Goal: Task Accomplishment & Management: Manage account settings

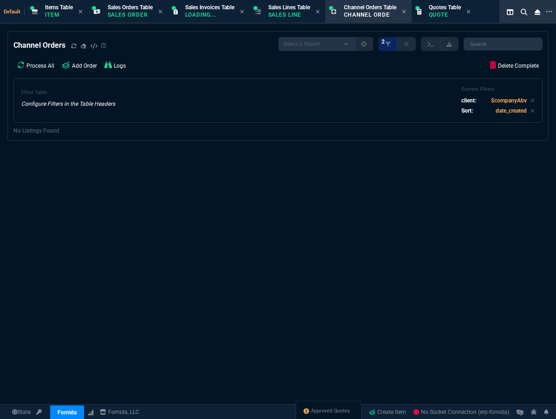
select select "12: [PERSON_NAME]"
click at [342, 414] on span "Approved Quotes" at bounding box center [340, 411] width 39 height 7
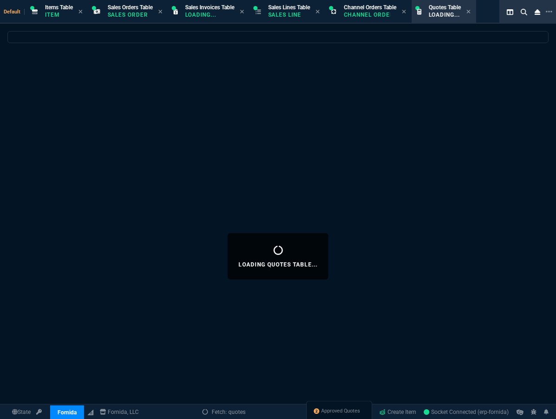
select select
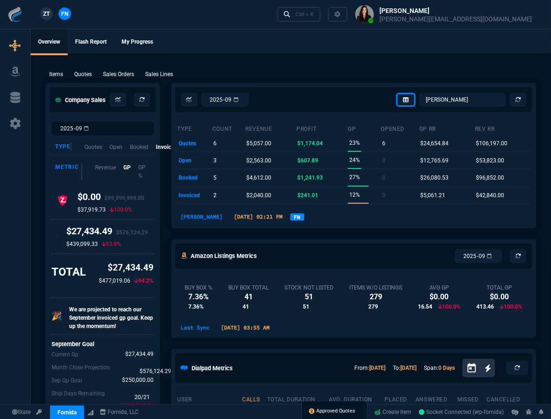
click at [338, 407] on span "Approved Quotes" at bounding box center [336, 410] width 39 height 7
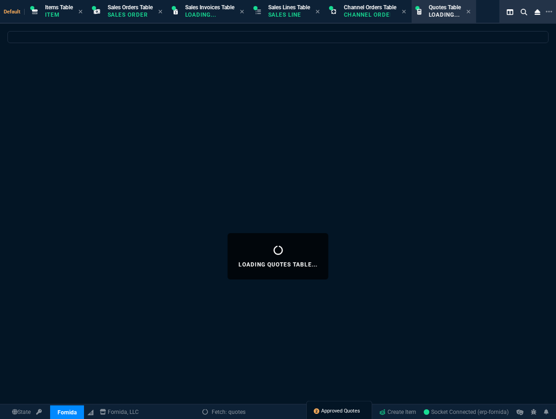
select select
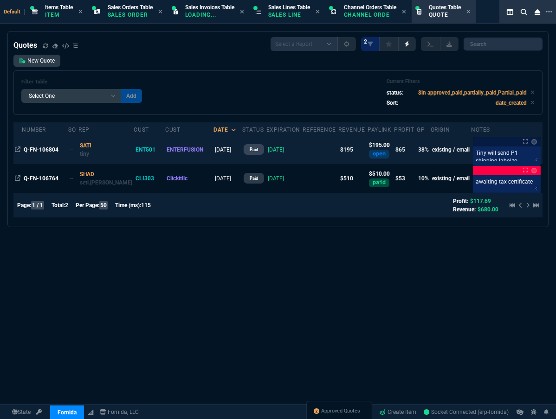
click at [490, 162] on div "Tiny will send P1 shipping label to perry Tiny will send P1 shipping label to p…" at bounding box center [507, 157] width 68 height 20
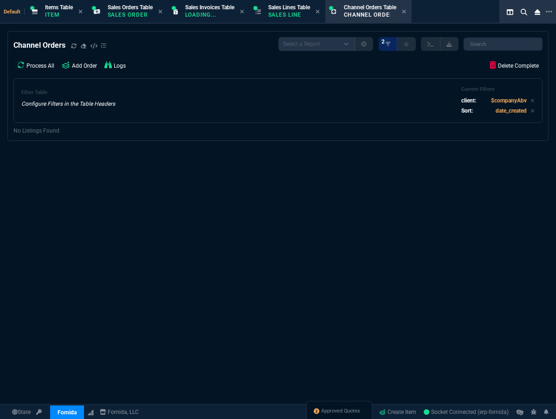
click at [488, 154] on div "Channel Orders Select a Report Exclude 'converted' Current Company Only 2 Proce…" at bounding box center [278, 256] width 556 height 450
click at [343, 415] on span "Approved Quotes" at bounding box center [340, 411] width 39 height 7
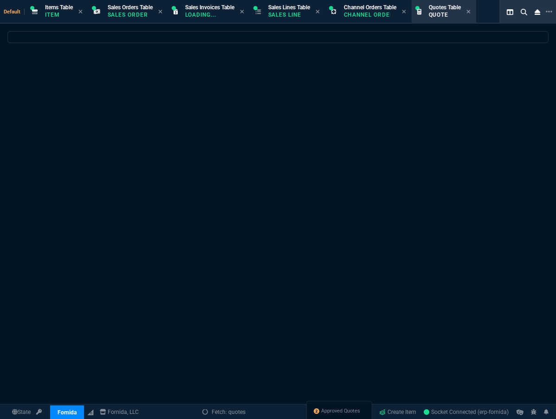
select select
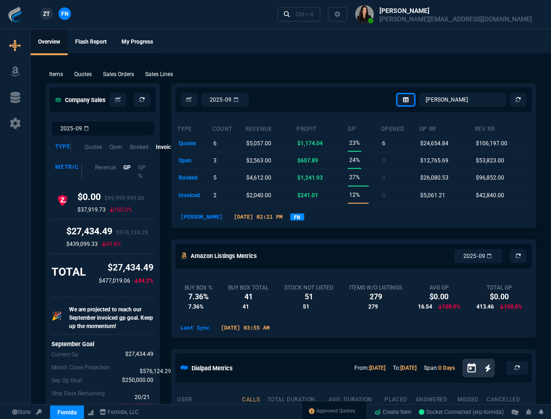
click at [317, 415] on div "Approved Quotes" at bounding box center [334, 412] width 66 height 22
click at [318, 410] on span "Approved Quotes" at bounding box center [336, 410] width 39 height 7
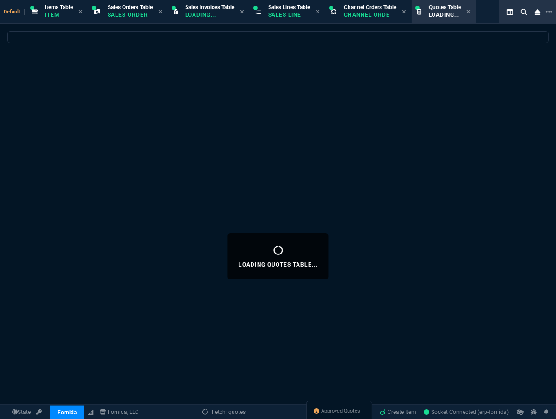
select select
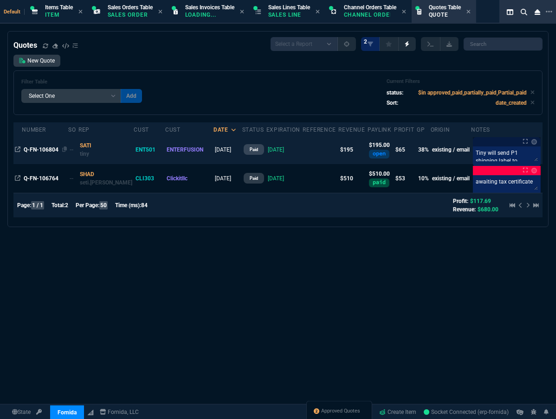
click at [52, 153] on div "Q-FN-106804" at bounding box center [46, 150] width 44 height 8
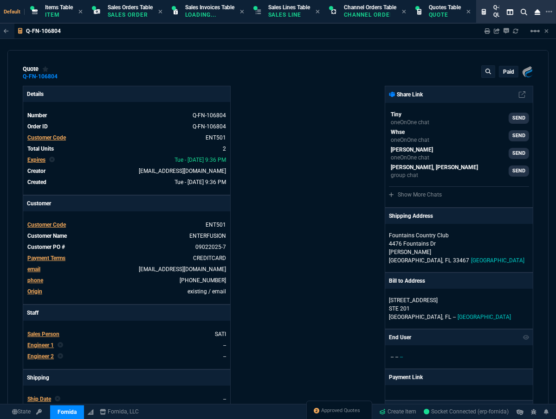
type input "41"
type input "35"
type input "436"
type input "81"
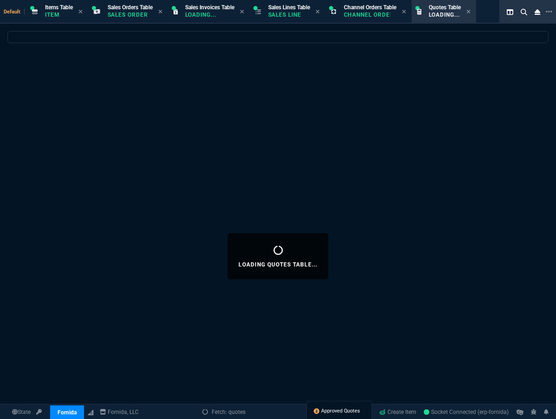
click at [354, 411] on span "Approved Quotes" at bounding box center [340, 411] width 39 height 7
select select
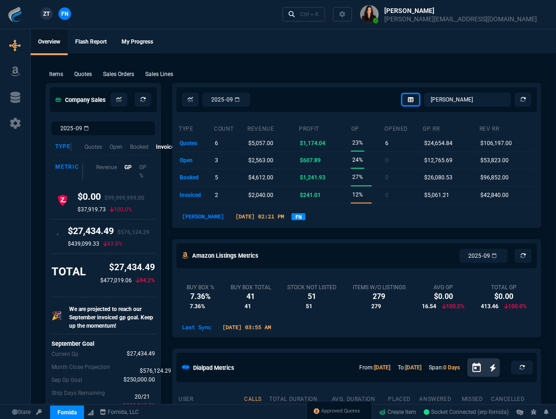
click at [46, 116] on div "Company Sales" at bounding box center [103, 99] width 115 height 32
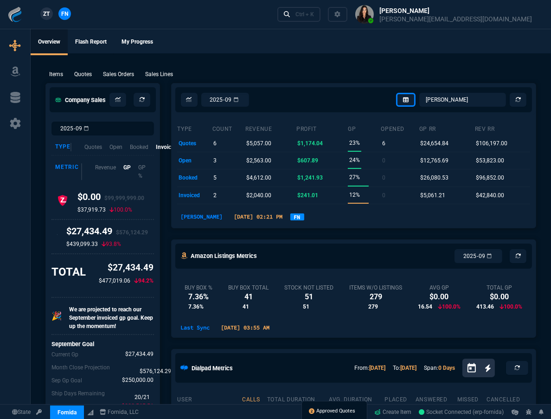
click at [341, 412] on span "Approved Quotes" at bounding box center [336, 410] width 39 height 7
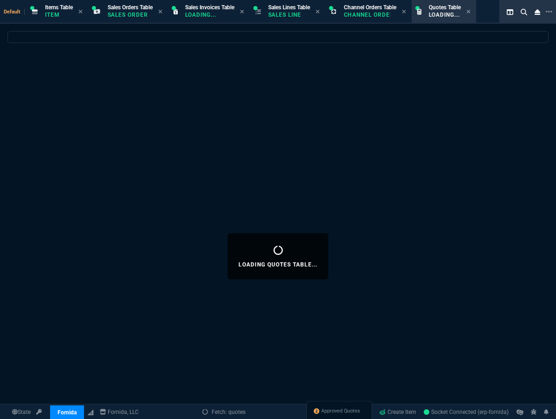
select select
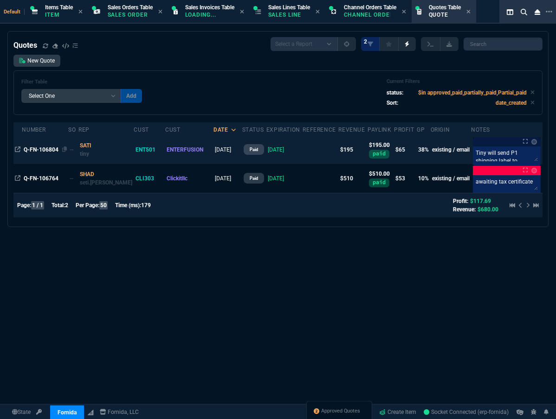
click at [38, 153] on span "Q-FN-106804" at bounding box center [41, 150] width 35 height 6
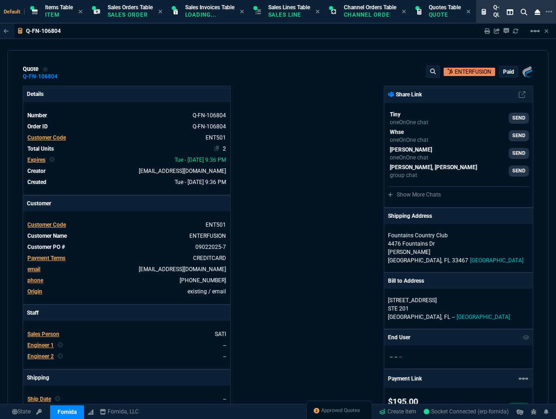
type input "41"
type input "35"
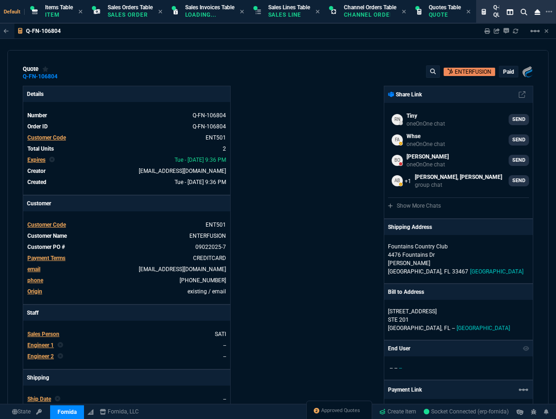
type input "436"
type input "81"
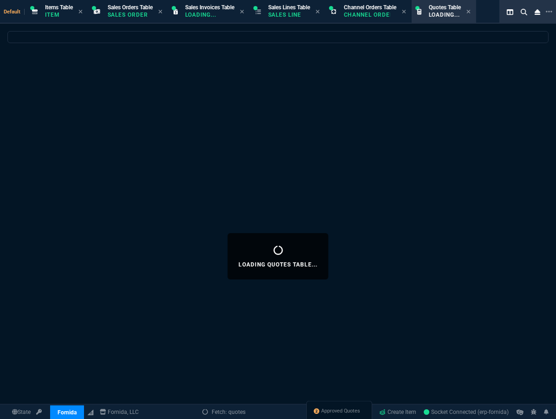
select select
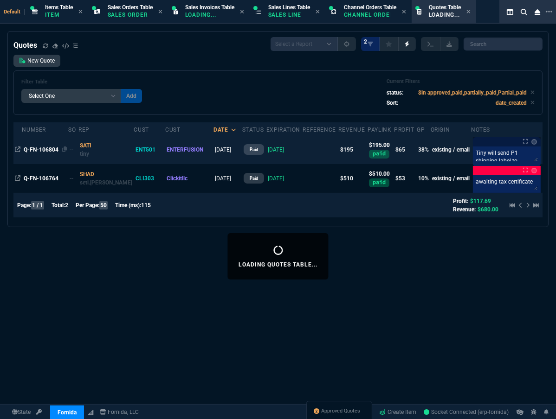
click at [45, 149] on span "Q-FN-106804" at bounding box center [41, 150] width 35 height 6
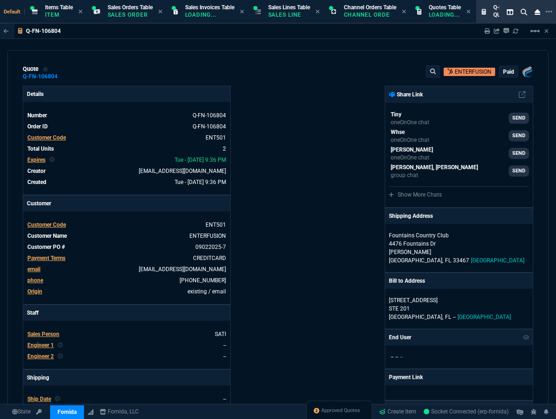
type input "41"
type input "35"
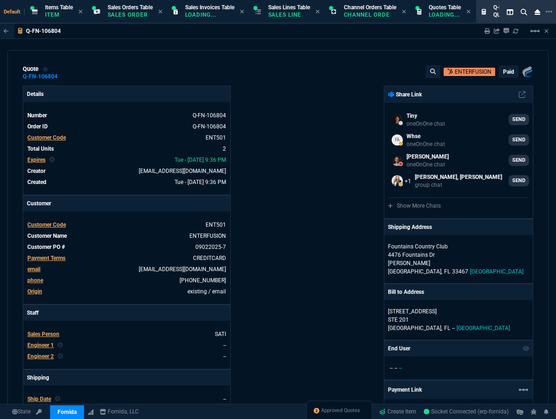
type input "436"
type input "81"
click at [339, 411] on span "Approved Quotes" at bounding box center [340, 411] width 39 height 7
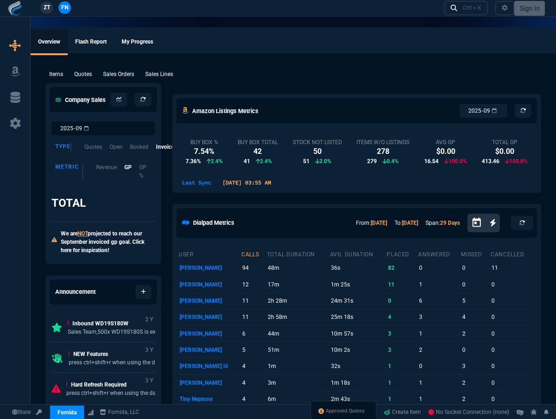
type input "436"
select select "12: [PERSON_NAME]"
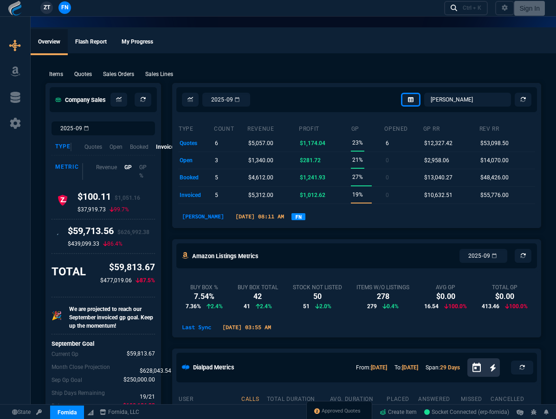
type input "41"
type input "35"
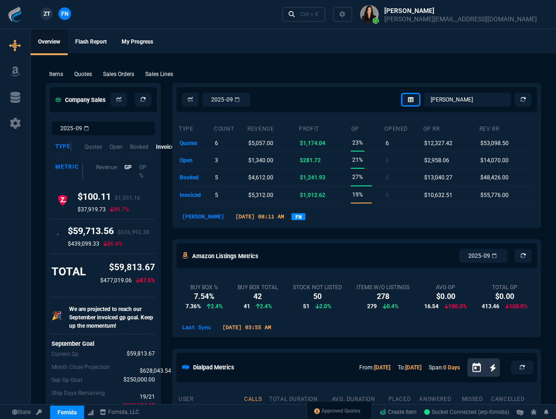
type input "81"
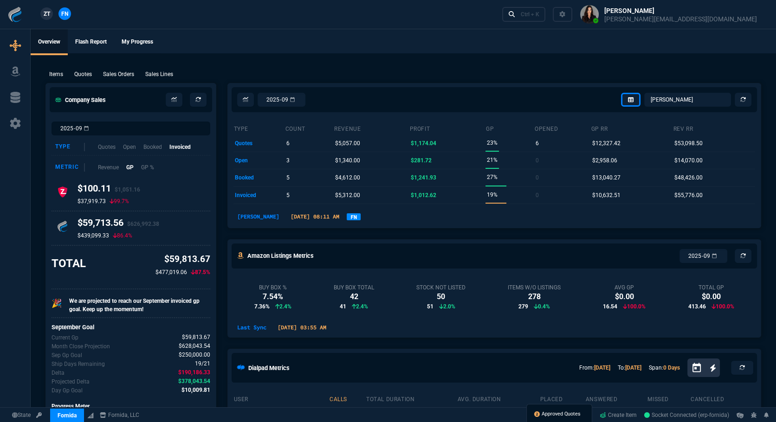
click at [552, 417] on span "Approved Quotes" at bounding box center [560, 413] width 39 height 7
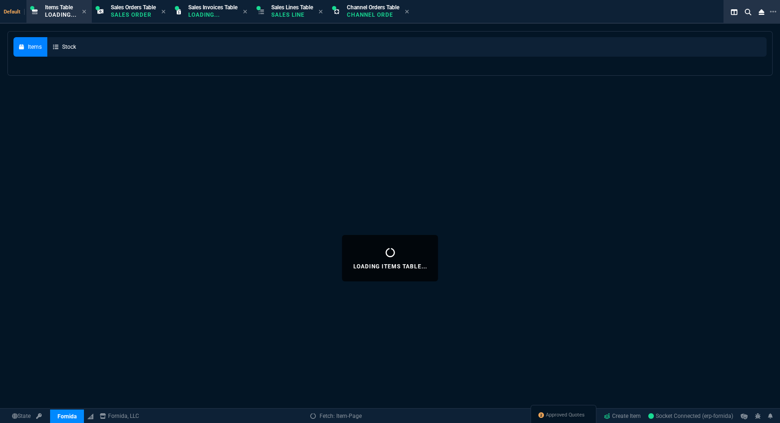
select select
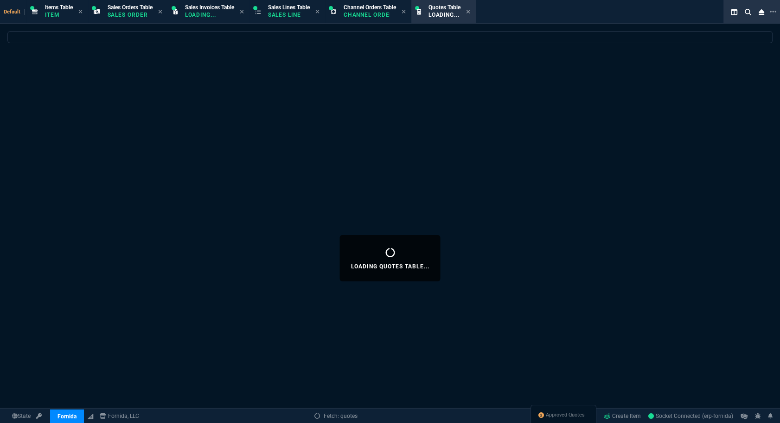
select select
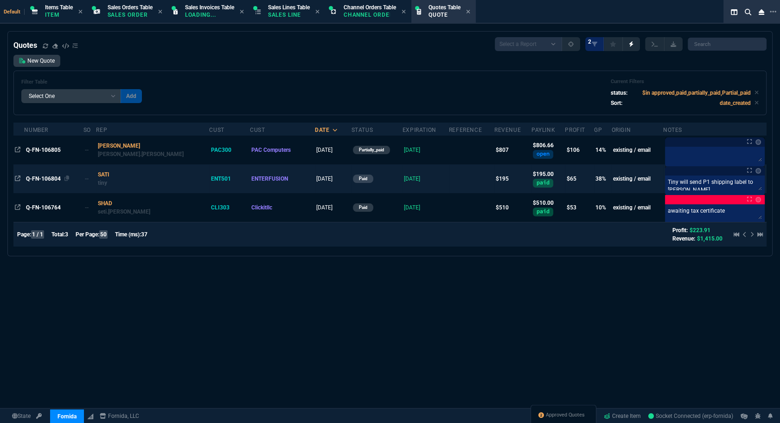
click at [37, 182] on div "Q-FN-106804" at bounding box center [54, 178] width 56 height 8
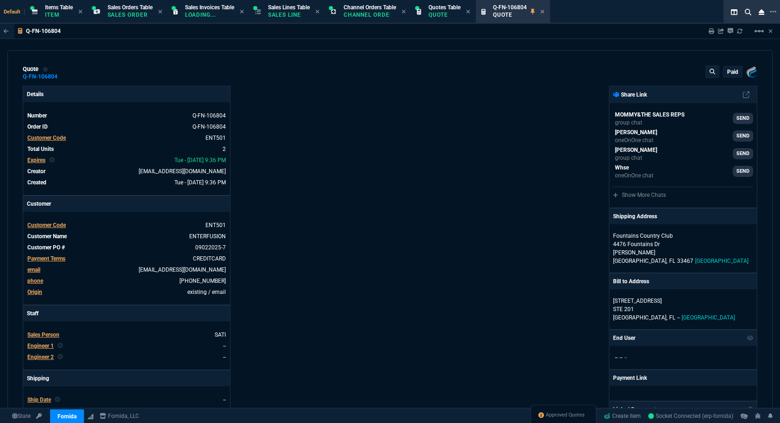
type input "41"
type input "35"
type input "436"
type input "81"
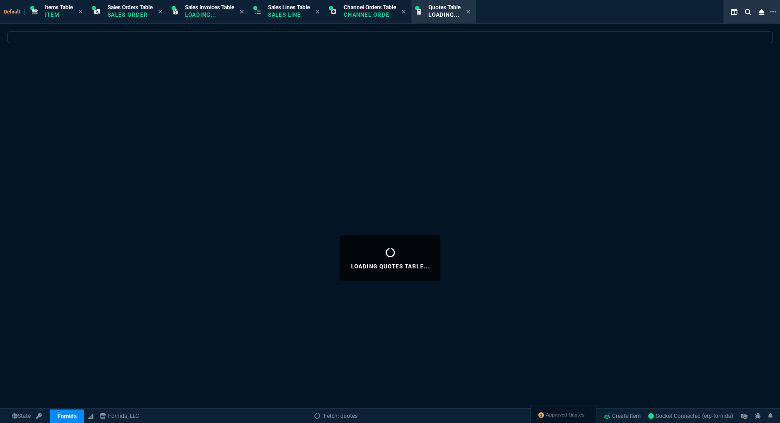
select select
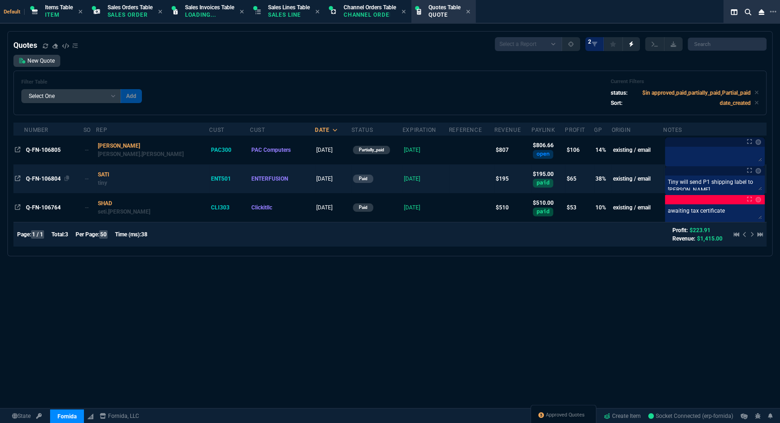
click at [37, 178] on span "Q-FN-106804" at bounding box center [43, 178] width 35 height 6
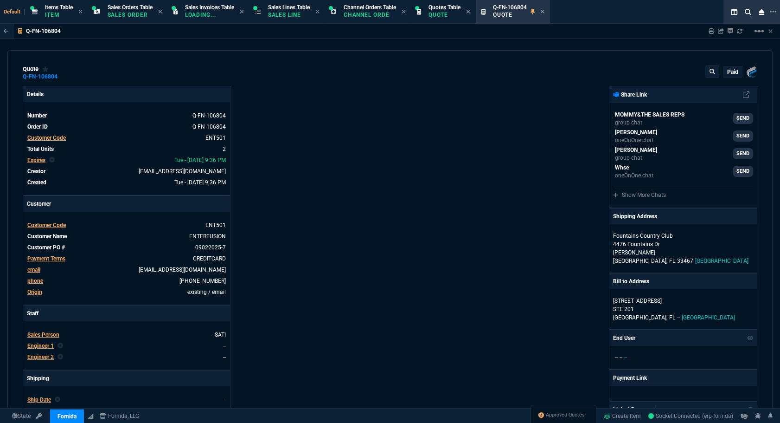
type input "41"
type input "35"
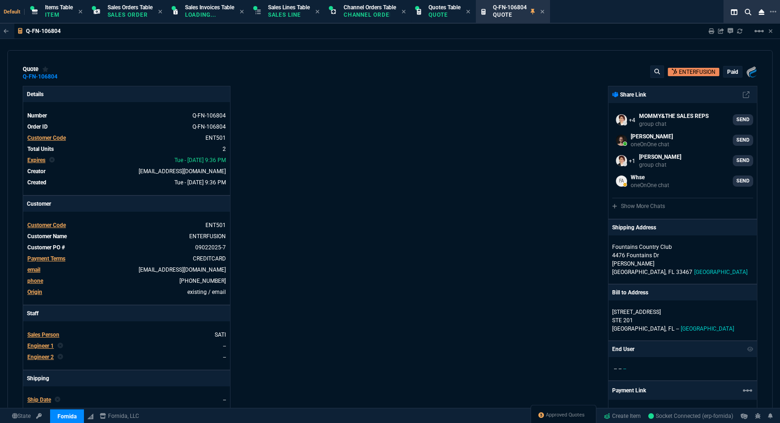
type input "436"
type input "81"
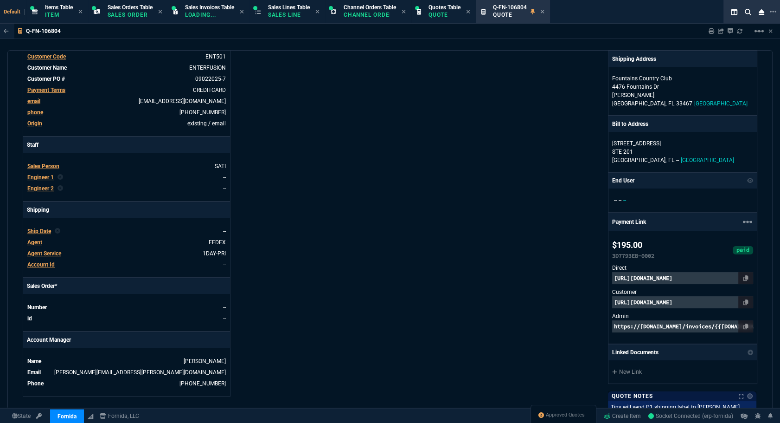
scroll to position [337, 0]
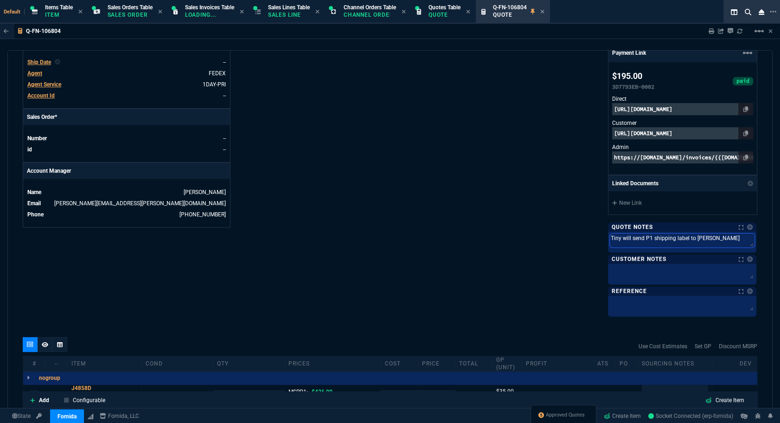
click at [555, 239] on textarea "Tiny will send P1 shipping label to [PERSON_NAME]" at bounding box center [682, 240] width 145 height 14
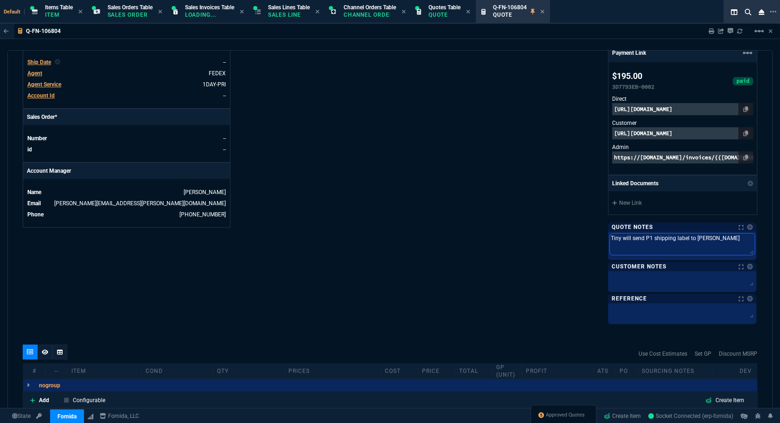
scroll to position [482, 0]
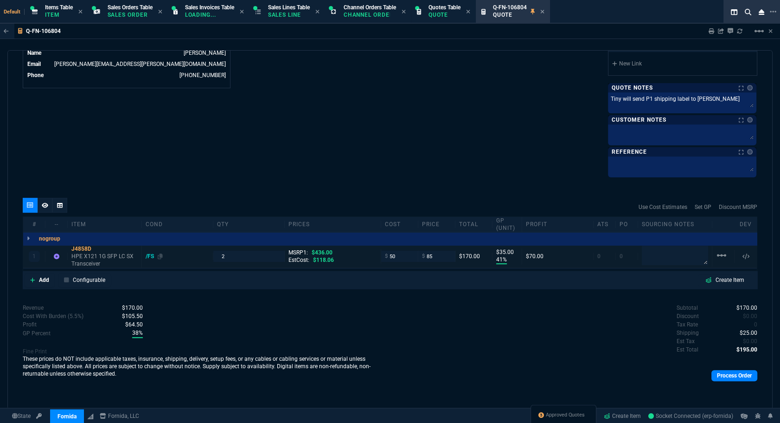
click at [148, 255] on div "/FS" at bounding box center [154, 255] width 17 height 7
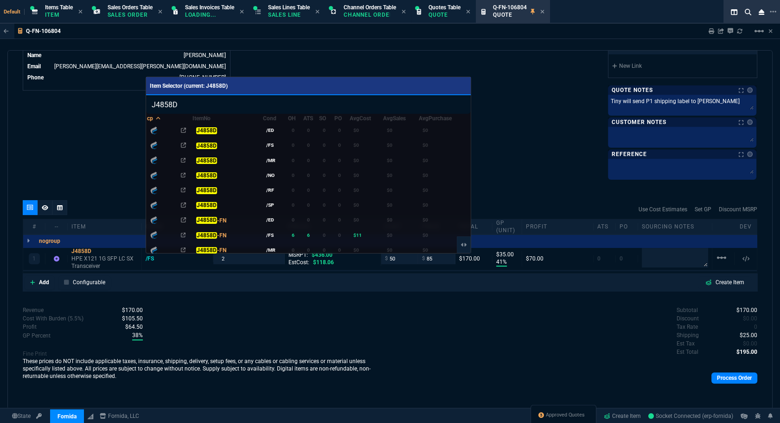
click at [195, 306] on div at bounding box center [390, 211] width 780 height 423
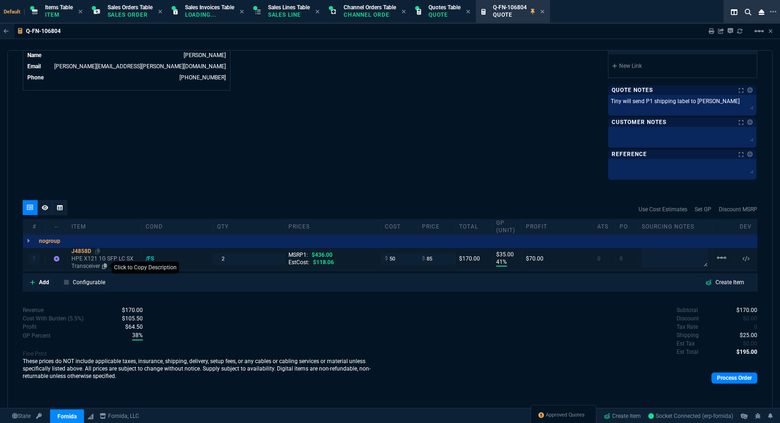
click at [106, 265] on icon at bounding box center [104, 266] width 5 height 6
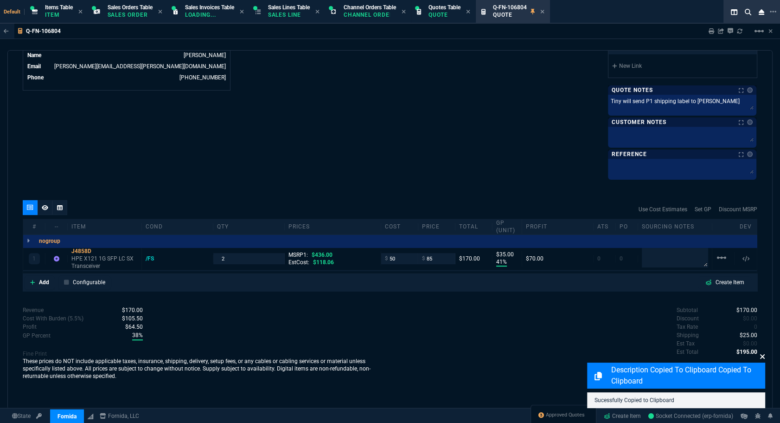
click at [555, 357] on div "quote Q-FN-106804 ENTERFUSION paid Fornida, LLC 2609 Technology Dr Suite 300 Pl…" at bounding box center [389, 229] width 765 height 359
click at [555, 357] on icon at bounding box center [763, 356] width 6 height 7
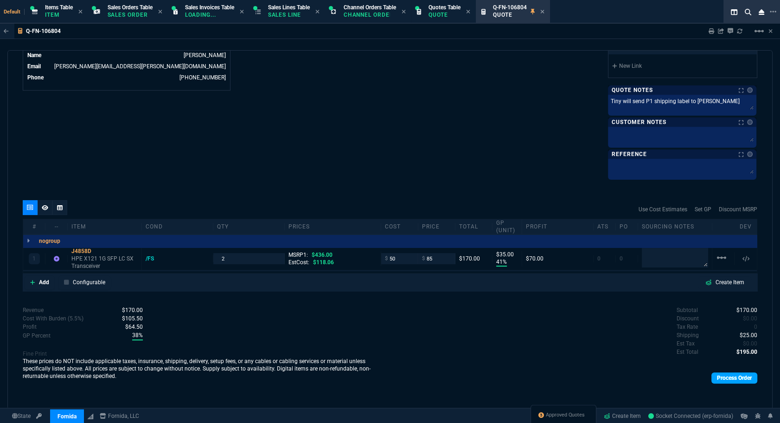
click at [555, 372] on link "Process Order" at bounding box center [735, 377] width 46 height 11
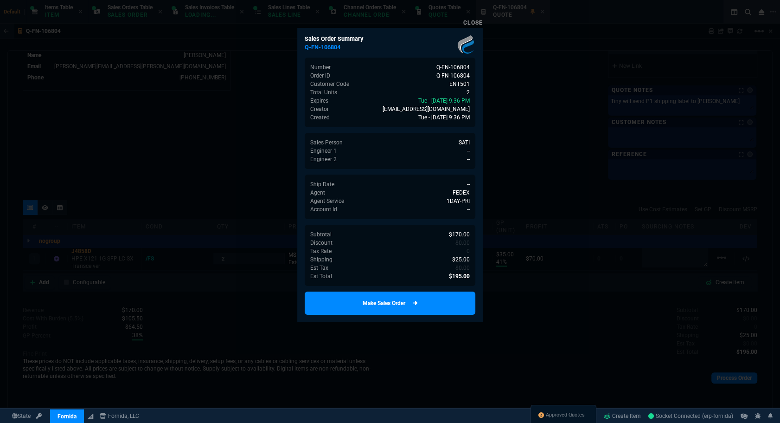
click at [425, 295] on link "Make Sales Order" at bounding box center [390, 302] width 171 height 23
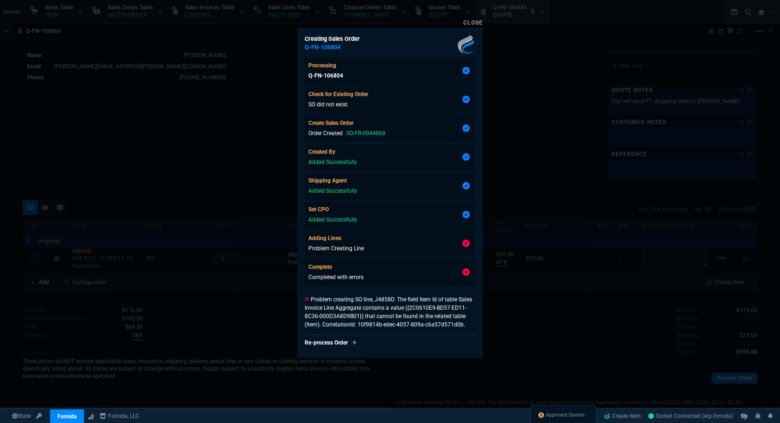
type input "41"
type input "35"
type input "81"
click at [555, 346] on div at bounding box center [390, 211] width 780 height 423
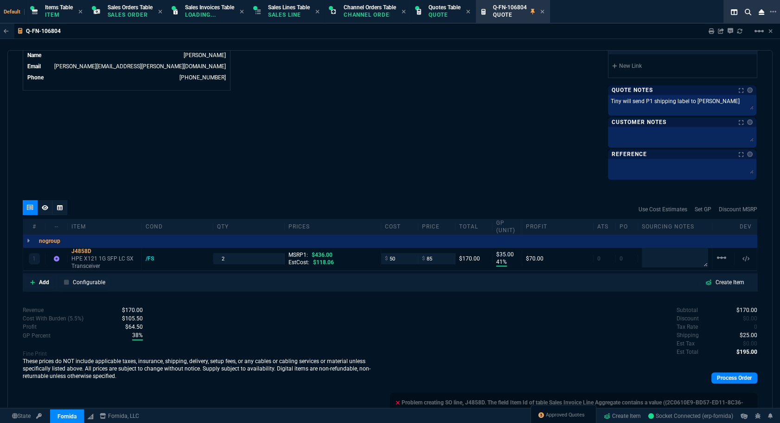
click at [57, 205] on icon at bounding box center [60, 208] width 6 height 6
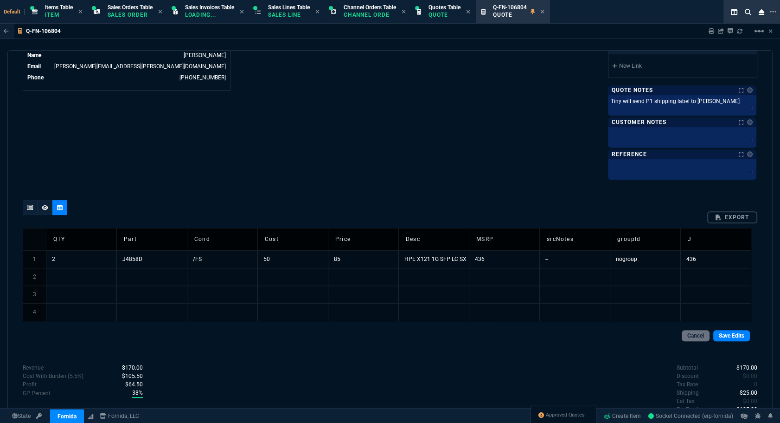
click at [201, 258] on td "/FS" at bounding box center [222, 259] width 71 height 18
click at [202, 257] on td "/FS" at bounding box center [222, 259] width 71 height 18
type input "/FS"
click at [555, 333] on link "Save Edits" at bounding box center [731, 335] width 37 height 11
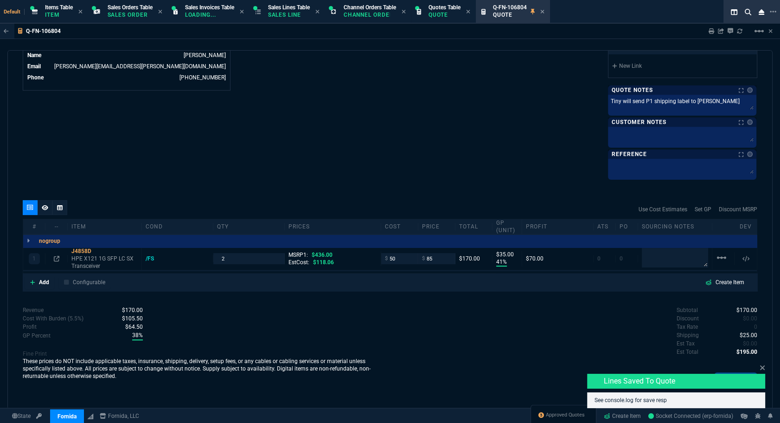
type input "41"
type input "35"
type input "81"
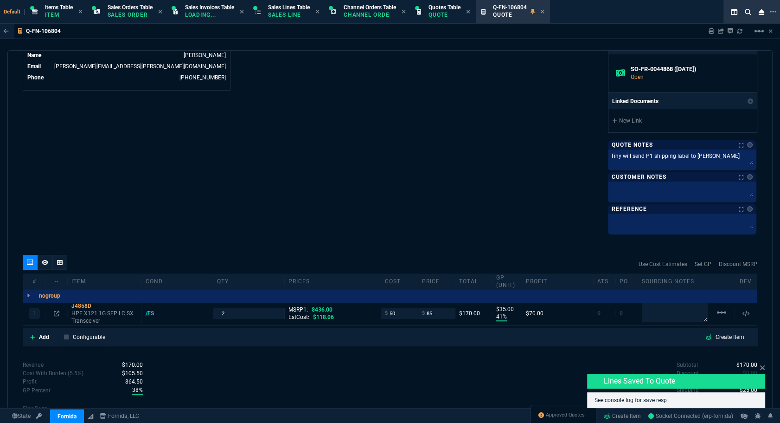
type input "41"
type input "35"
type input "81"
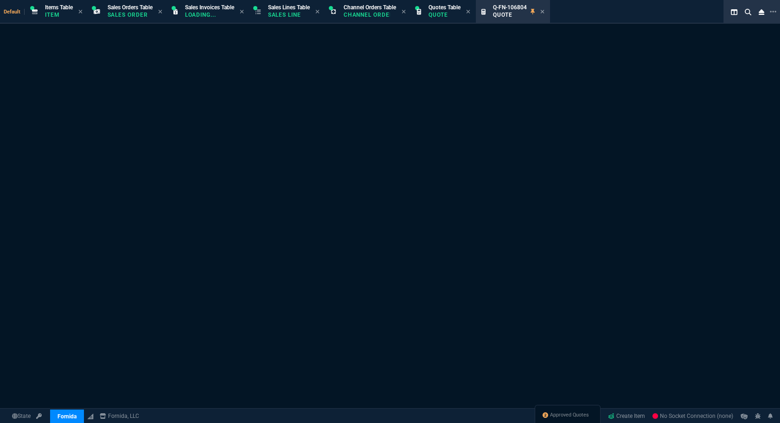
select select "12: [PERSON_NAME]"
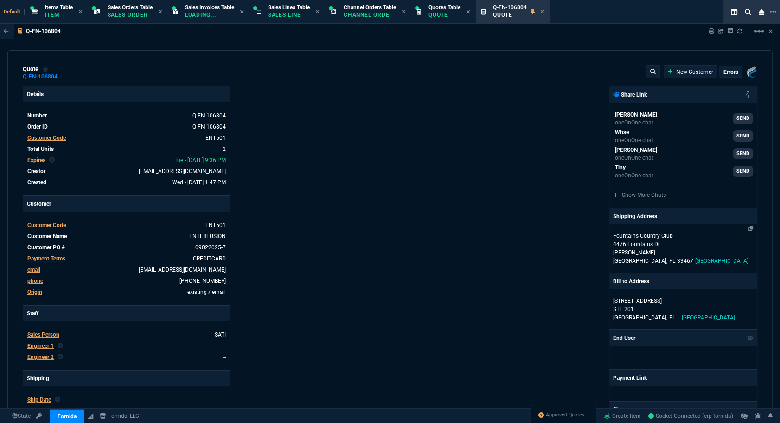
type input "41"
type input "35"
type input "436"
type input "81"
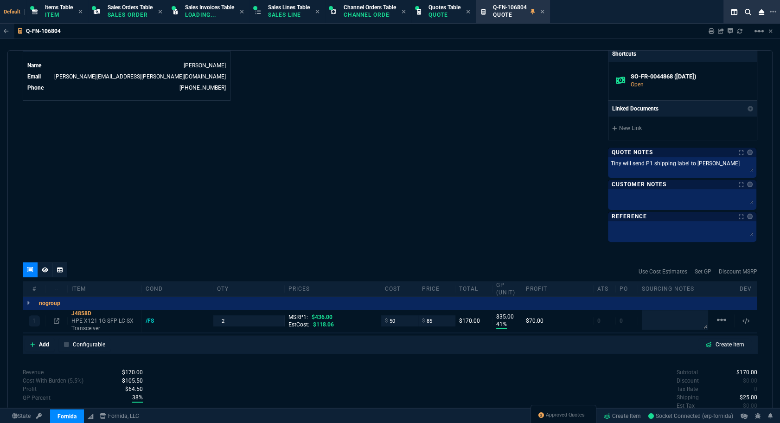
scroll to position [562, 0]
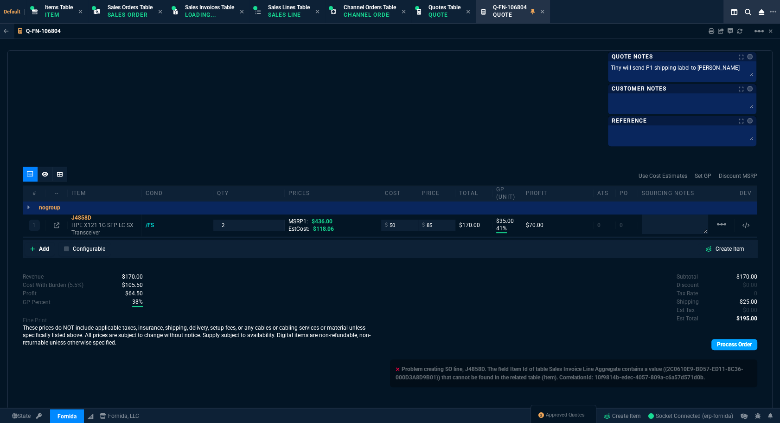
click at [721, 342] on link "Process Order" at bounding box center [735, 344] width 46 height 11
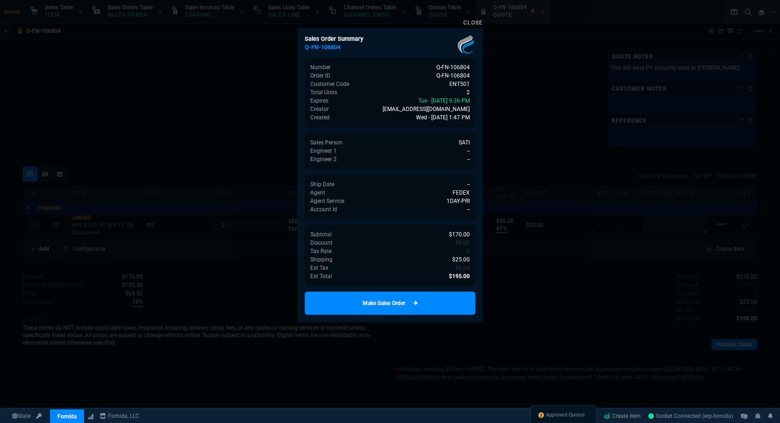
click at [426, 291] on link "Make Sales Order" at bounding box center [390, 302] width 171 height 23
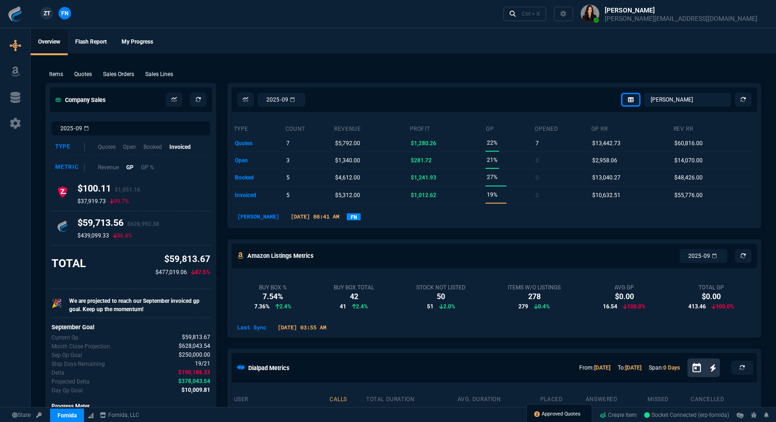
click at [547, 414] on span "Approved Quotes" at bounding box center [560, 413] width 39 height 7
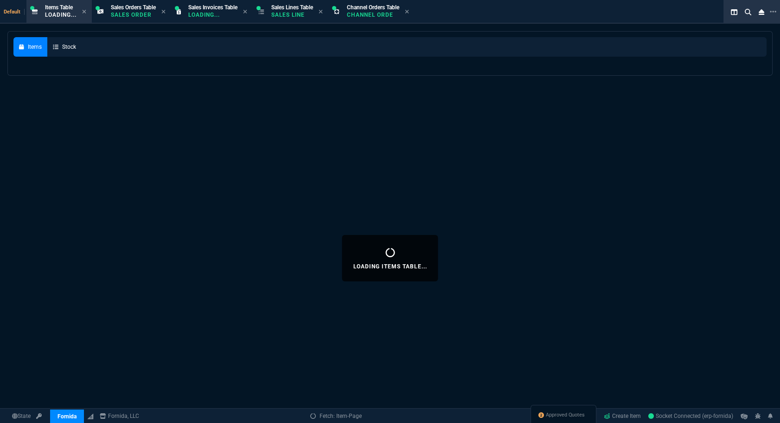
select select
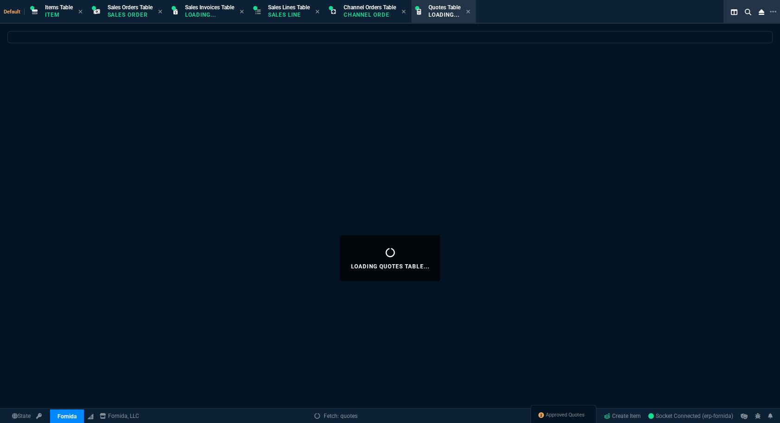
select select
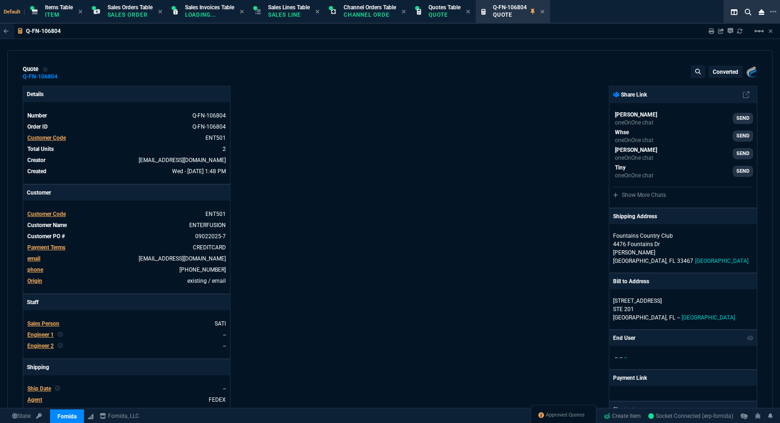
type input "41"
type input "35"
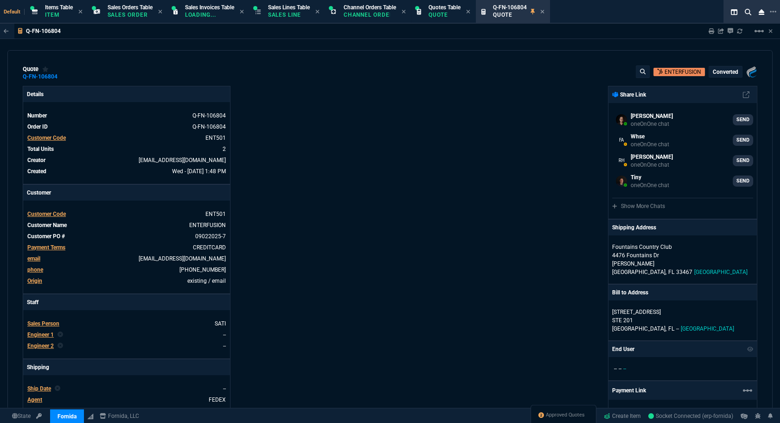
type input "436"
type input "81"
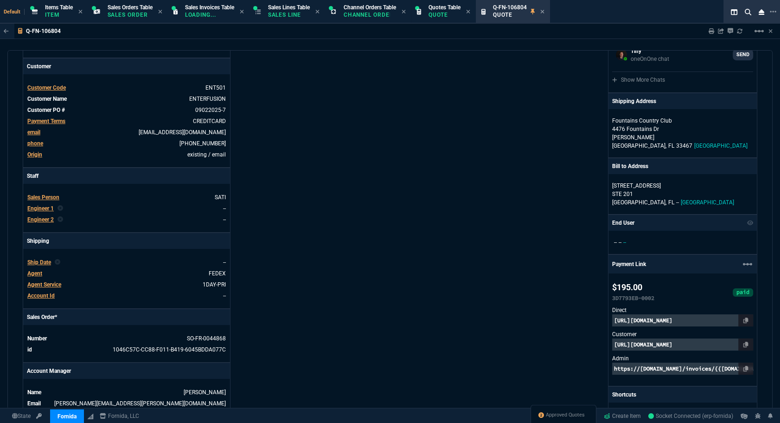
scroll to position [253, 0]
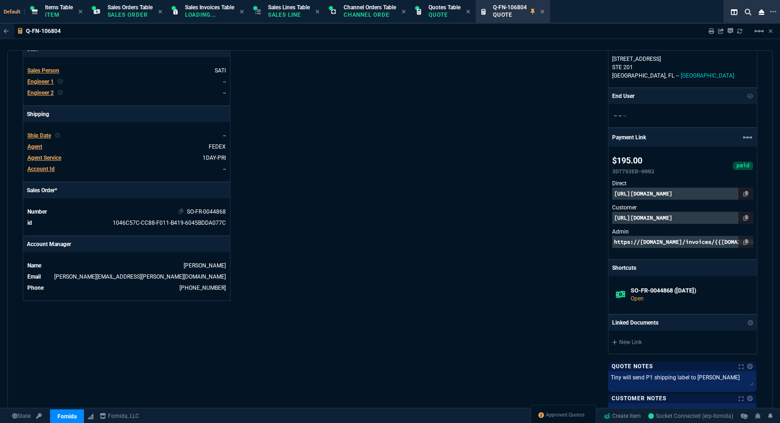
click at [211, 212] on link "SO-FR-0044868" at bounding box center [206, 211] width 39 height 6
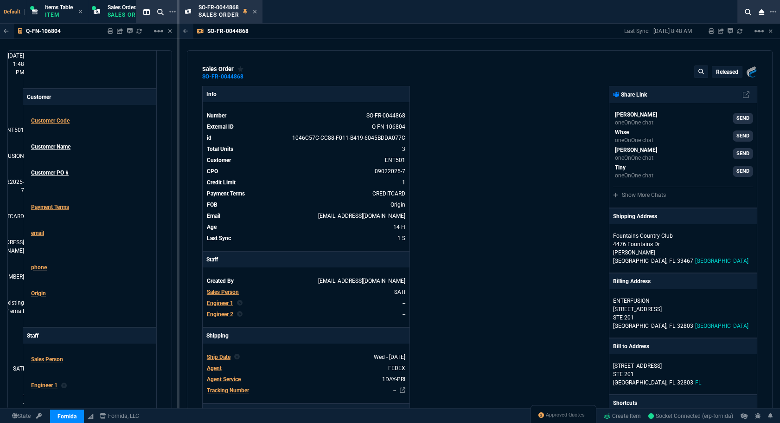
scroll to position [265, 0]
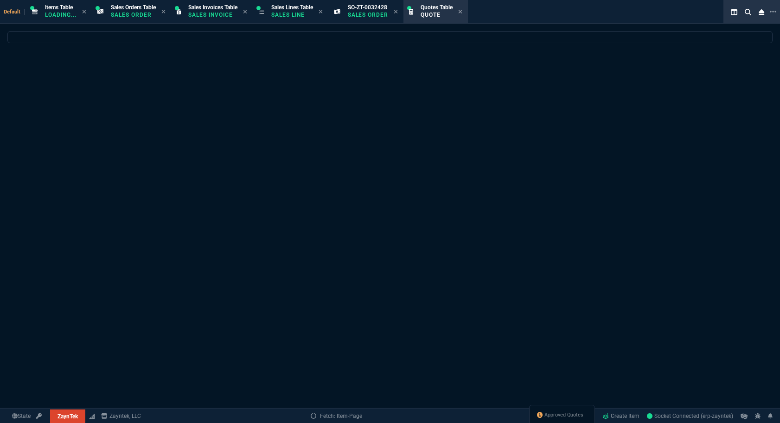
select select "12: [PERSON_NAME]"
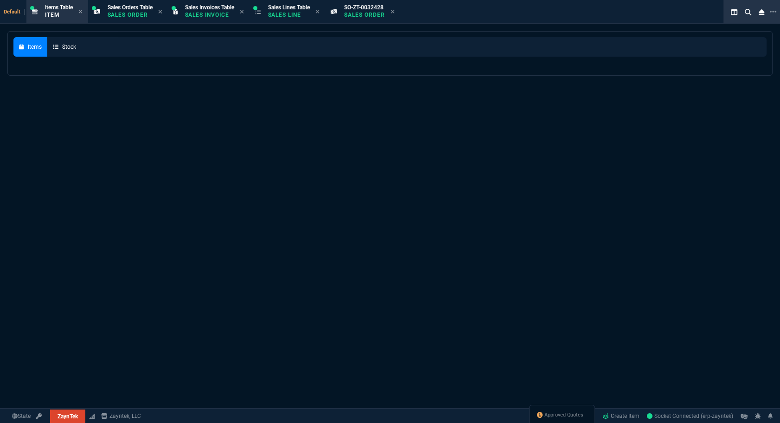
select select
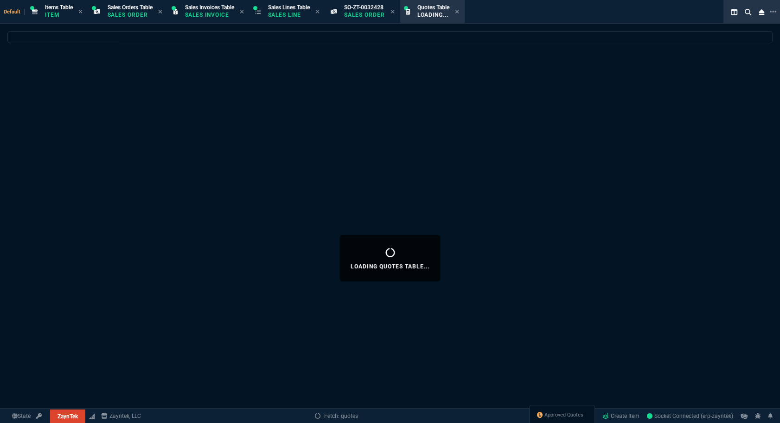
select select
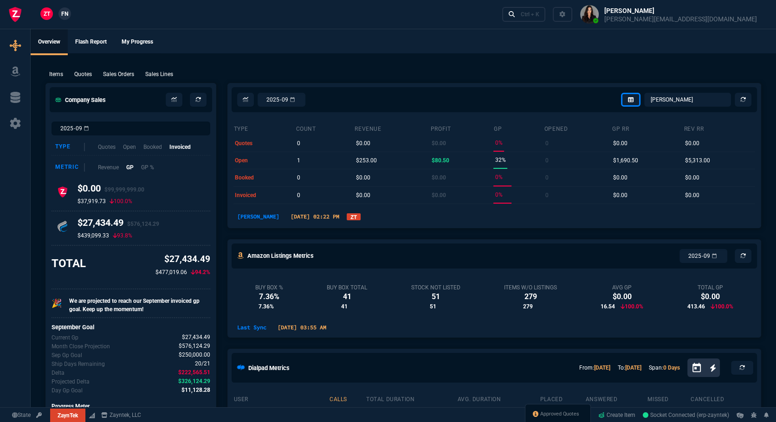
click at [557, 414] on span "Approved Quotes" at bounding box center [559, 413] width 39 height 7
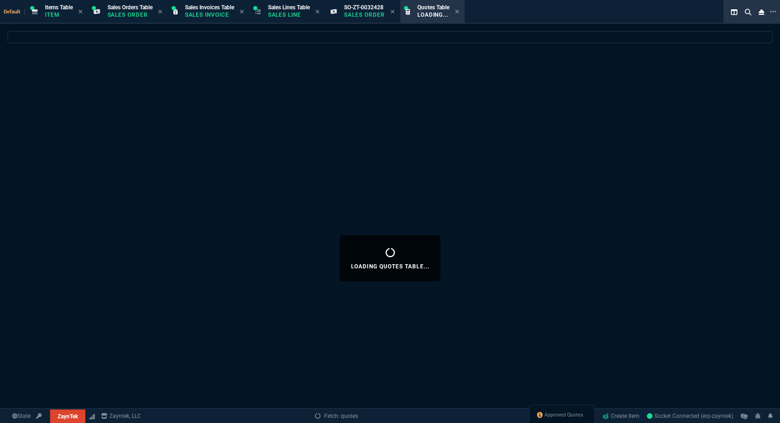
select select
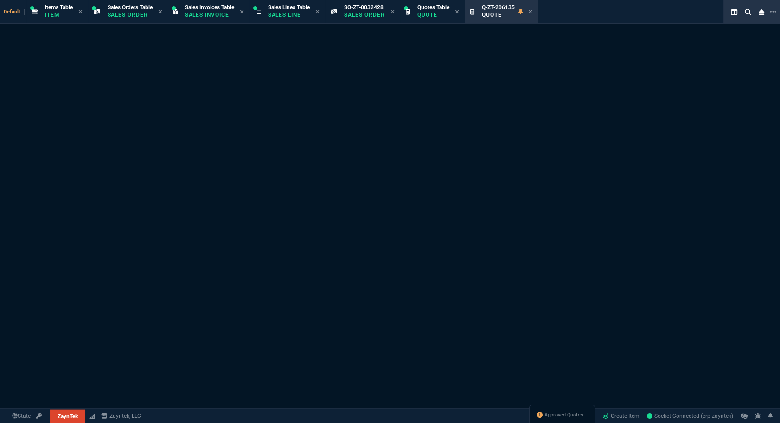
click at [49, 148] on div "Quote Not Found. Q-ZT-206135 It may have been deleted." at bounding box center [390, 247] width 780 height 446
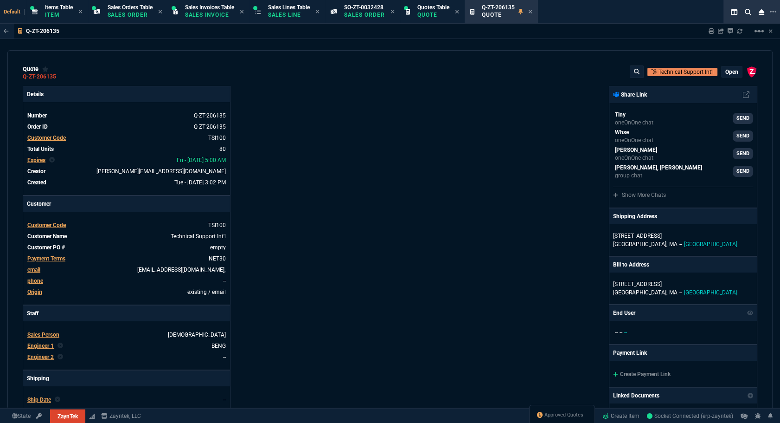
type input "20"
type input "495"
type input "27"
type input "295"
type input "11"
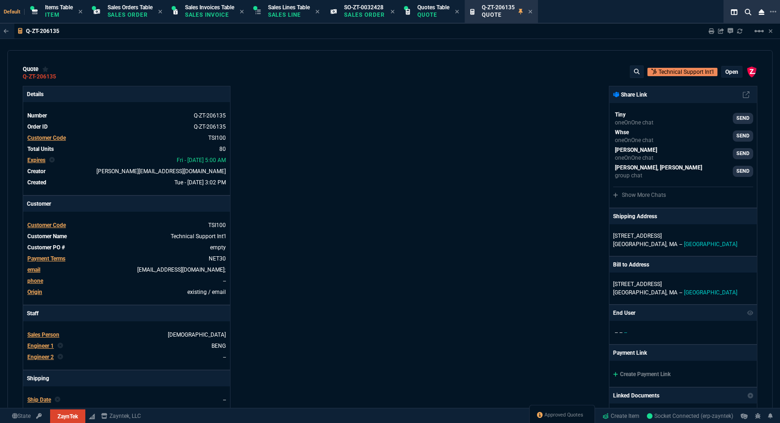
type input "10"
type input "53"
type input "260"
type input "56"
type input "125"
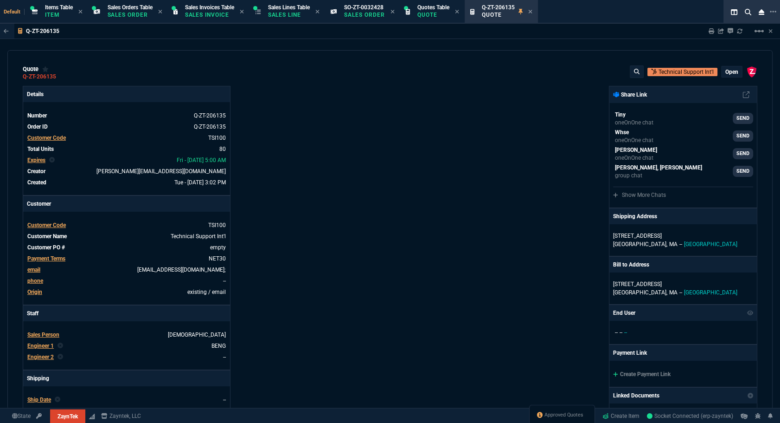
type input "40"
type input "170"
type input "55"
type input "60"
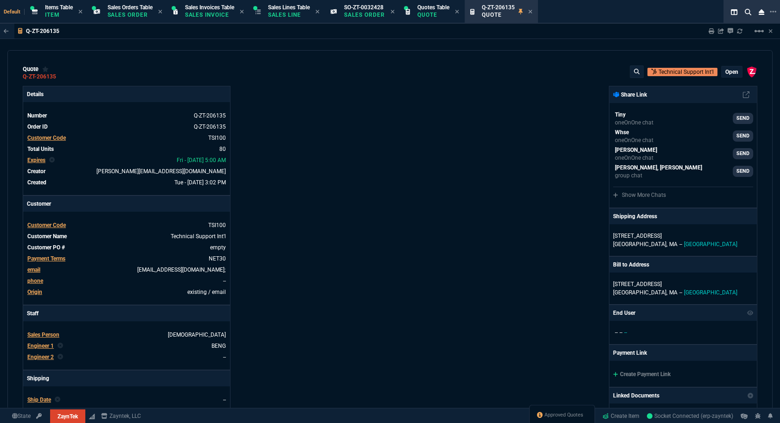
type input "15"
type input "29"
type input "200"
type input "11"
type input "30"
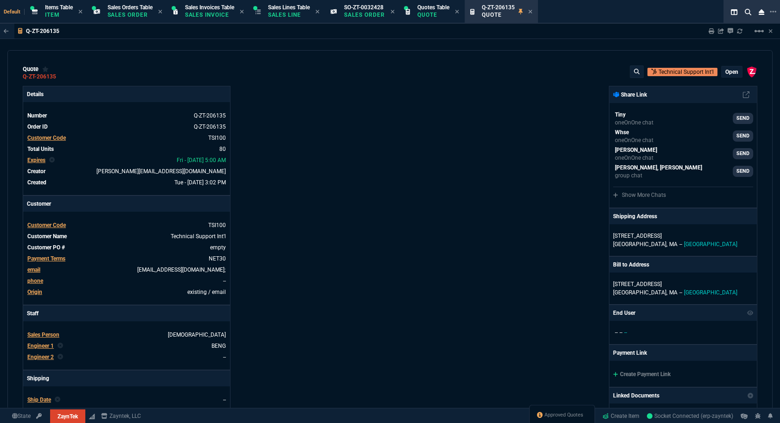
type input "70"
type input "157"
type input "70"
type input "115"
type input "17"
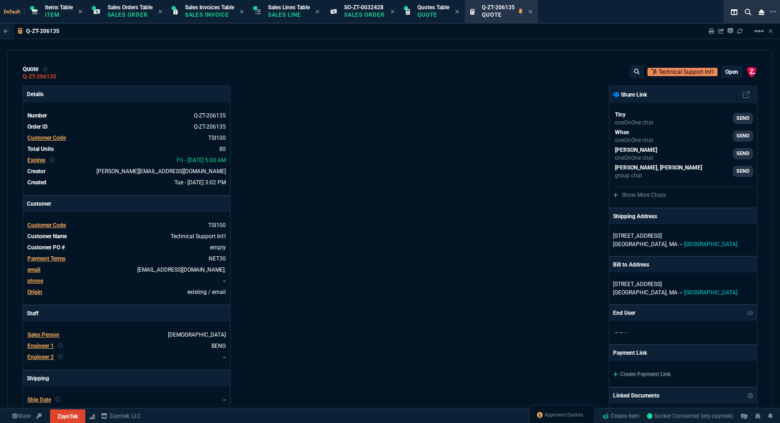
type input "20"
type input "73"
type input "110"
type input "0"
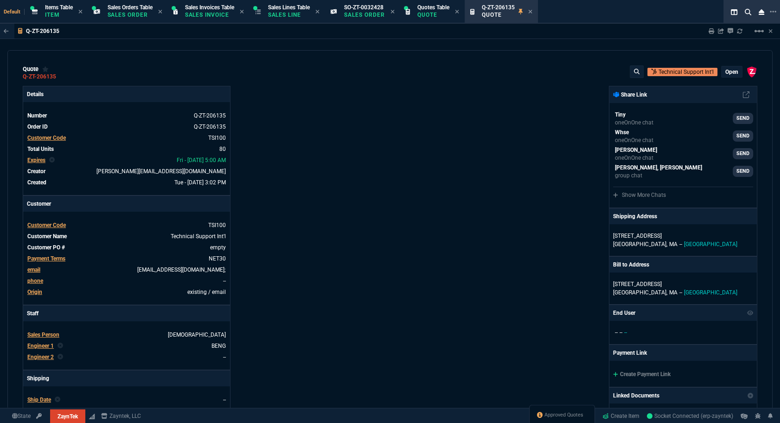
type input "68"
type input "85"
type input "6049.97"
type input "129"
type input "2498"
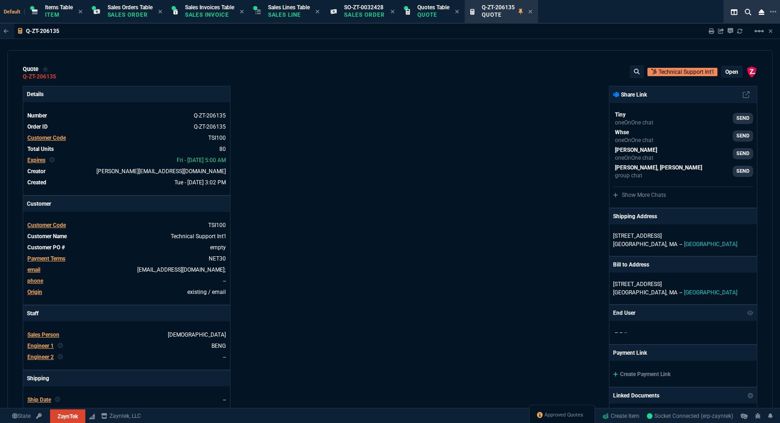
type input "496.8"
type input "723"
type input "202"
type input "38"
type input "2619"
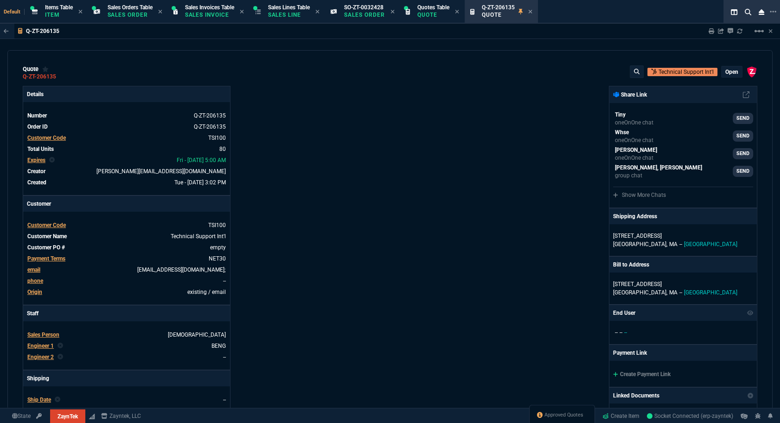
type input "2732"
type input "485"
type input "701"
type input "138"
type input "524"
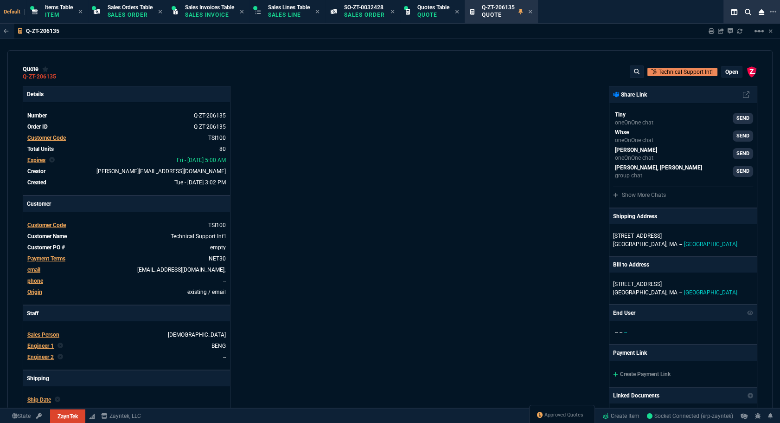
type input "80"
type input "4"
type input "11"
type input "43"
type input "75"
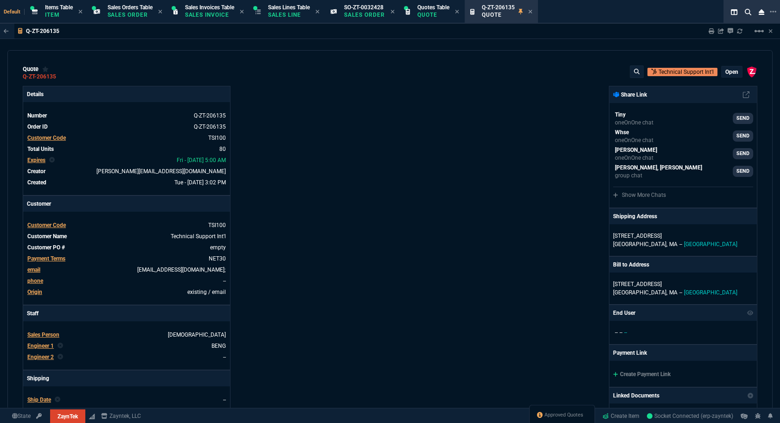
type input "399"
type input "33"
type input "25"
type input "164"
type input "0"
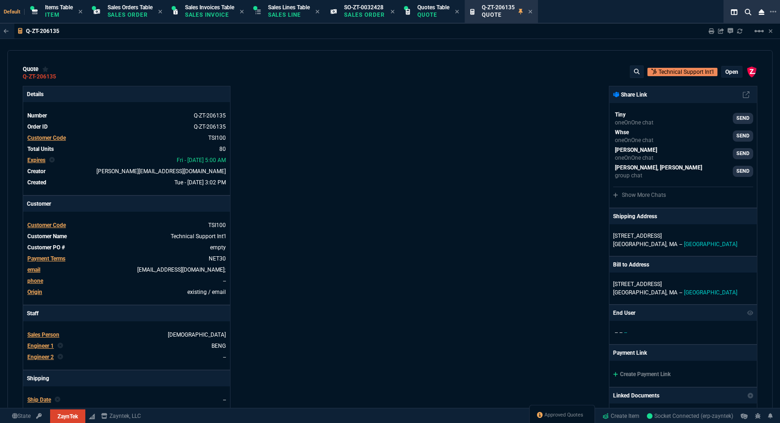
type input "0"
type input "12"
type input "534"
type input "11"
type input "786"
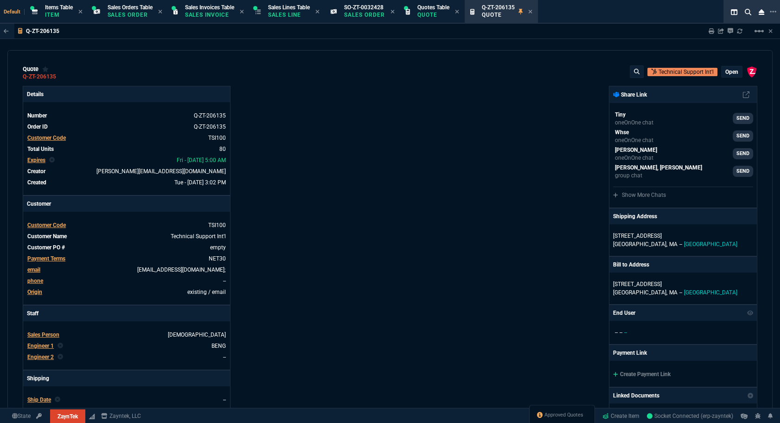
type input "35"
type input "265"
type input "3074"
type input "8"
type input "115"
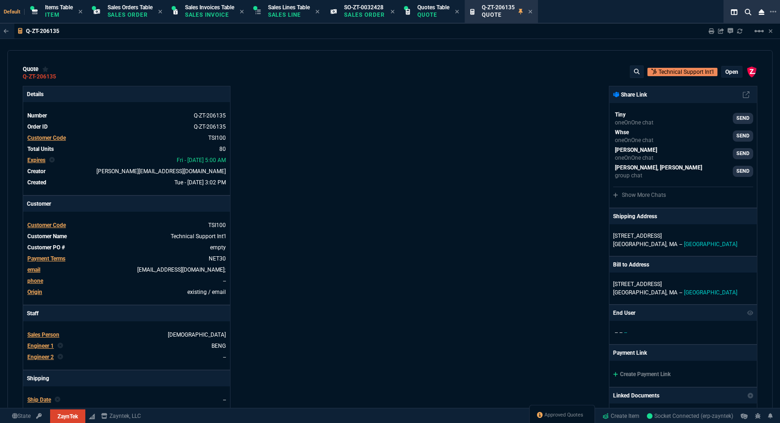
type input "12"
type input "384"
type input "59"
type input "21"
type input "26"
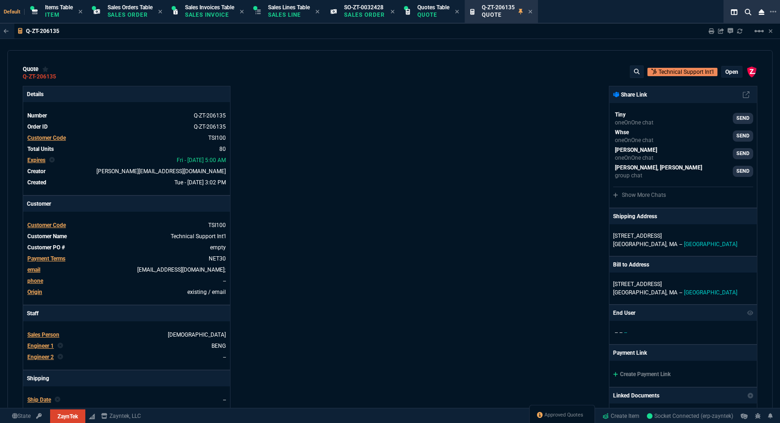
type input "80"
type input "55"
type input "41"
type input "46"
type input "34"
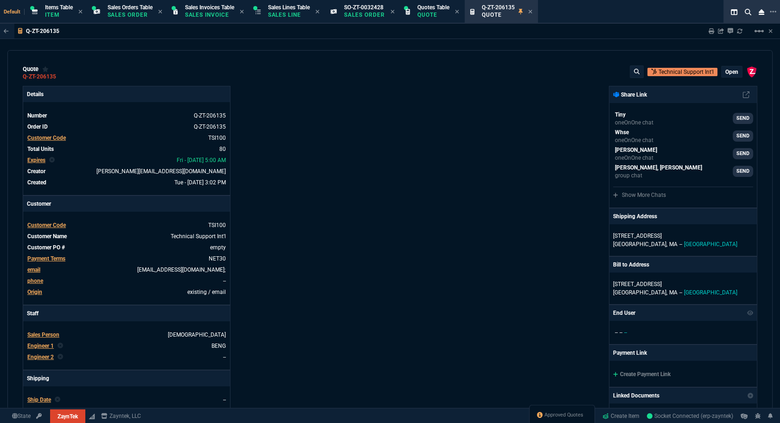
type input "73"
type input "90"
type input "54"
type input "72"
type input "35"
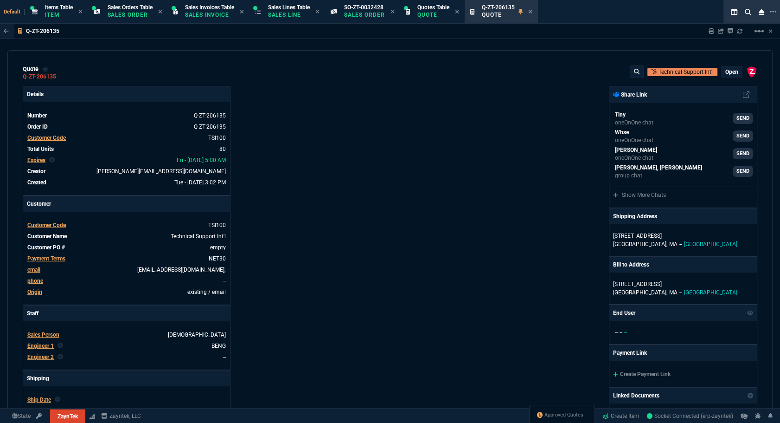
type input "79"
type input "42"
type input "76"
type input "55"
type input "56"
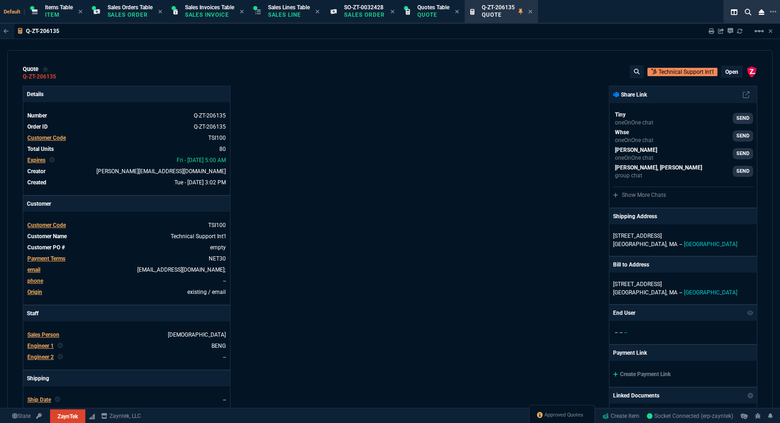
type input "54"
type input "13"
type input "50"
type input "75"
type input "82"
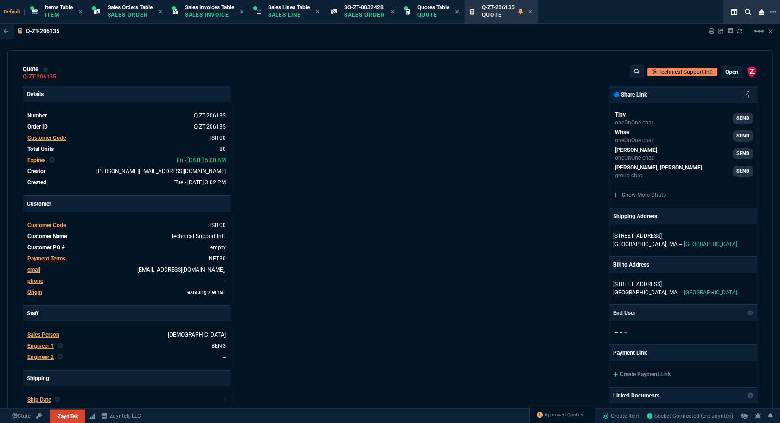
type input "13"
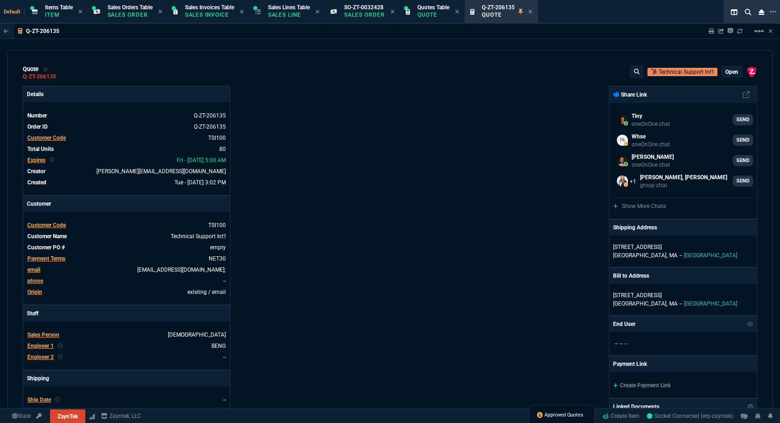
click at [558, 411] on span "Approved Quotes" at bounding box center [564, 414] width 39 height 7
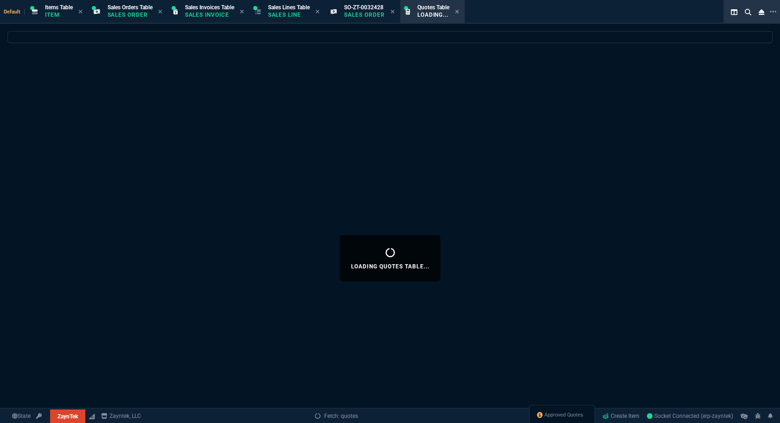
select select
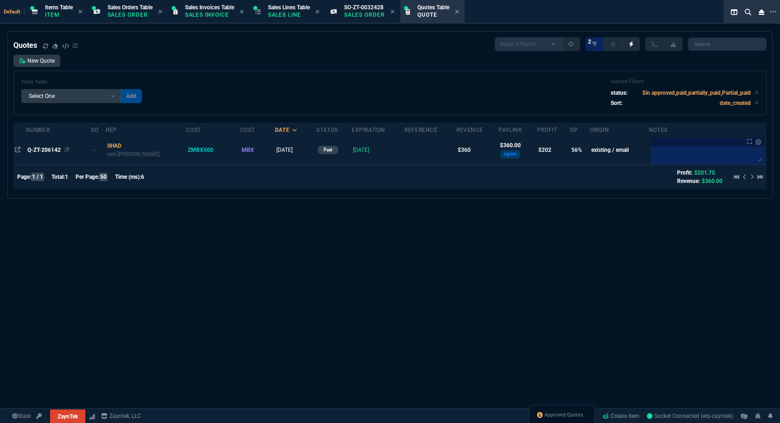
click at [38, 154] on div "Q-ZT-206142" at bounding box center [58, 150] width 62 height 8
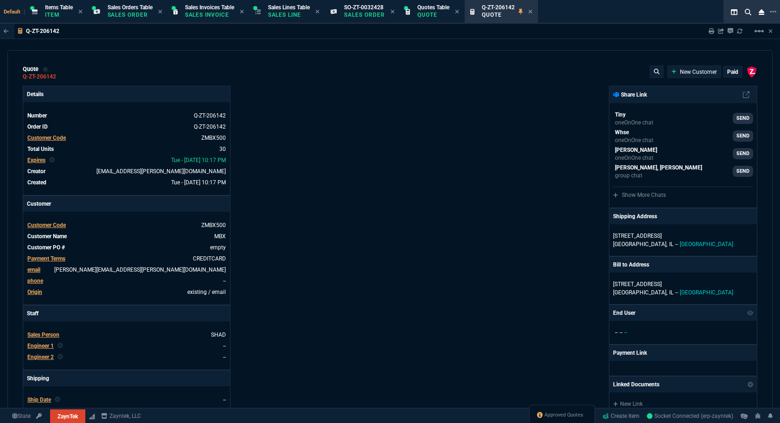
type input "58"
type input "7"
type input "208.19"
type input "94"
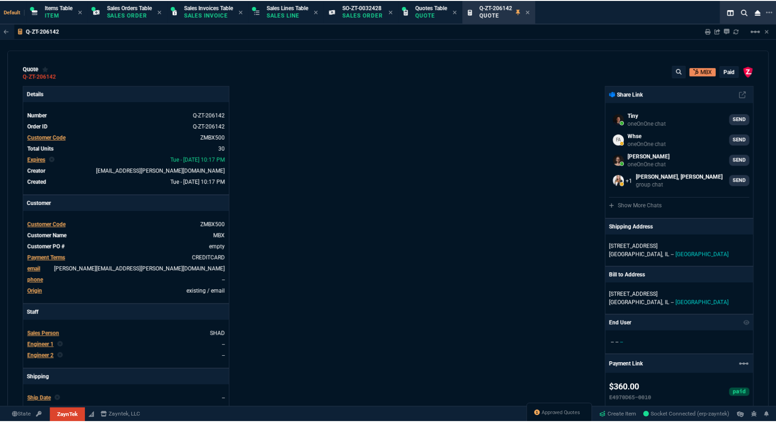
scroll to position [126, 0]
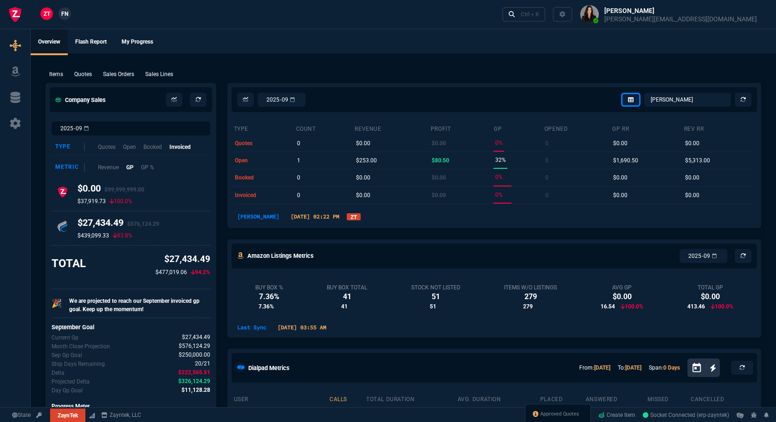
click at [530, 409] on div "Approved Quotes" at bounding box center [558, 415] width 66 height 22
type input "20"
type input "495"
type input "6049.97"
type input "27"
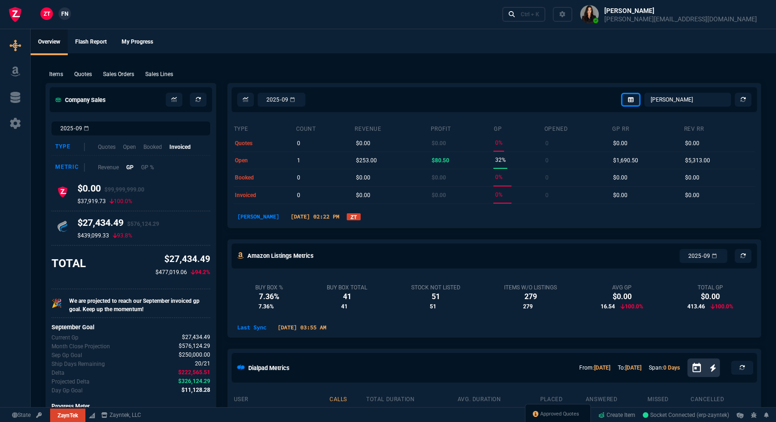
type input "295"
type input "11"
type input "10"
type input "129"
type input "53"
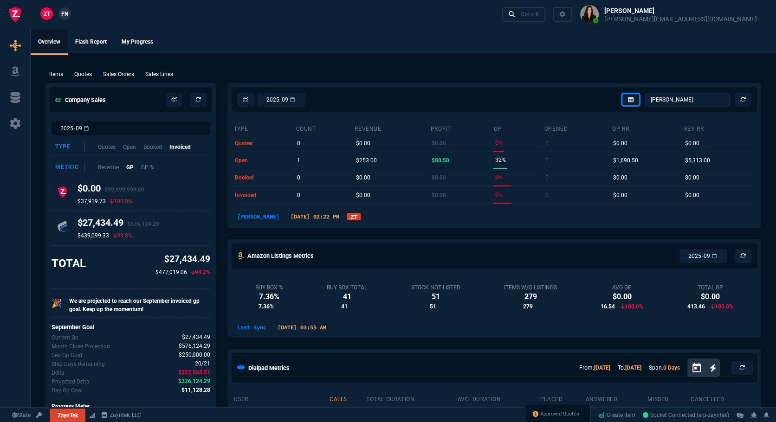
type input "260"
type input "2498"
type input "56"
type input "125"
type input "496.8"
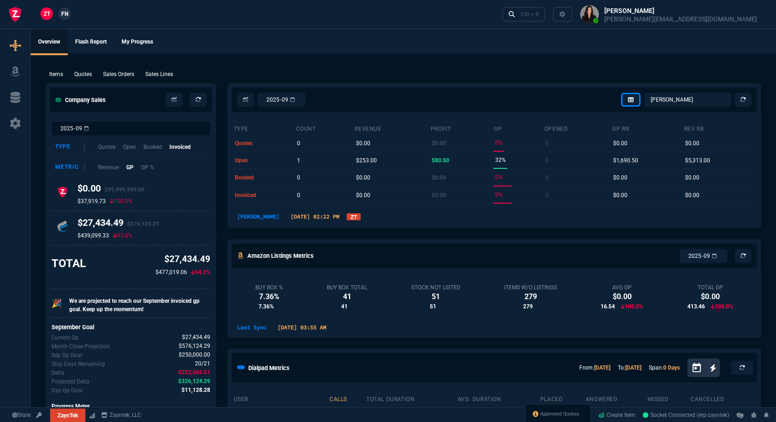
type input "40"
type input "170"
type input "723"
type input "55"
type input "60"
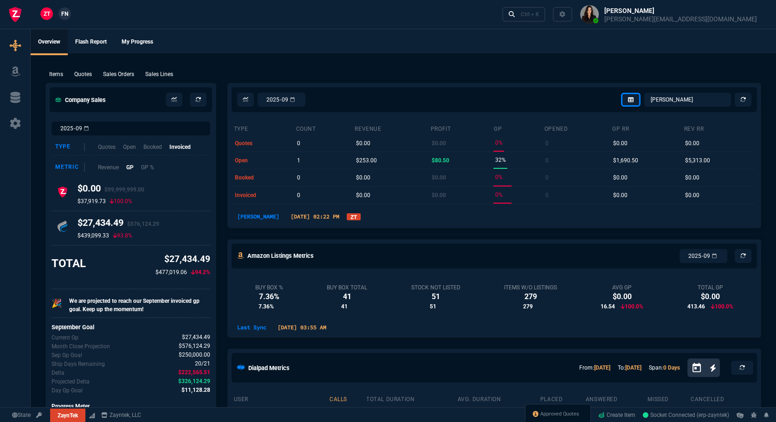
type input "202"
type input "60"
type input "15"
type input "38"
type input "29"
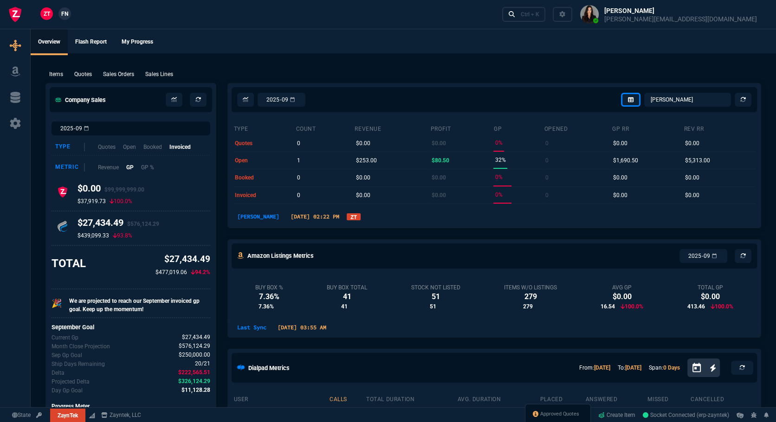
type input "200"
type input "2619"
type input "11"
type input "30"
type input "2732"
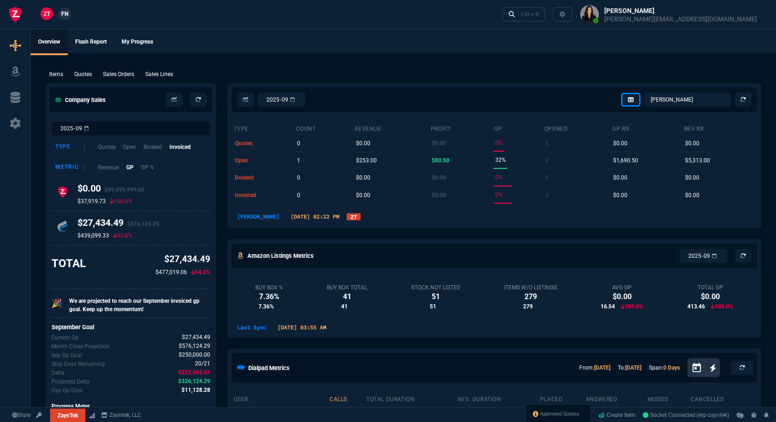
type input "70"
type input "157"
type input "485"
type input "70"
type input "115"
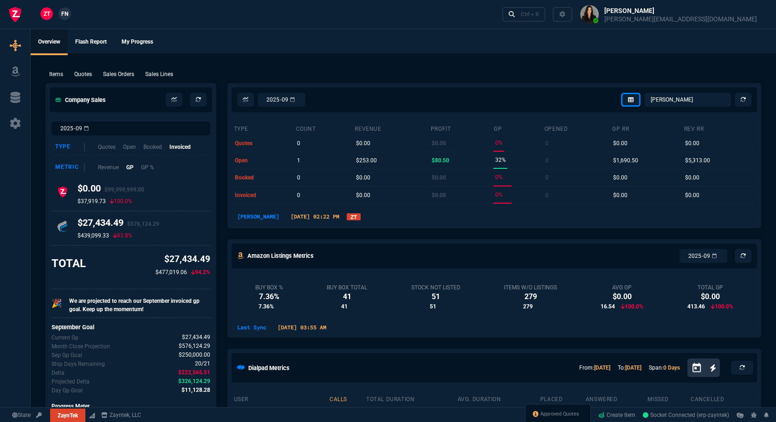
type input "17"
type input "20"
type input "73"
type input "110"
type input "701"
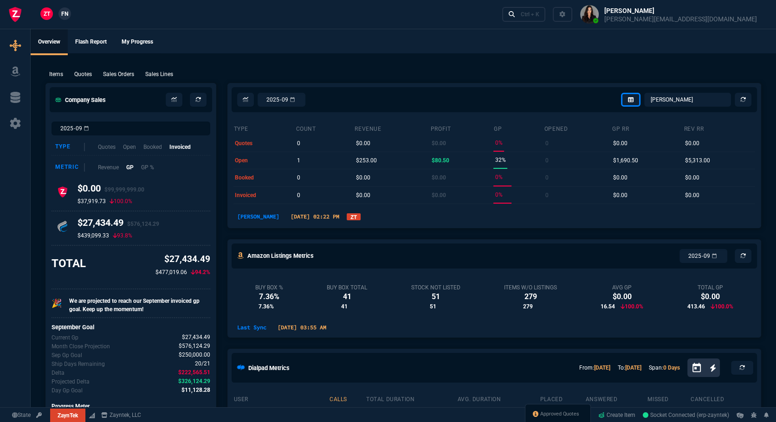
type input "0"
type input "138"
type input "68"
type input "85"
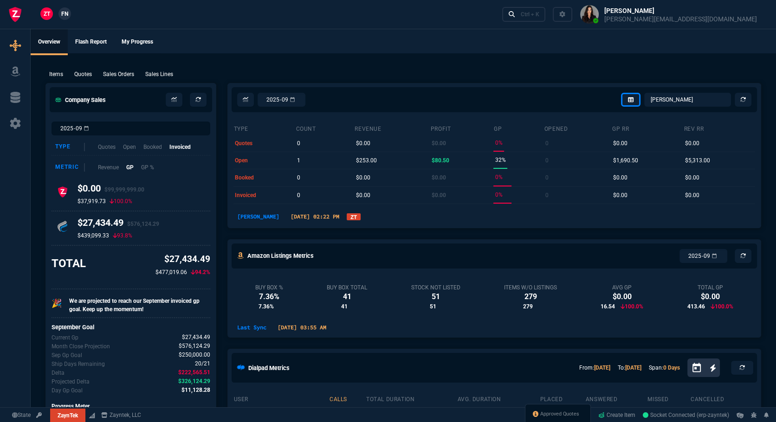
type input "524"
type input "80"
type input "4"
type input "11"
type input "43"
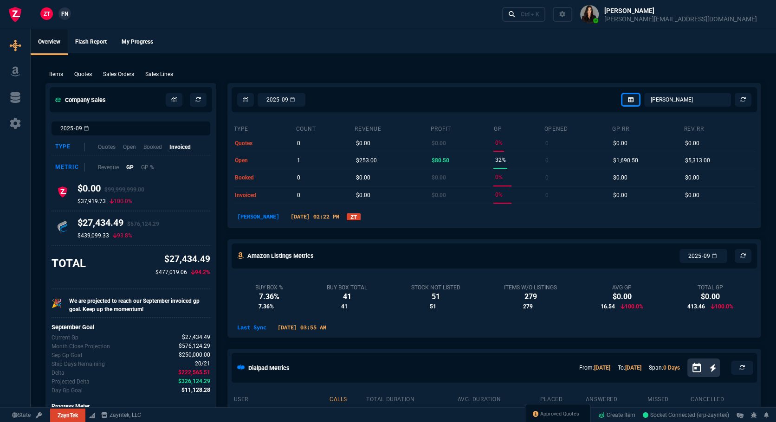
type input "75"
type input "399"
type input "33"
type input "25"
type input "164"
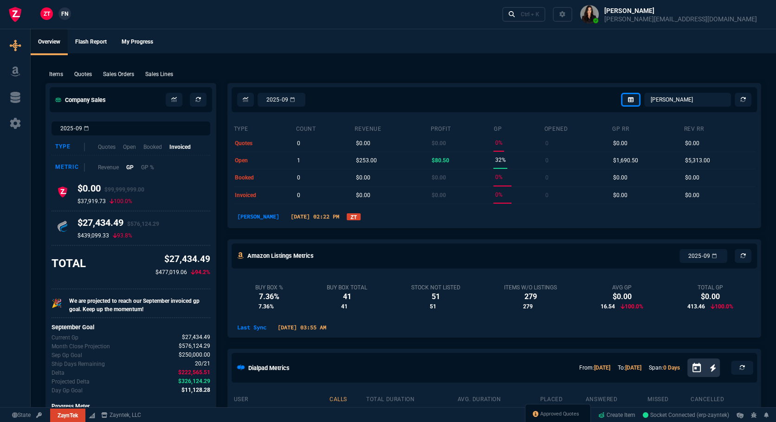
type input "0"
type input "12"
type input "534"
type input "11"
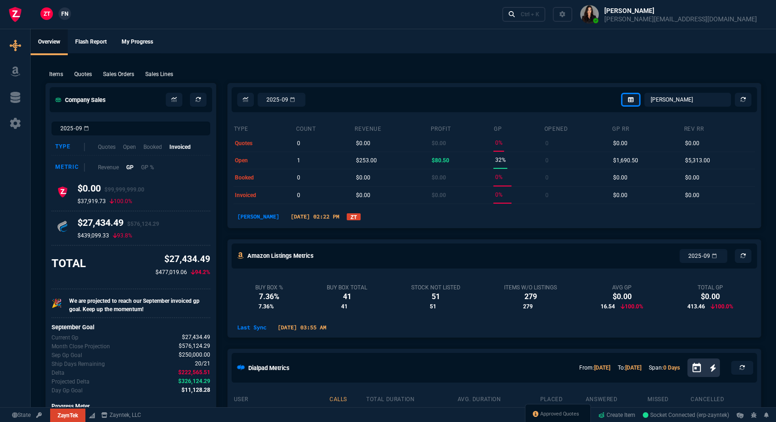
type input "786"
type input "35"
type input "265"
type input "3074"
type input "8"
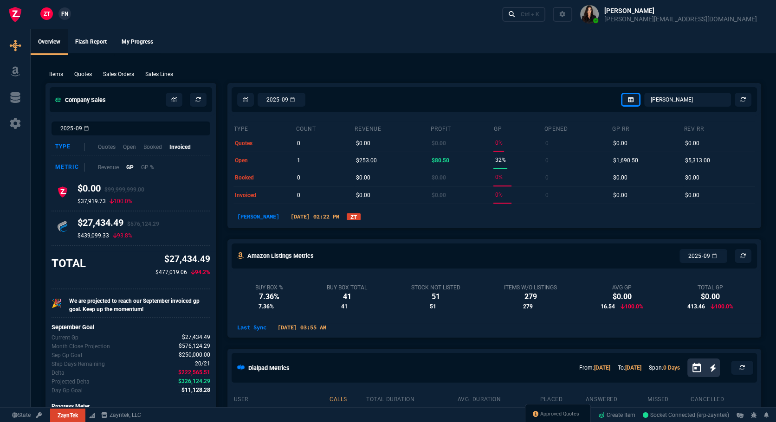
type input "115"
type input "12"
type input "384"
type input "59"
type input "21"
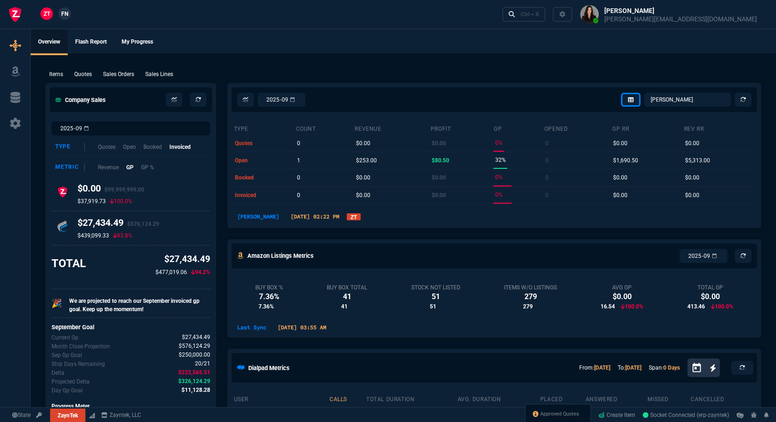
type input "26"
type input "80"
type input "55"
type input "41"
type input "46"
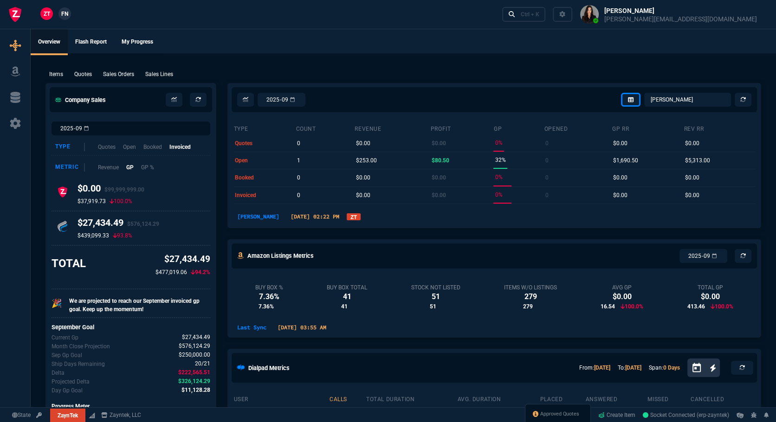
type input "34"
type input "73"
type input "90"
type input "54"
type input "72"
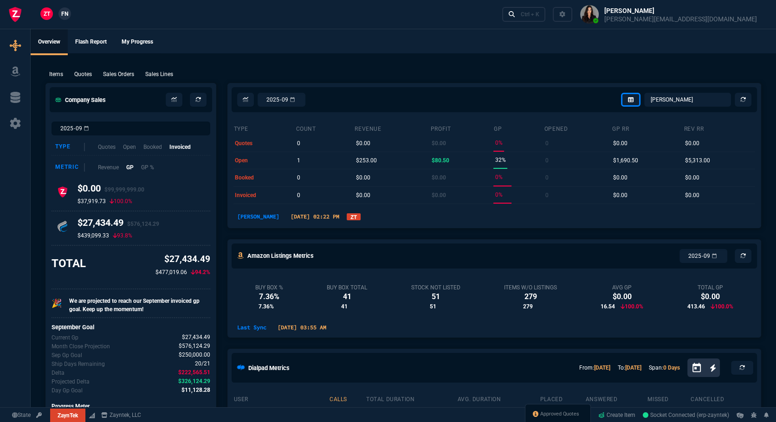
type input "35"
type input "79"
type input "42"
type input "76"
type input "55"
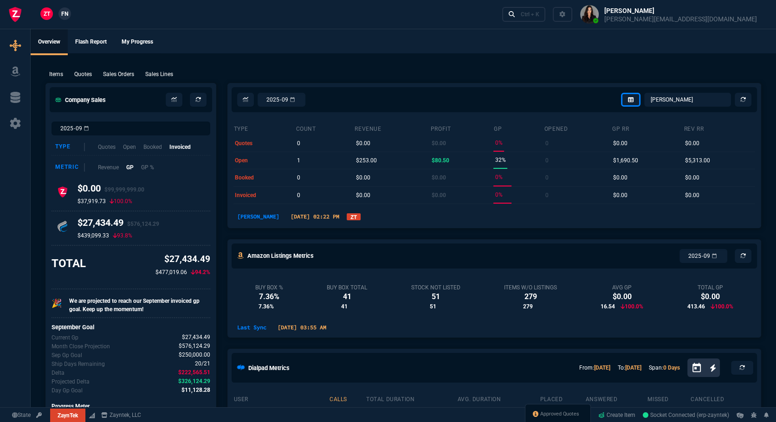
type input "56"
type input "54"
type input "13"
type input "50"
type input "75"
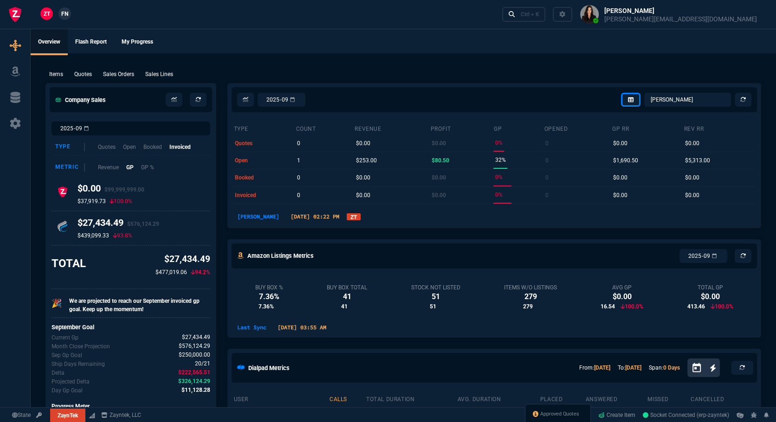
type input "82"
type input "13"
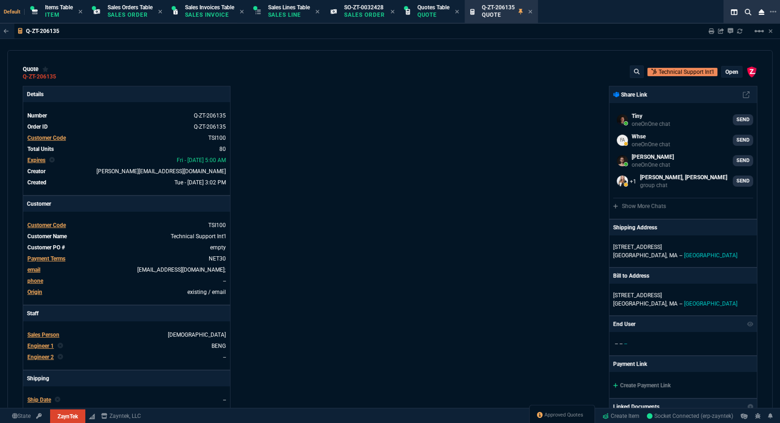
click at [562, 412] on span "Approved Quotes" at bounding box center [564, 414] width 39 height 7
click at [561, 413] on span "Approved Quotes" at bounding box center [564, 414] width 39 height 7
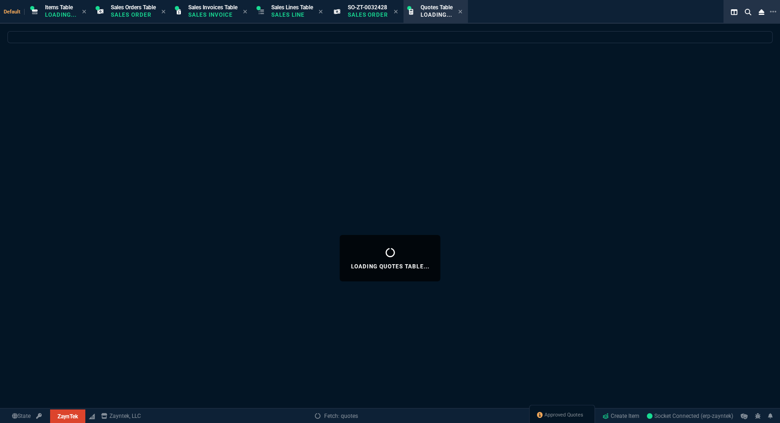
click at [557, 420] on div "Approved Quotes" at bounding box center [562, 415] width 66 height 22
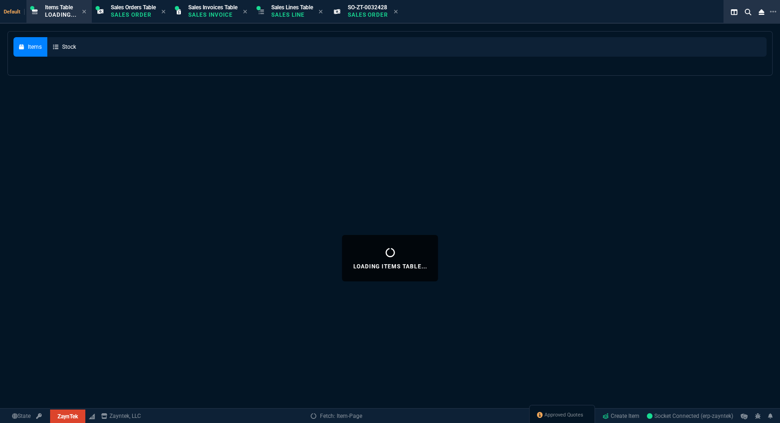
select select
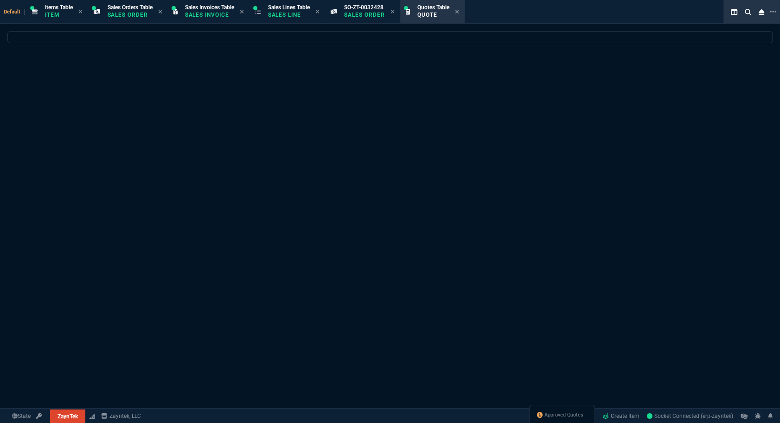
select select
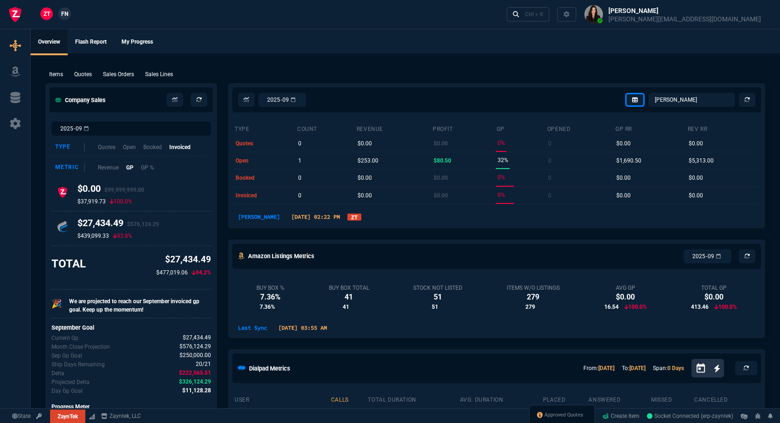
click at [54, 116] on div "Company Sales" at bounding box center [131, 99] width 171 height 32
click at [110, 69] on div "Items Quotes Sales Orders Sales Lines Add Link" at bounding box center [402, 73] width 715 height 11
click at [90, 76] on p "Quotes" at bounding box center [83, 74] width 18 height 8
select select
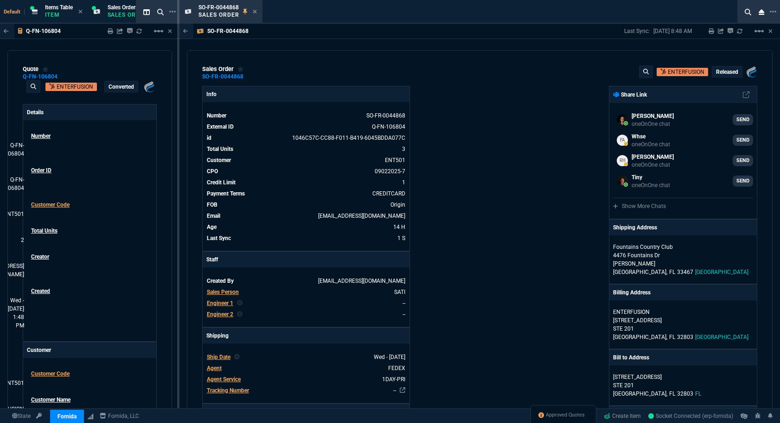
select select "12: [PERSON_NAME]"
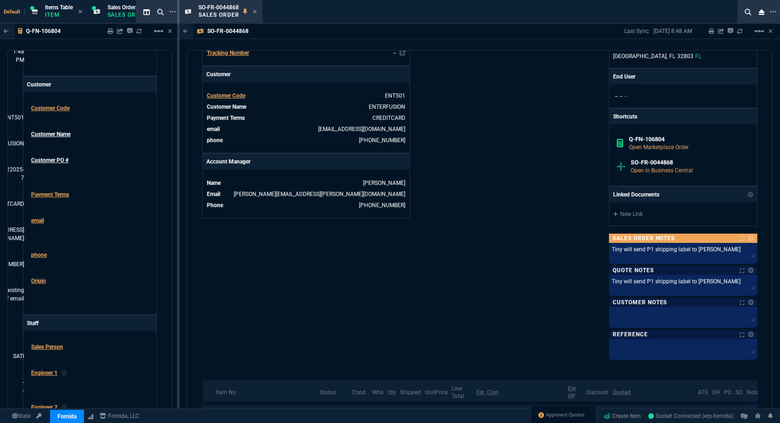
scroll to position [478, 0]
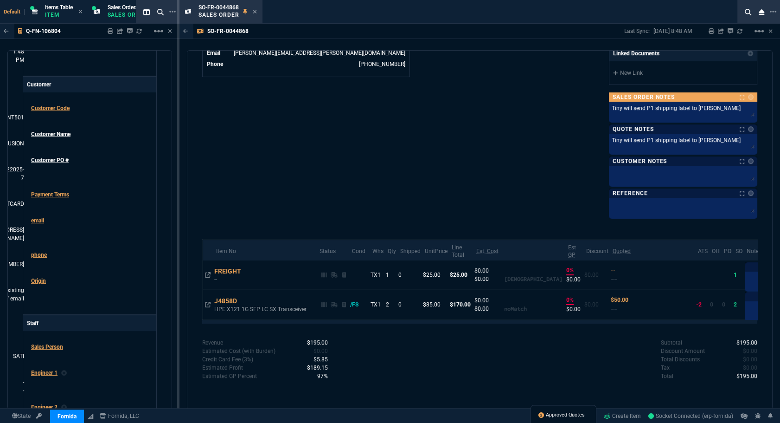
click at [561, 415] on span "Approved Quotes" at bounding box center [565, 414] width 39 height 7
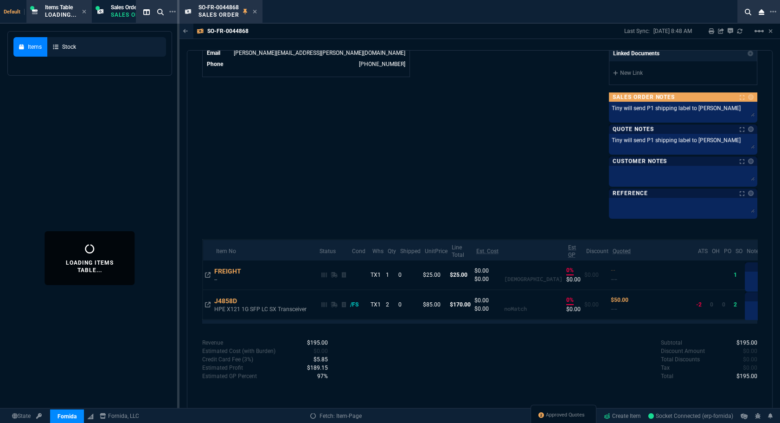
select select
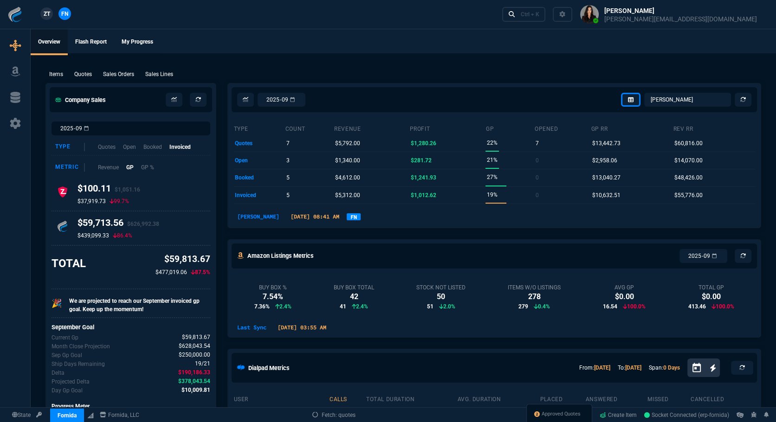
select select
click at [562, 413] on span "Approved Quotes" at bounding box center [560, 413] width 39 height 7
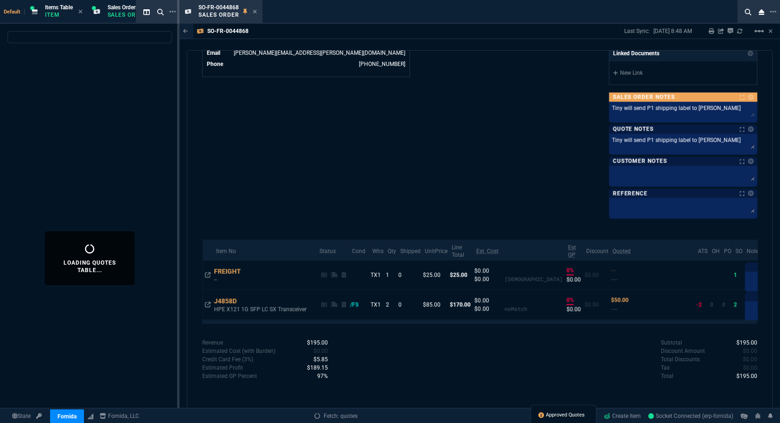
select select
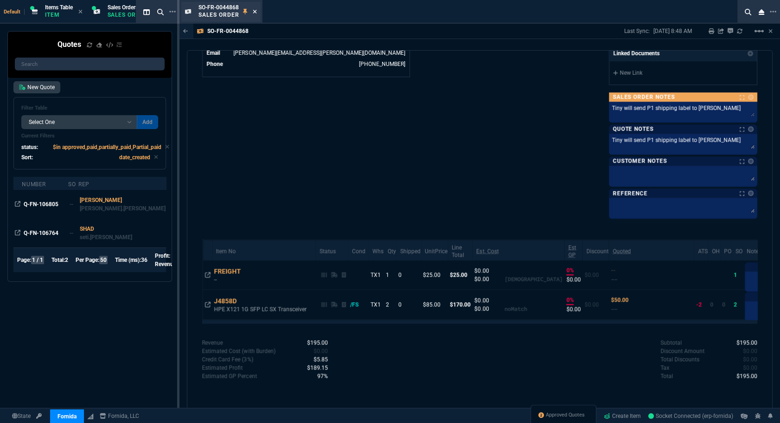
click at [255, 10] on icon at bounding box center [255, 12] width 4 height 6
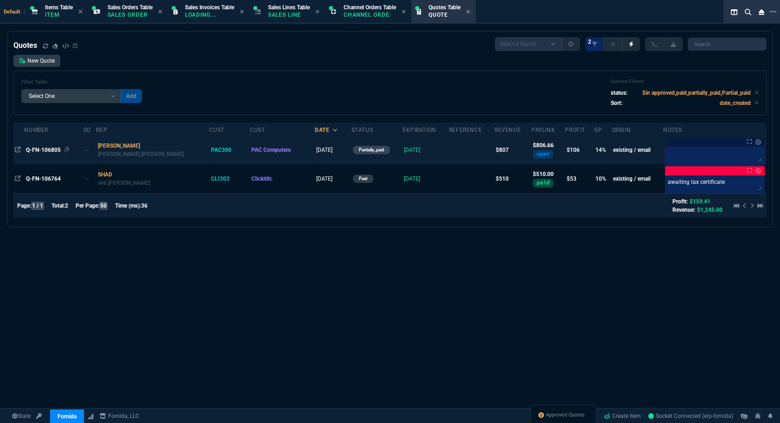
click at [45, 148] on span "Q-FN-106805" at bounding box center [43, 150] width 35 height 6
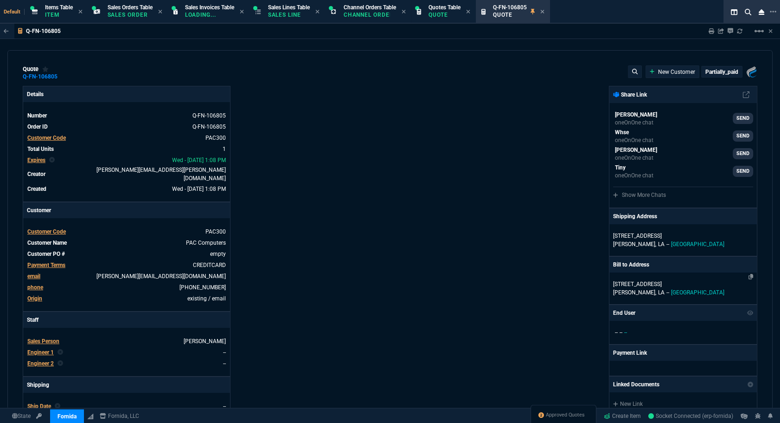
type input "19"
type input "139"
type input "1013.49"
type input "27"
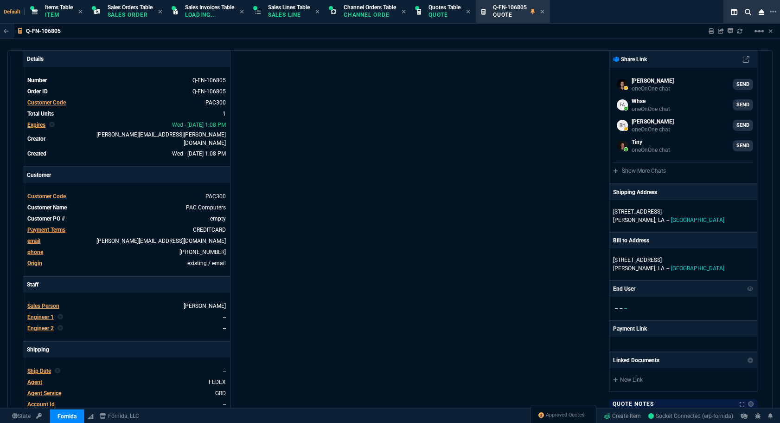
scroll to position [0, 0]
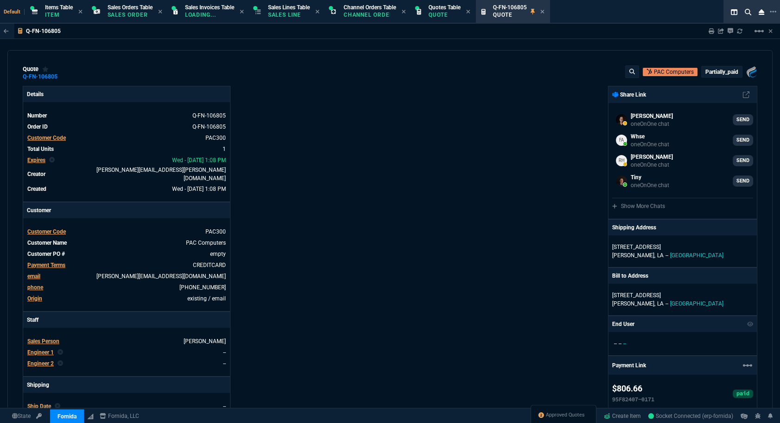
click at [420, 289] on div "Fornida, LLC 2609 Technology Dr Suite 300 Plano, TX 75074 Share Link Steven Hua…" at bounding box center [573, 356] width 367 height 541
click at [715, 71] on p "partially_paid" at bounding box center [721, 71] width 33 height 7
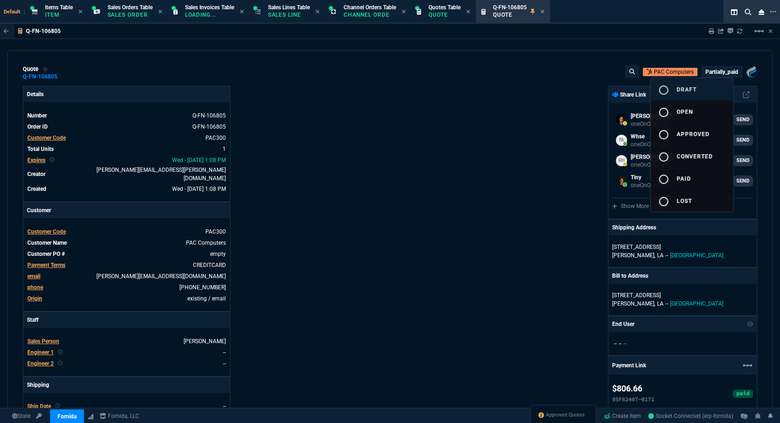
click at [678, 92] on span "draft" at bounding box center [687, 89] width 20 height 6
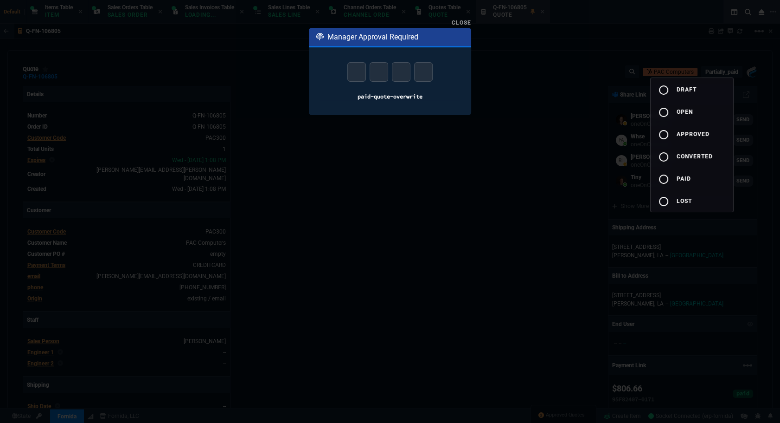
click at [358, 72] on div at bounding box center [390, 211] width 780 height 423
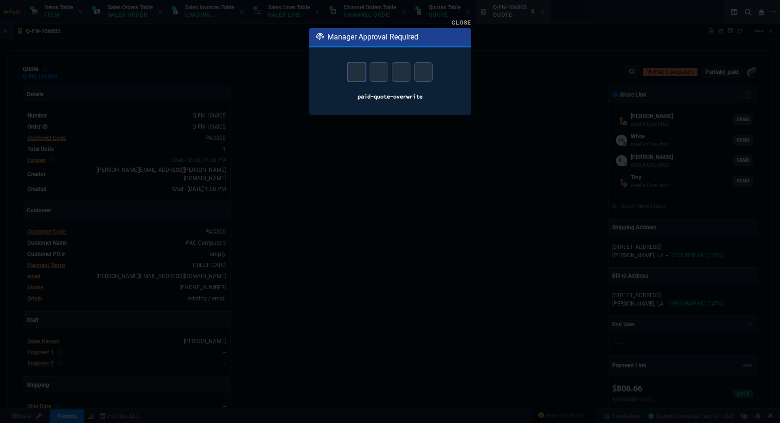
click at [361, 70] on input "text" at bounding box center [356, 71] width 19 height 19
type input "5"
type input "0"
type input "8"
type input "4"
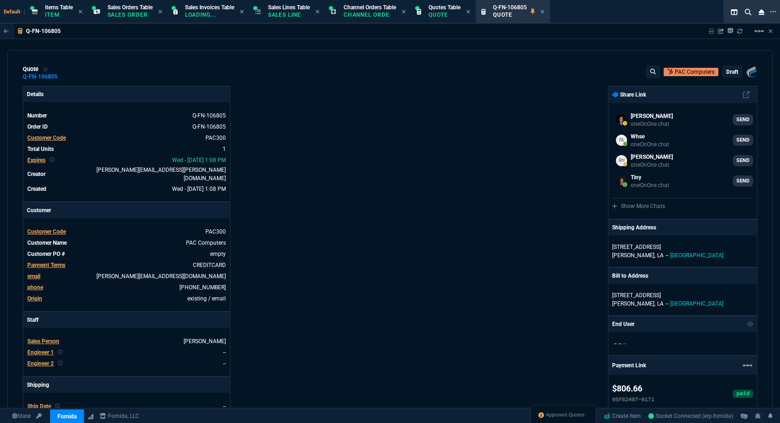
type input "19"
type input "139"
type input "1013.49"
type input "27"
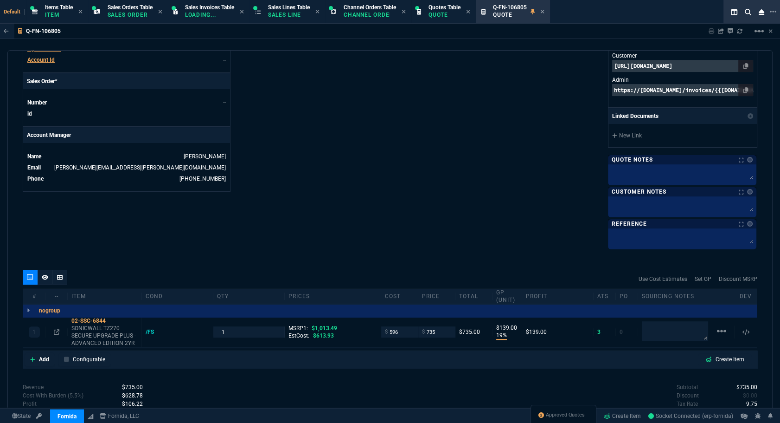
scroll to position [465, 0]
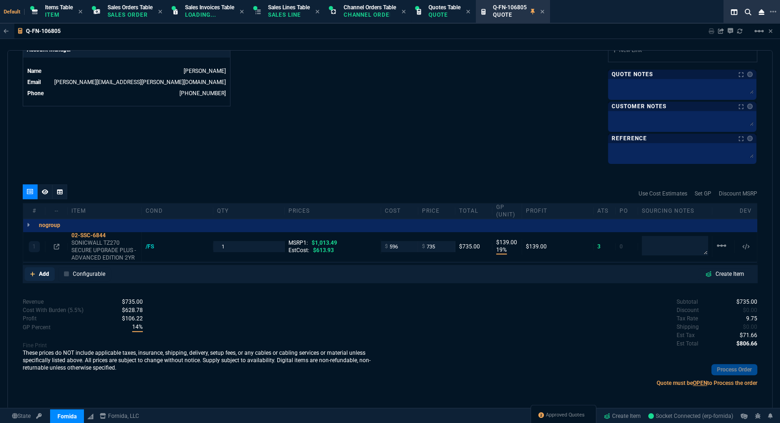
click at [45, 272] on p "Add" at bounding box center [44, 273] width 10 height 8
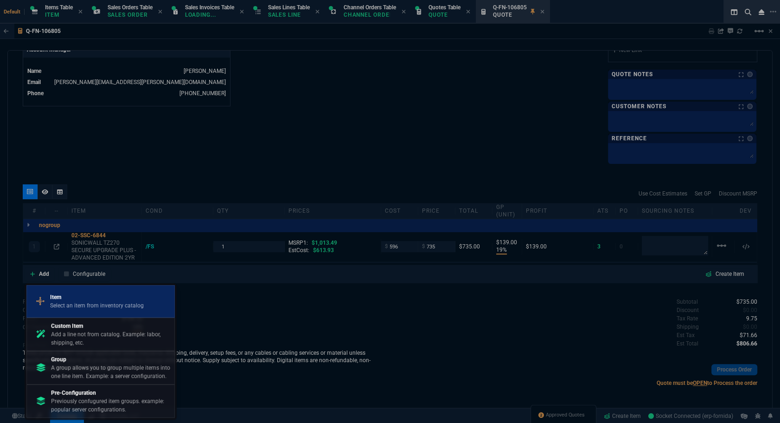
click at [64, 306] on p "Select an item from inventory catalog" at bounding box center [97, 305] width 94 height 8
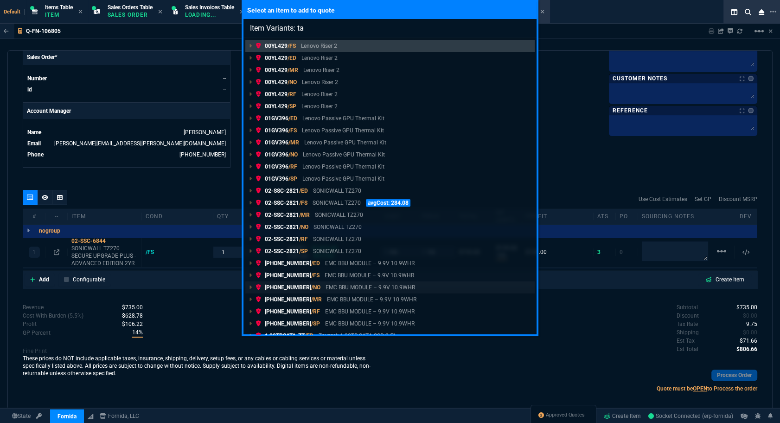
type input "Item Variants: tax"
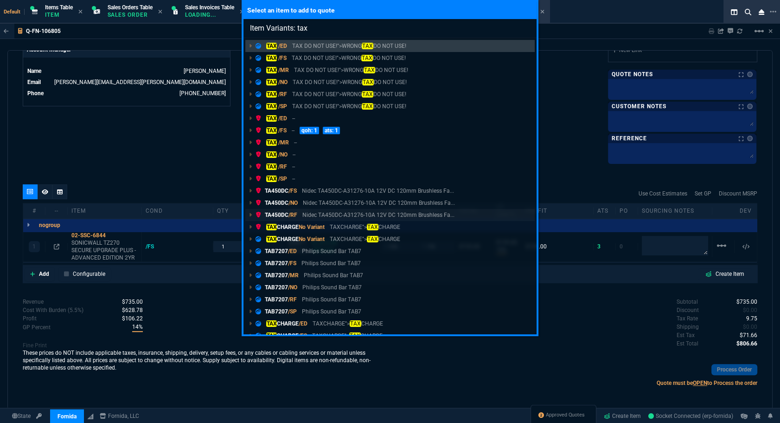
scroll to position [9, 0]
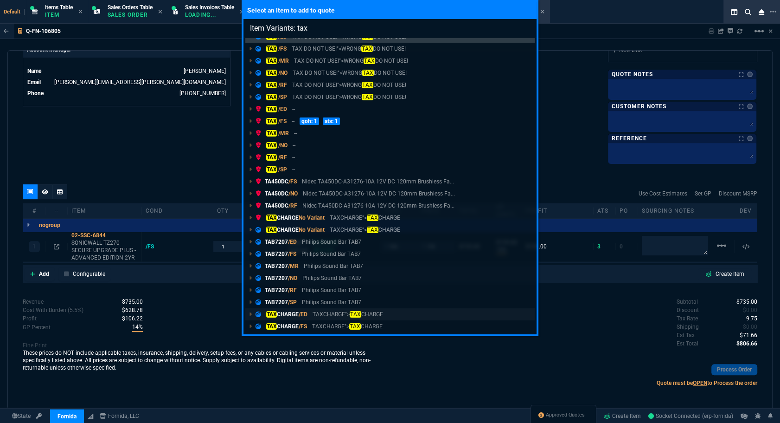
click at [288, 313] on p "TAX CHARGE /ED" at bounding box center [282, 314] width 52 height 8
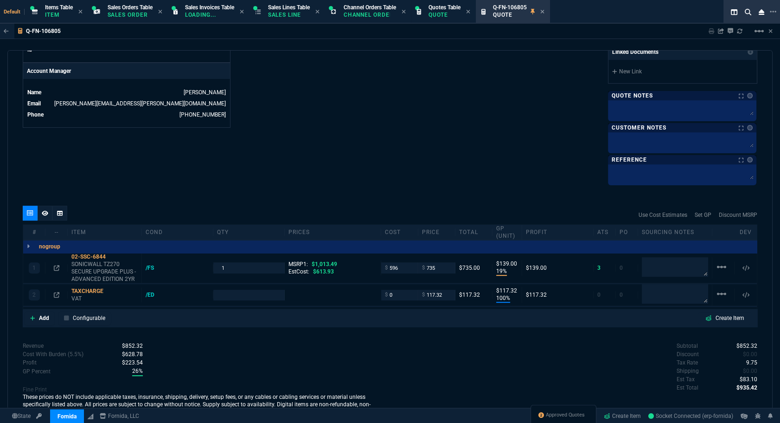
scroll to position [465, 0]
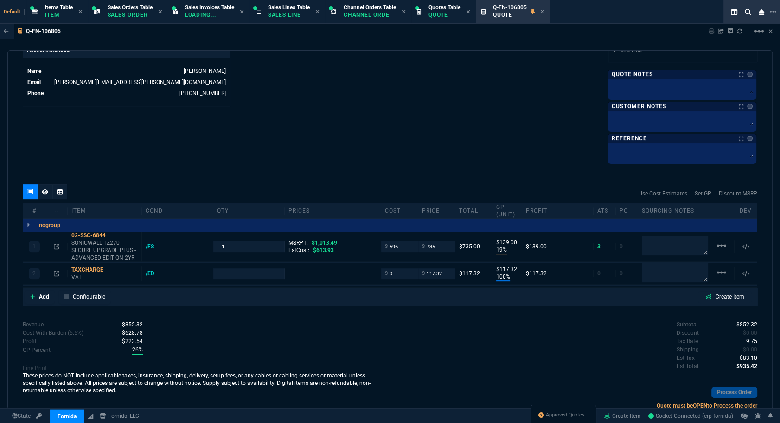
type input "100"
type input "117"
type input "19"
type input "139"
type input "100"
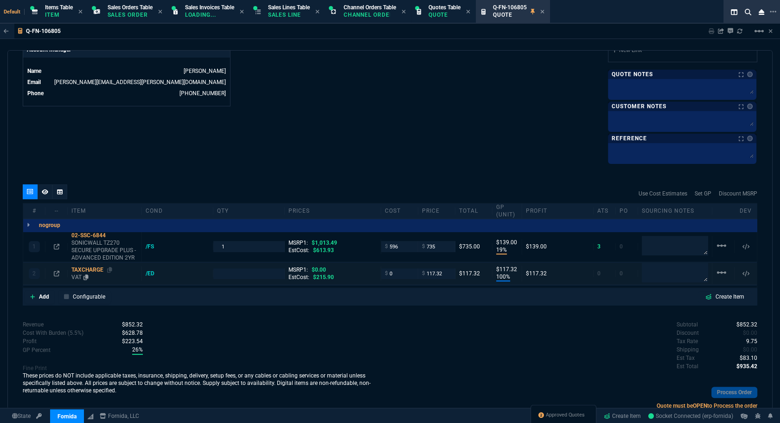
type input "117"
type input "27"
click at [83, 267] on div "TAXCHARGE" at bounding box center [104, 269] width 66 height 7
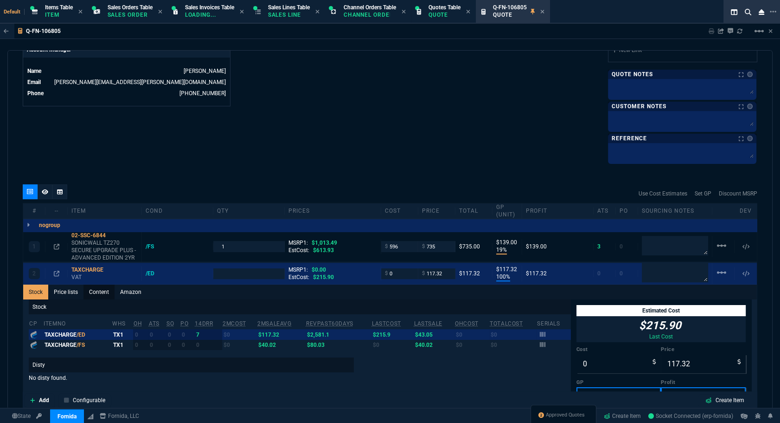
click at [99, 291] on link "Content" at bounding box center [98, 291] width 31 height 15
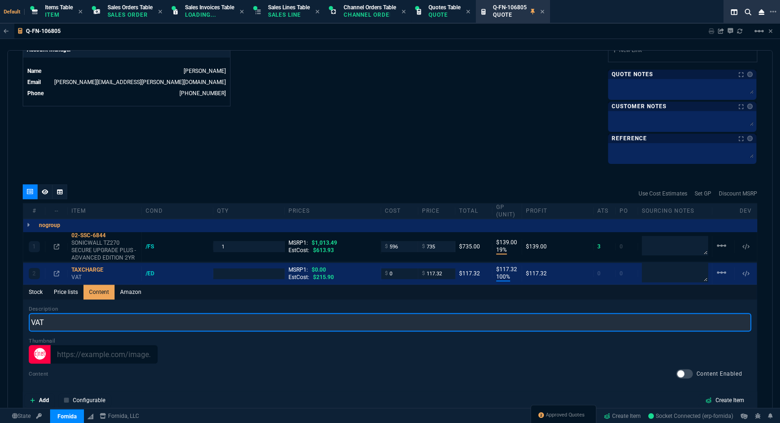
click at [98, 321] on input "VAT" at bounding box center [390, 322] width 723 height 19
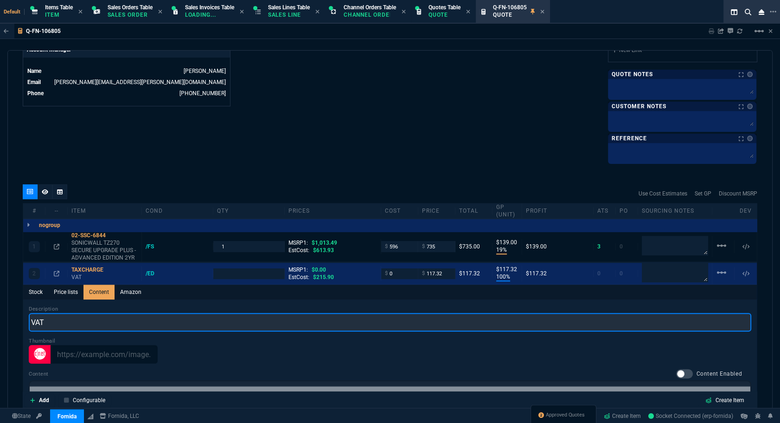
click at [98, 321] on input "VAT" at bounding box center [390, 322] width 723 height 19
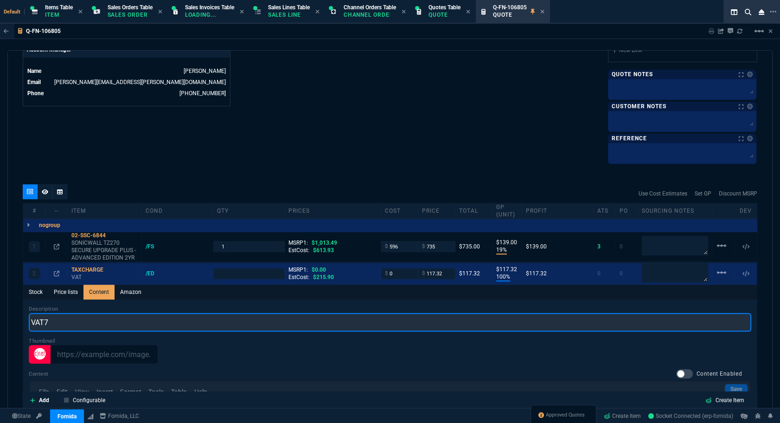
scroll to position [0, 0]
type input "VAT7.75%"
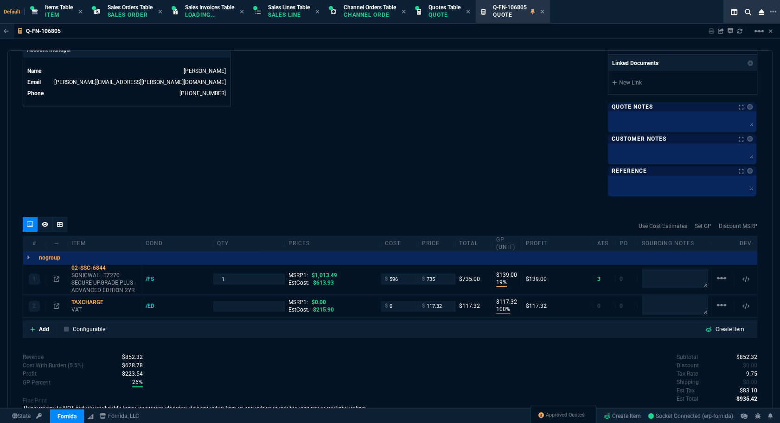
type input "100"
type input "117"
click at [101, 295] on div "2 TAXCHARGE VAT /ED MSRP1: $0.00 EstCost: $215.90 $ 0 $ 117.32 $117.32 $117.32 …" at bounding box center [390, 306] width 734 height 22
click at [97, 300] on div "TAXCHARGE" at bounding box center [104, 301] width 66 height 7
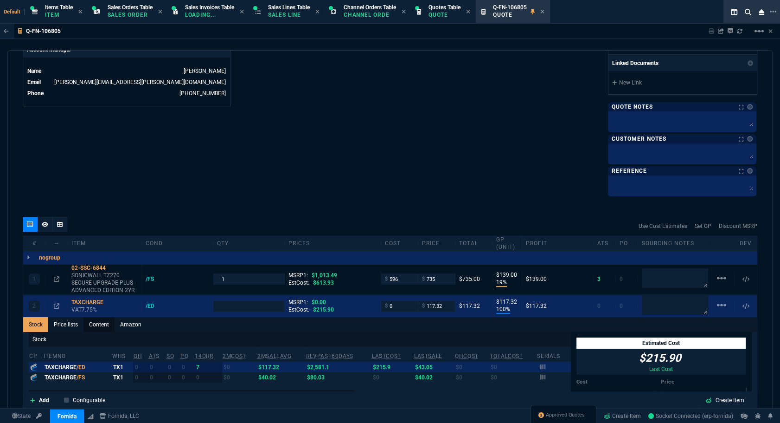
click at [99, 321] on link "Content" at bounding box center [98, 324] width 31 height 15
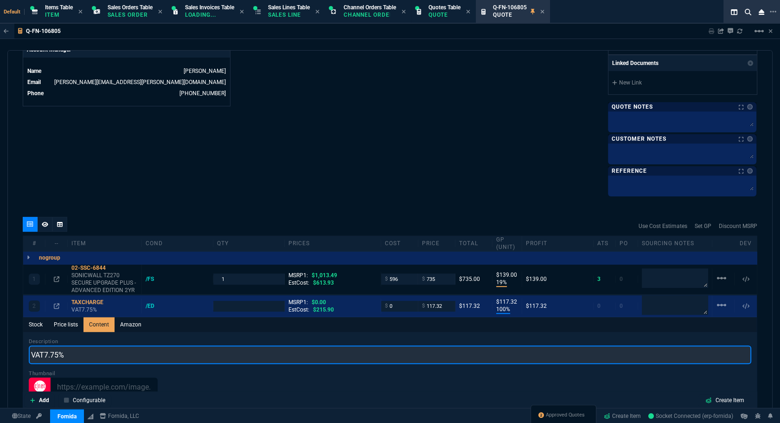
click at [40, 353] on input "VAT7.75%" at bounding box center [390, 354] width 723 height 19
drag, startPoint x: 44, startPoint y: 353, endPoint x: 31, endPoint y: 343, distance: 16.2
click at [31, 343] on div "Description VAT7.75%" at bounding box center [390, 350] width 723 height 26
type input "7.75%"
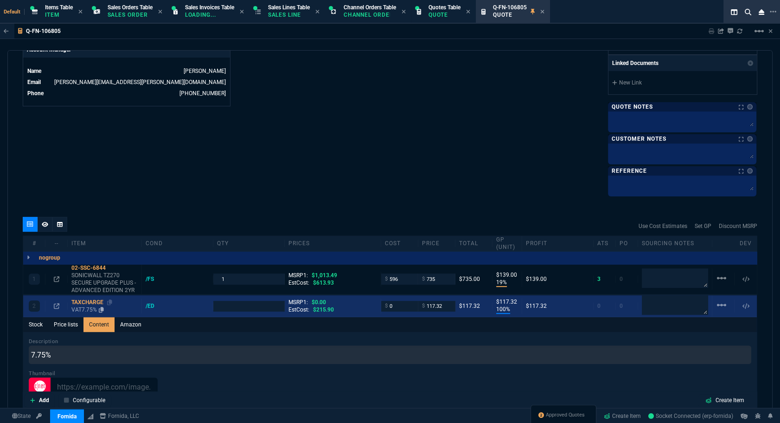
click at [86, 299] on div "TAXCHARGE" at bounding box center [104, 301] width 66 height 7
type input "1"
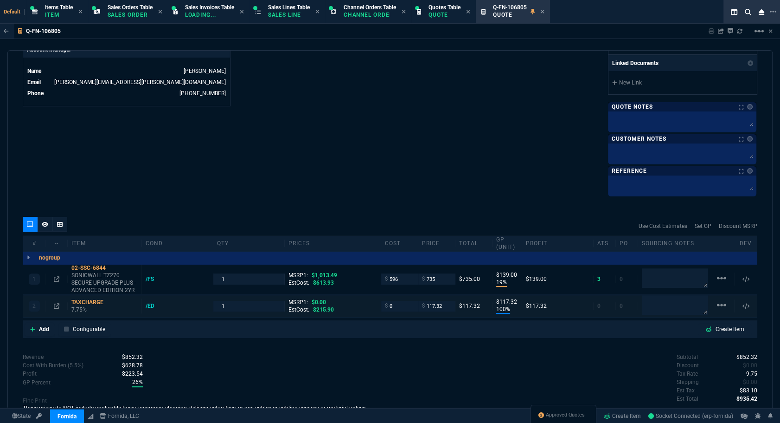
type input "100"
type input "117"
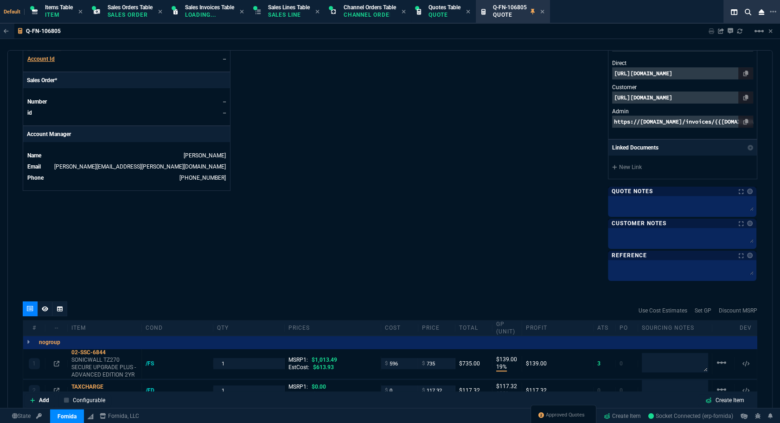
scroll to position [507, 0]
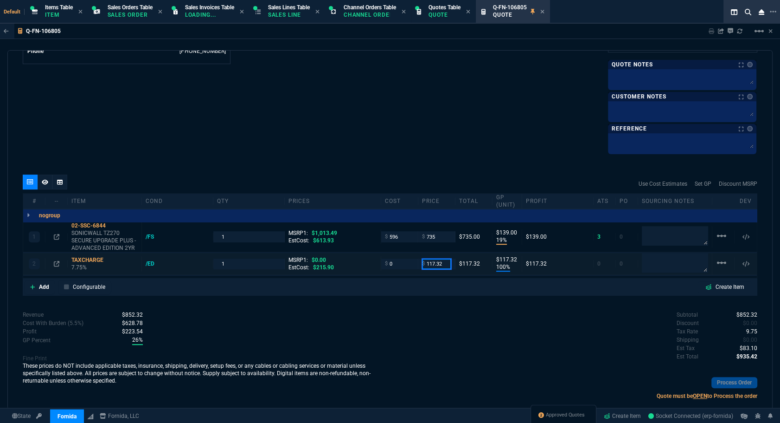
click at [431, 263] on input "117.32" at bounding box center [436, 263] width 29 height 11
type input "0"
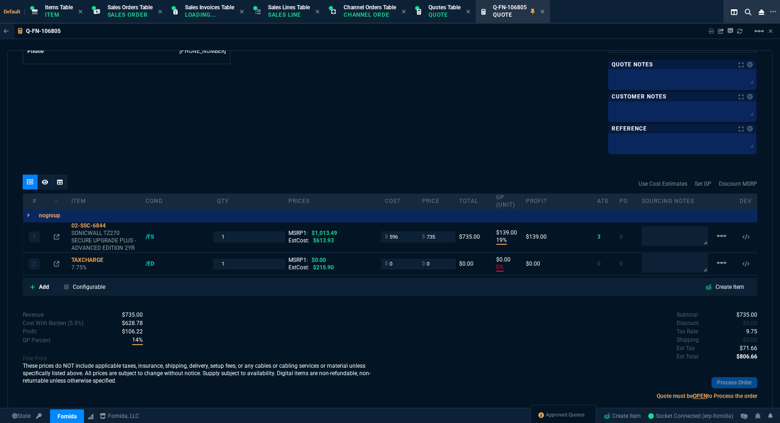
type input "0"
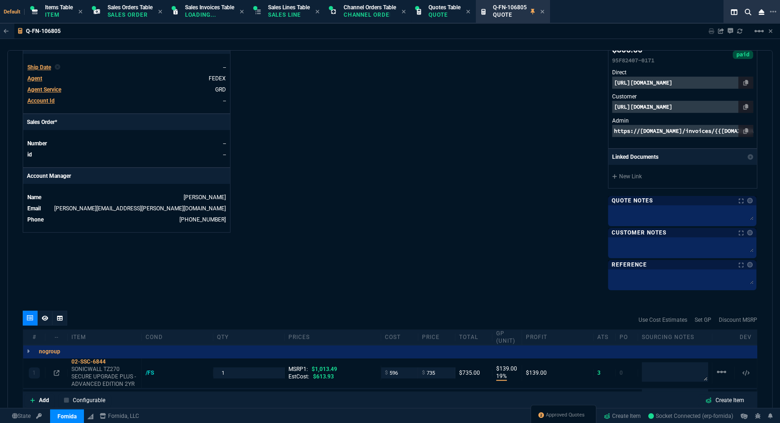
scroll to position [465, 0]
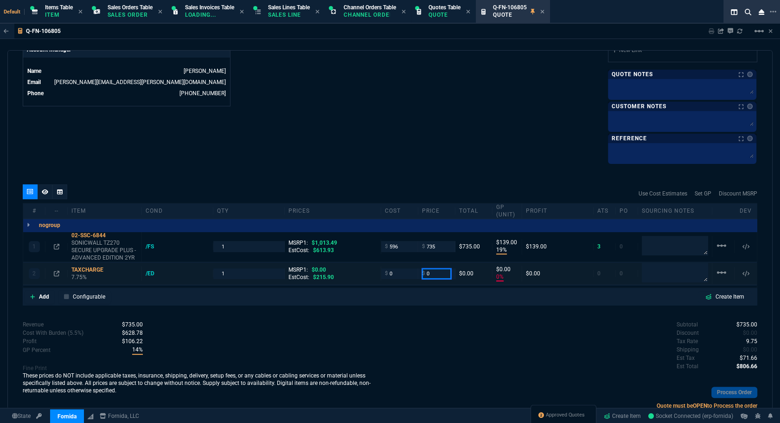
click at [429, 270] on input "0" at bounding box center [436, 273] width 29 height 11
type input "71.66"
click at [591, 348] on div "Subtotal $735.00 Discount $0.00 Tax Rate 9.75 Shipping $0.00 Est Tax $71.66 Est…" at bounding box center [573, 345] width 367 height 51
type input "71.66"
type input "100"
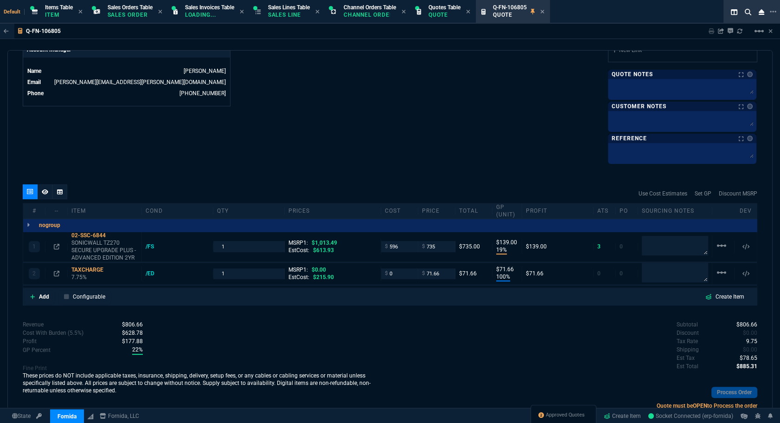
type input "72"
click at [747, 340] on span "9.75" at bounding box center [751, 341] width 11 height 6
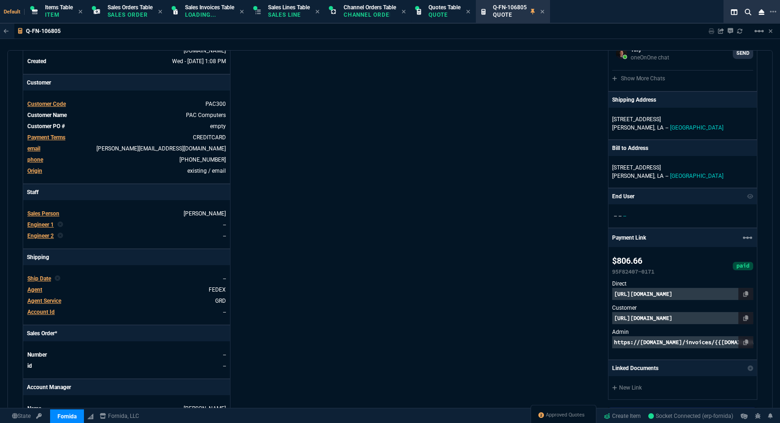
scroll to position [1, 0]
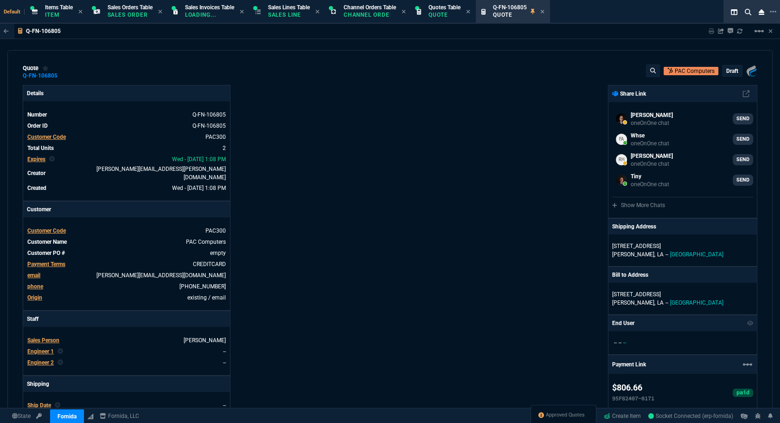
click at [728, 71] on p "draft" at bounding box center [732, 70] width 12 height 7
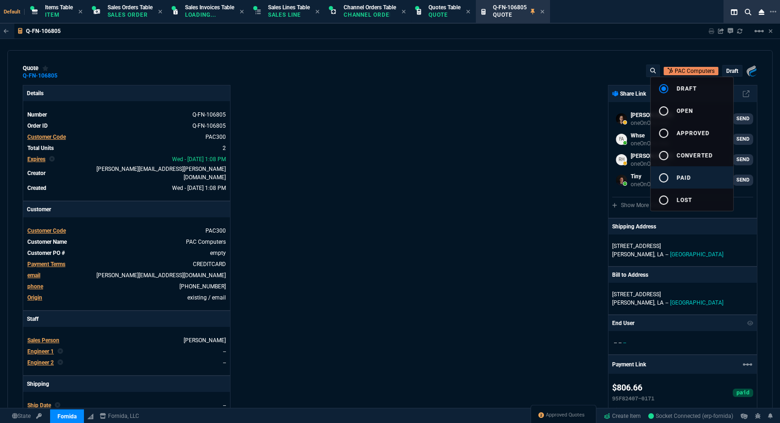
click at [684, 178] on span "paid" at bounding box center [684, 177] width 14 height 6
click at [541, 176] on div at bounding box center [390, 211] width 780 height 423
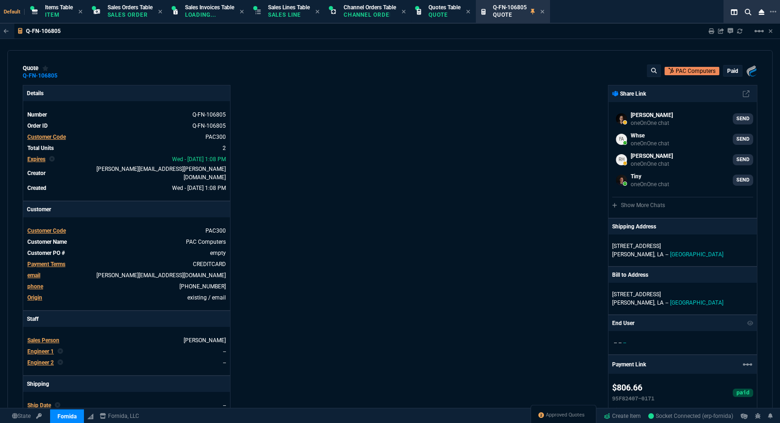
type input "19"
type input "139"
type input "100"
type input "72"
type input "27"
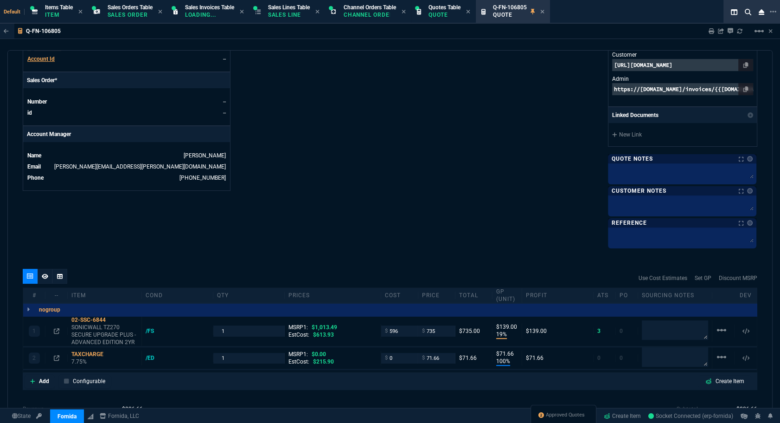
scroll to position [479, 0]
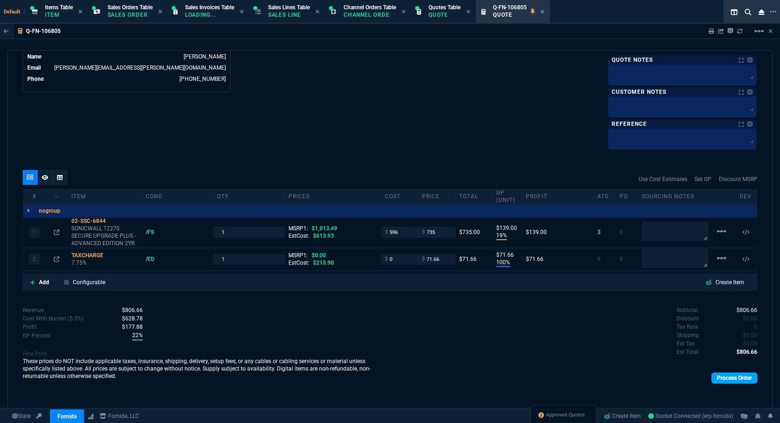
click at [717, 372] on link "Process Order" at bounding box center [735, 377] width 46 height 11
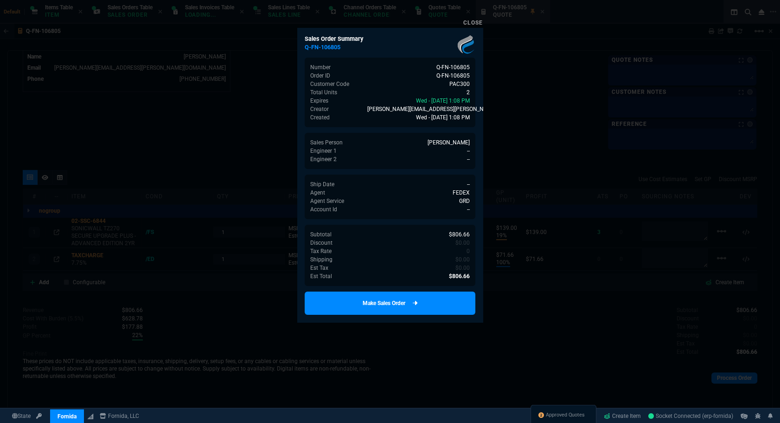
click at [331, 303] on link "Make Sales Order" at bounding box center [390, 302] width 171 height 23
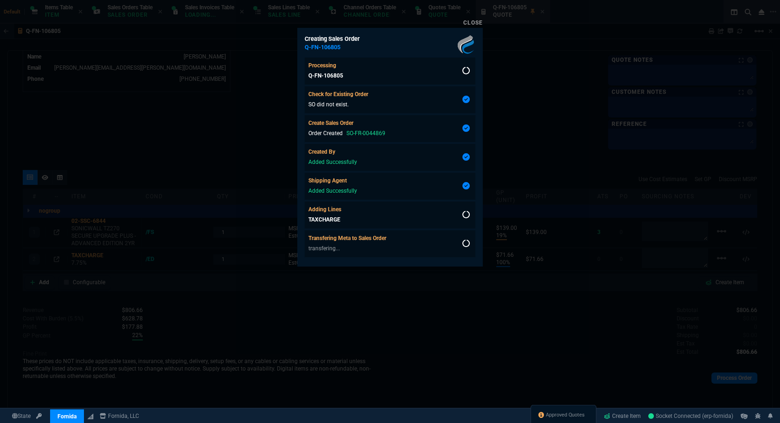
click at [547, 136] on div at bounding box center [390, 211] width 780 height 423
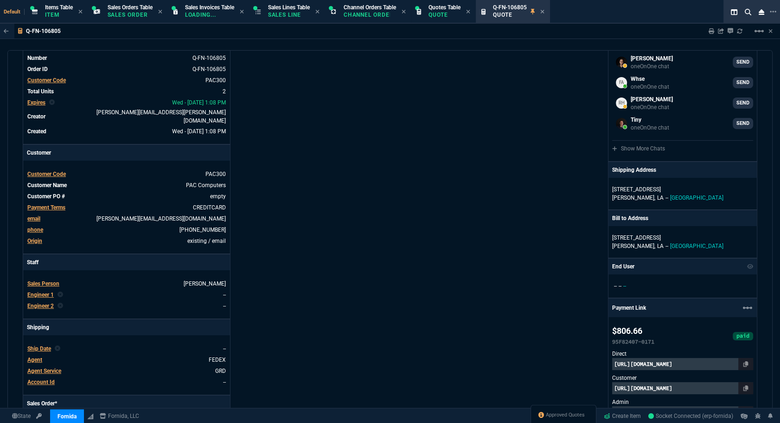
scroll to position [0, 0]
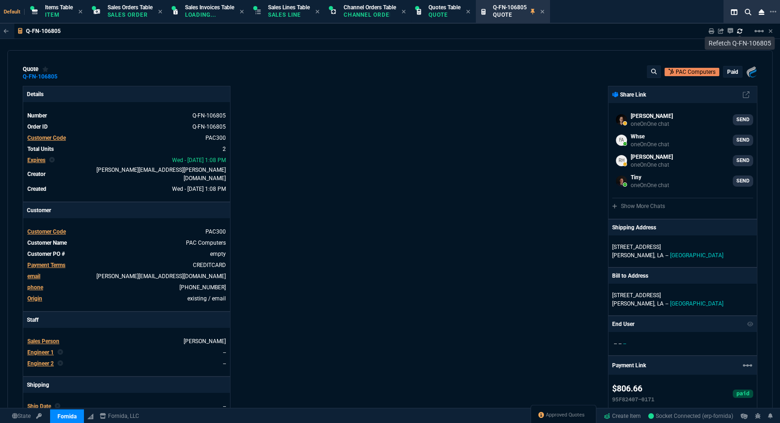
click at [739, 31] on icon at bounding box center [740, 31] width 6 height 6
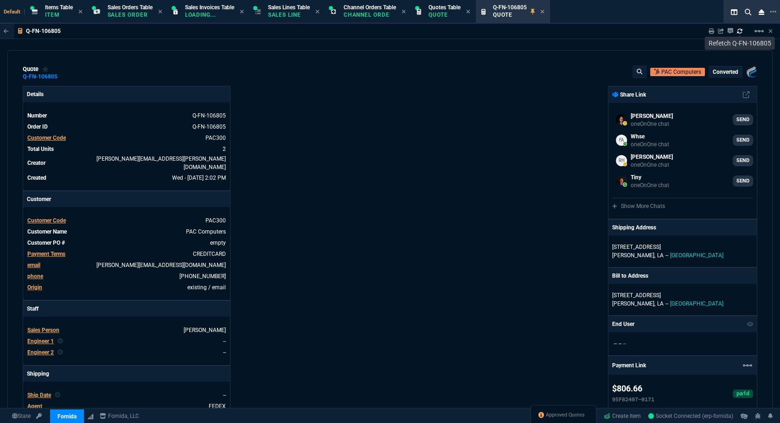
type input "19"
type input "139"
type input "1013.49"
type input "100"
type input "72"
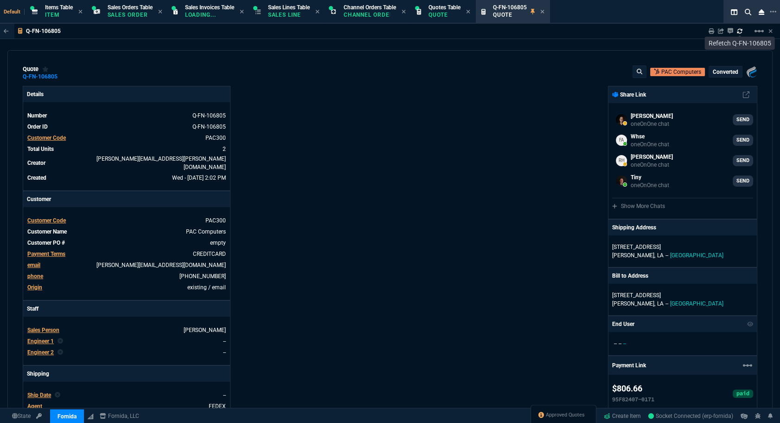
type input "27"
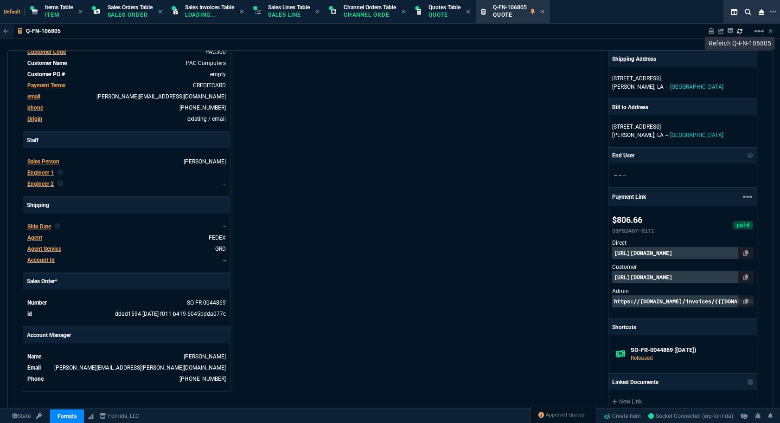
scroll to position [253, 0]
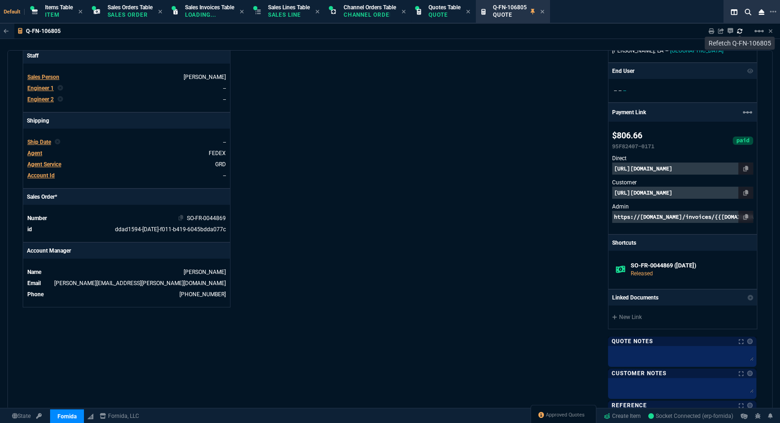
click at [213, 215] on link "SO-FR-0044869" at bounding box center [206, 218] width 39 height 6
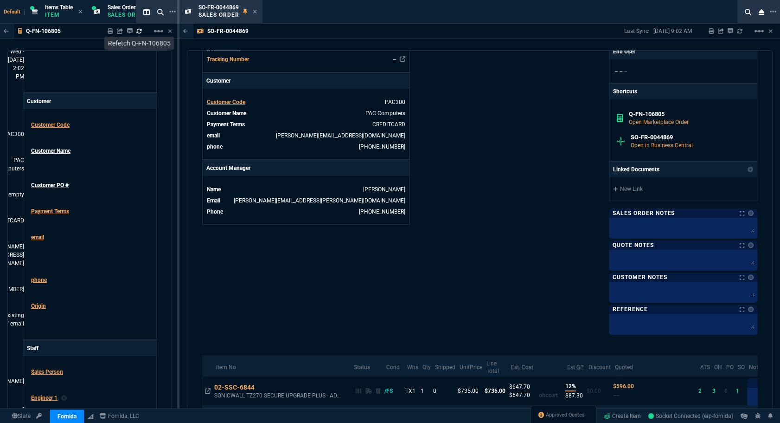
scroll to position [453, 0]
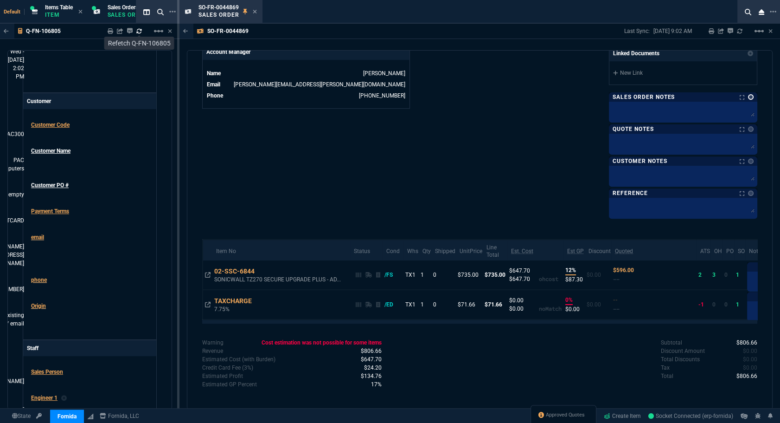
click at [748, 94] on link at bounding box center [751, 97] width 6 height 6
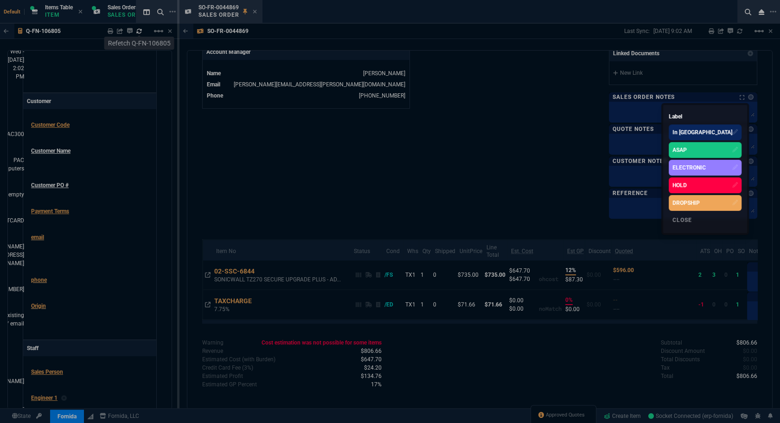
click at [687, 150] on div "ASAP" at bounding box center [680, 150] width 14 height 8
click at [544, 143] on div at bounding box center [390, 211] width 780 height 423
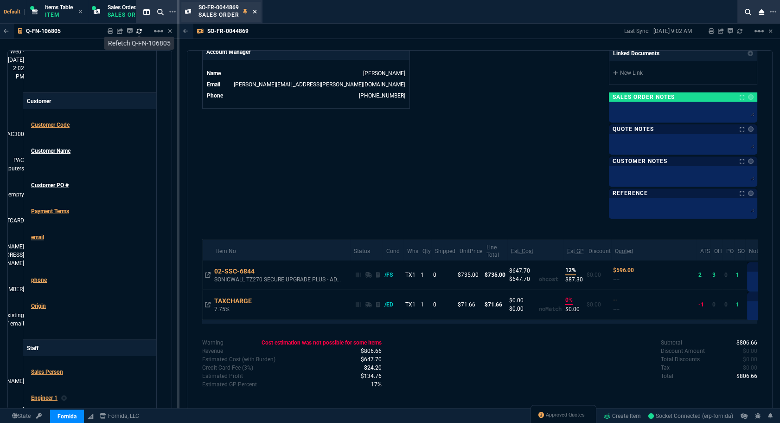
click at [255, 13] on icon at bounding box center [255, 12] width 4 height 6
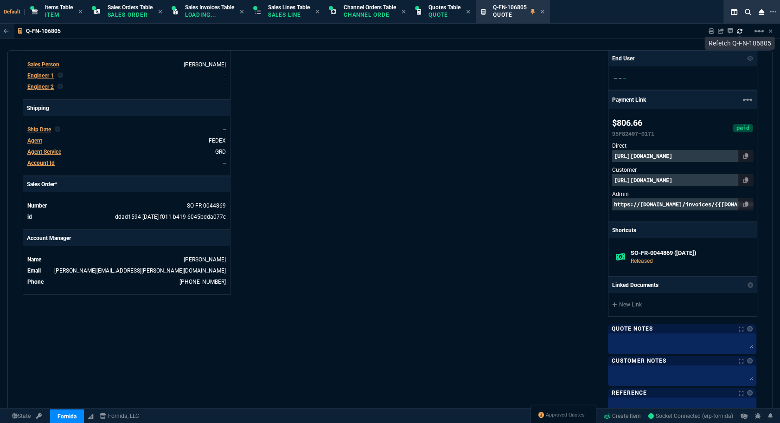
scroll to position [253, 0]
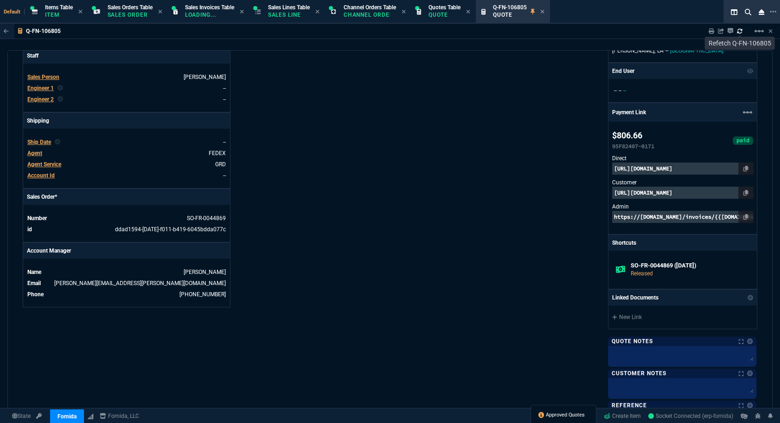
click at [556, 415] on span "Approved Quotes" at bounding box center [565, 414] width 39 height 7
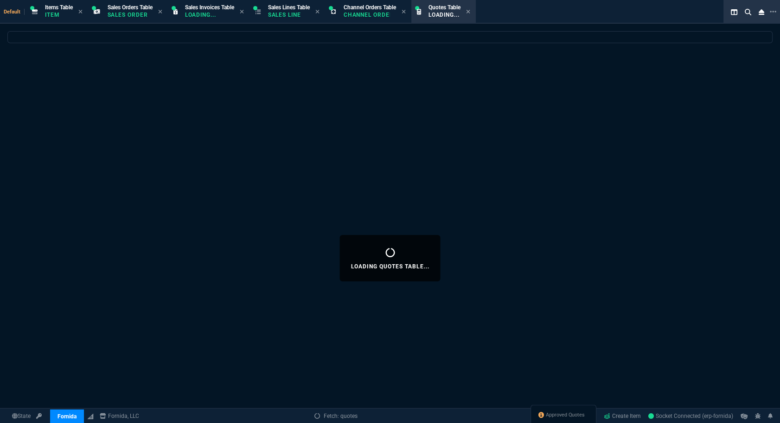
select select
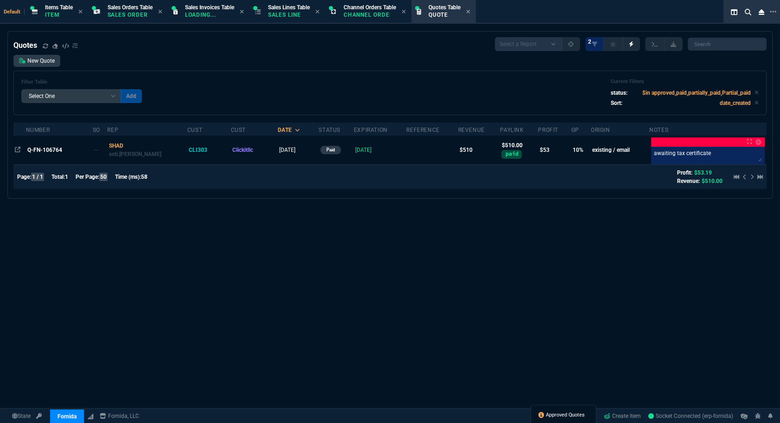
click at [552, 413] on span "Approved Quotes" at bounding box center [565, 414] width 39 height 7
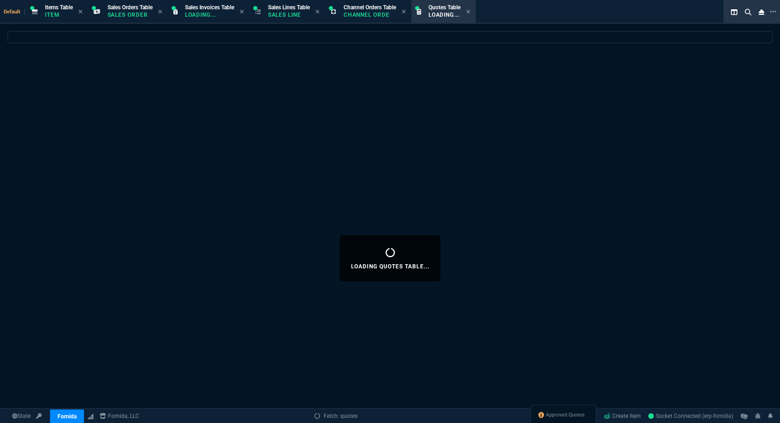
select select
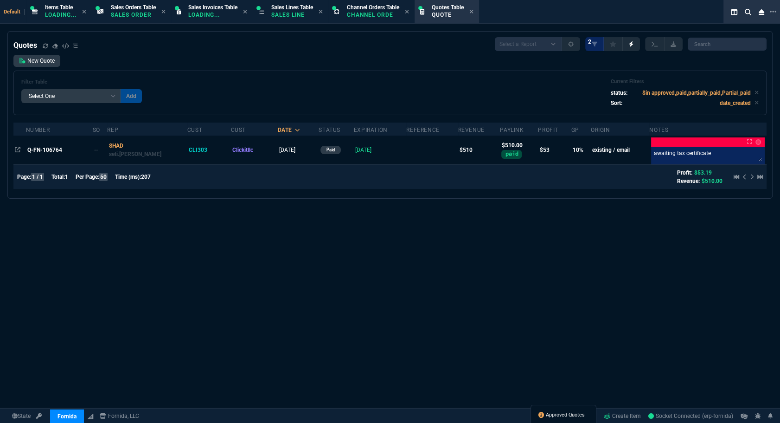
click at [559, 415] on span "Approved Quotes" at bounding box center [565, 414] width 39 height 7
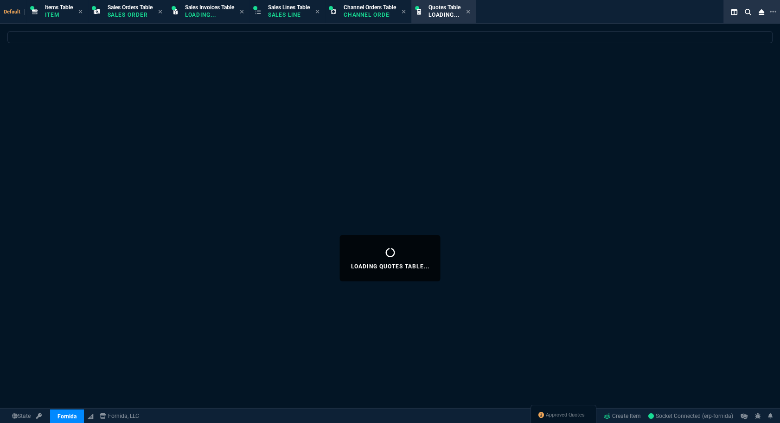
select select
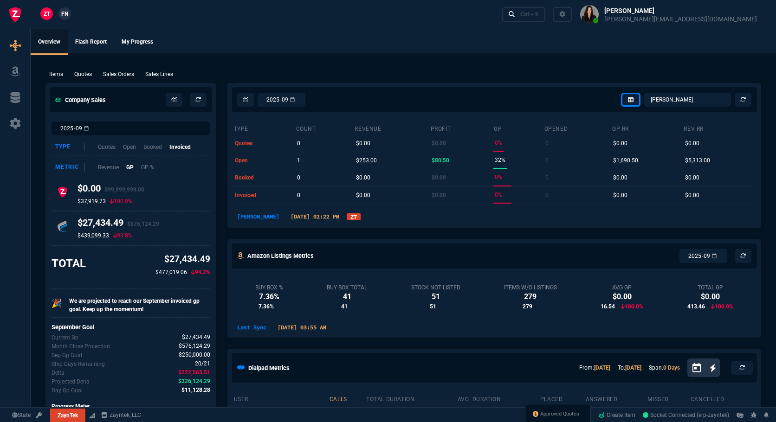
select select "12: [PERSON_NAME]"
click at [560, 416] on span "Approved Quotes" at bounding box center [559, 413] width 39 height 7
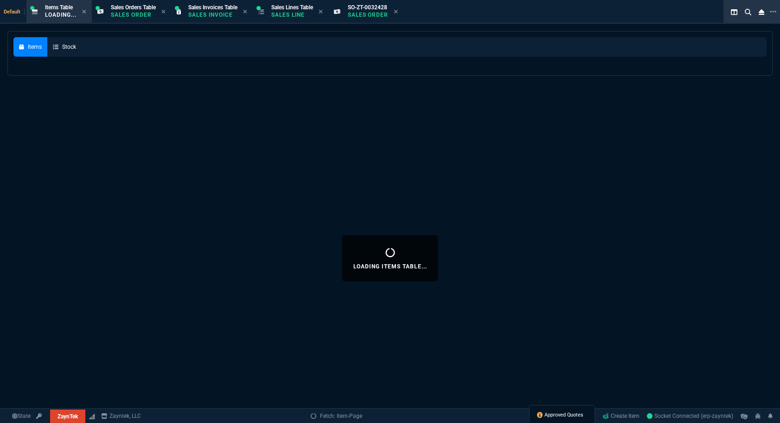
select select
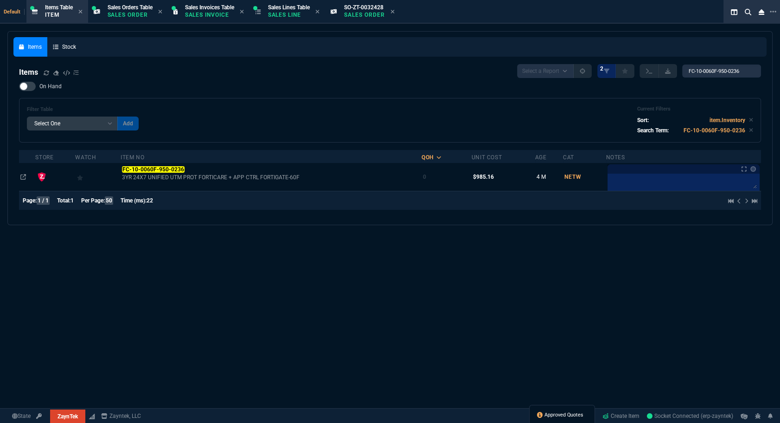
click at [560, 416] on span "Approved Quotes" at bounding box center [564, 414] width 39 height 7
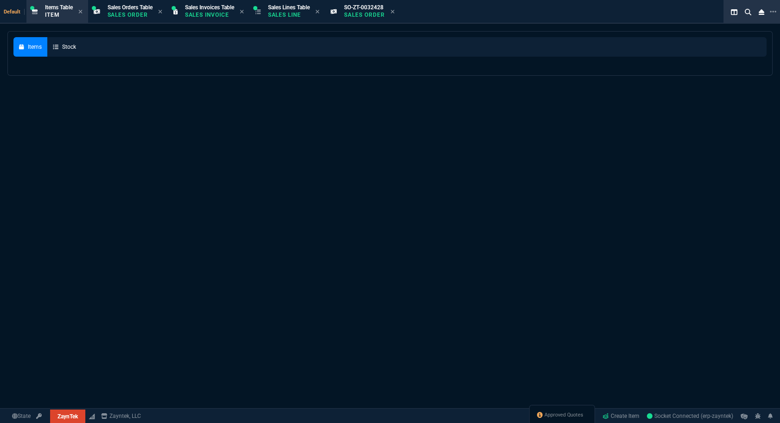
select select
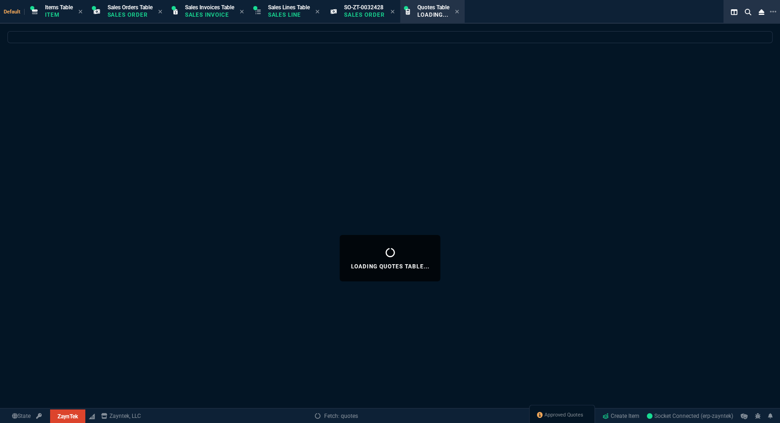
select select
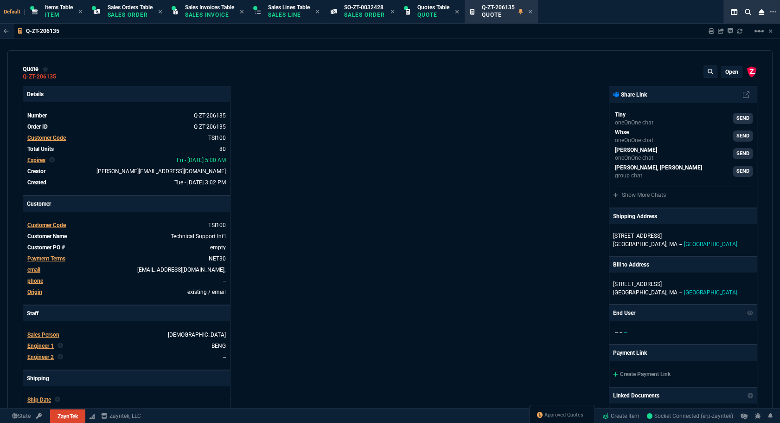
type input "20"
type input "495"
type input "6049.97"
type input "27"
type input "295"
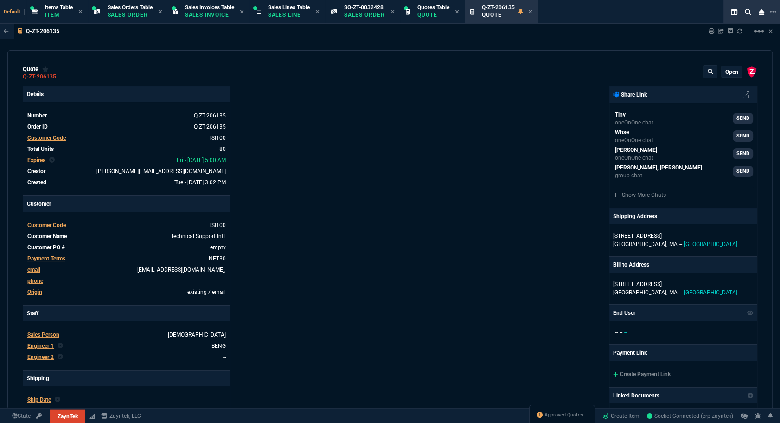
type input "11"
type input "10"
type input "129"
type input "53"
type input "260"
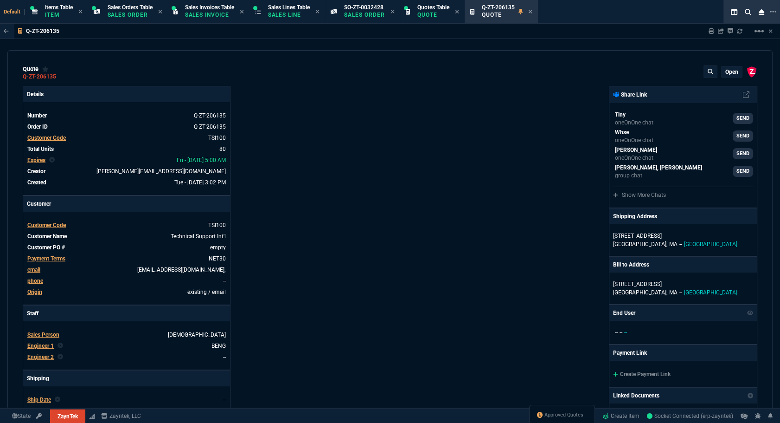
type input "2498"
type input "56"
type input "125"
type input "496.8"
type input "40"
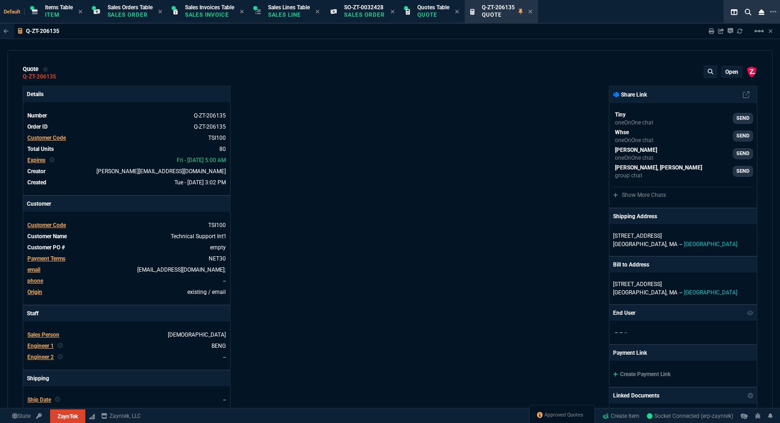
type input "170"
type input "723"
type input "55"
type input "60"
type input "202"
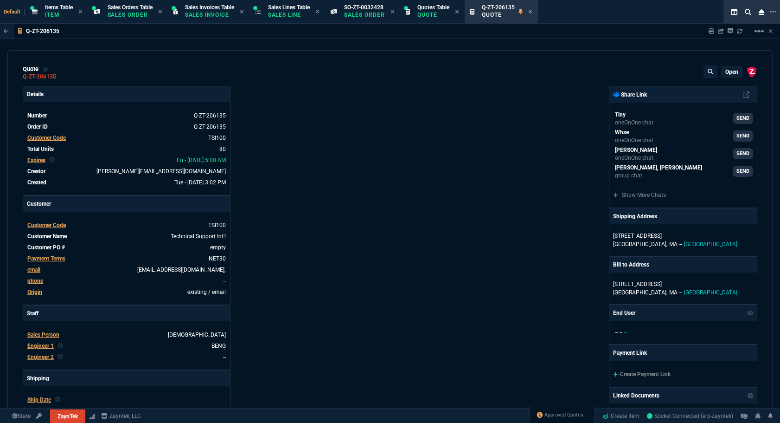
type input "60"
type input "15"
type input "38"
type input "29"
type input "200"
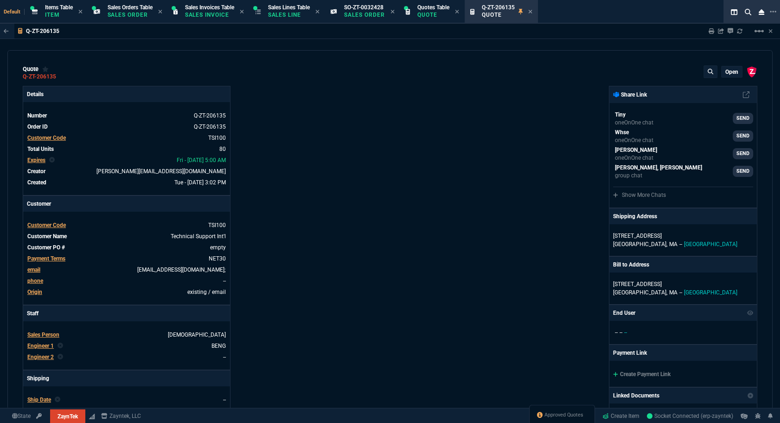
type input "2619"
type input "11"
type input "30"
type input "2732"
type input "70"
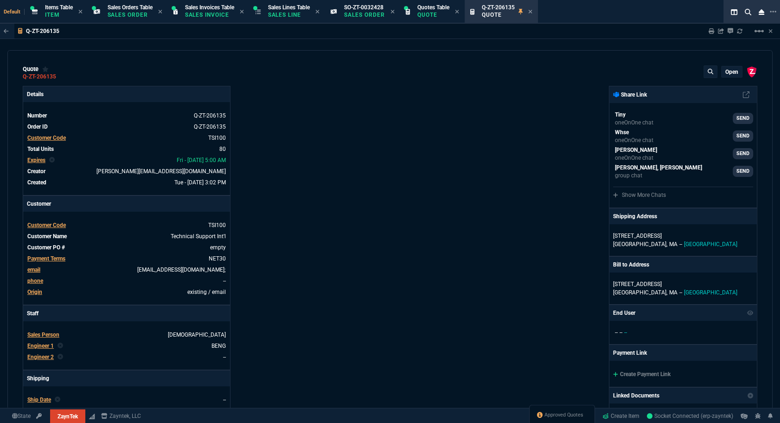
type input "157"
type input "485"
type input "70"
type input "115"
type input "17"
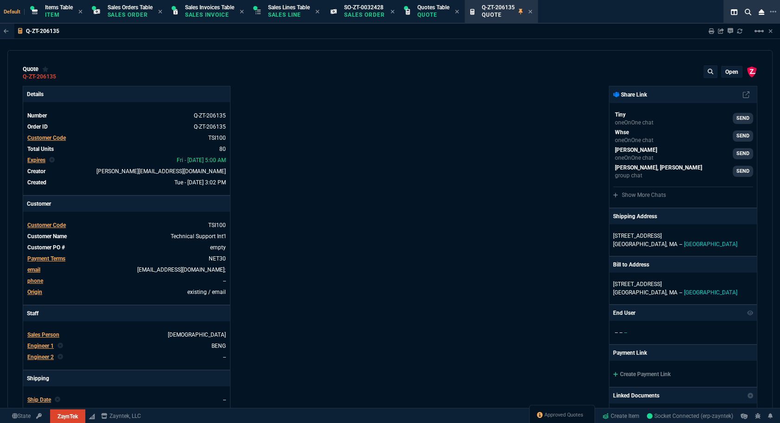
type input "20"
type input "73"
type input "110"
type input "701"
type input "0"
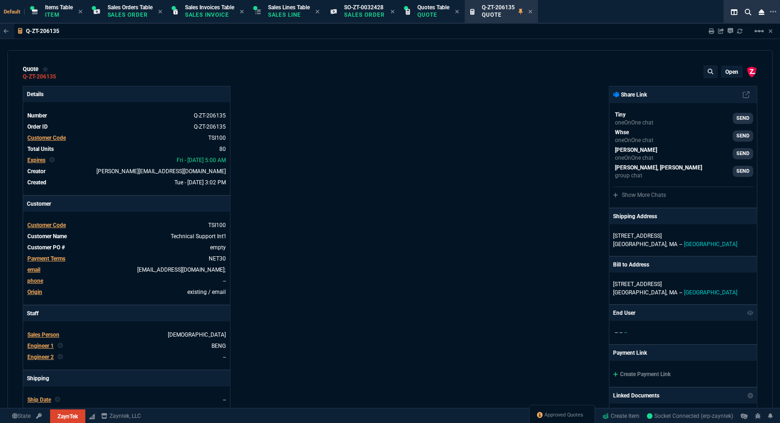
type input "0"
type input "138"
type input "68"
type input "85"
type input "524"
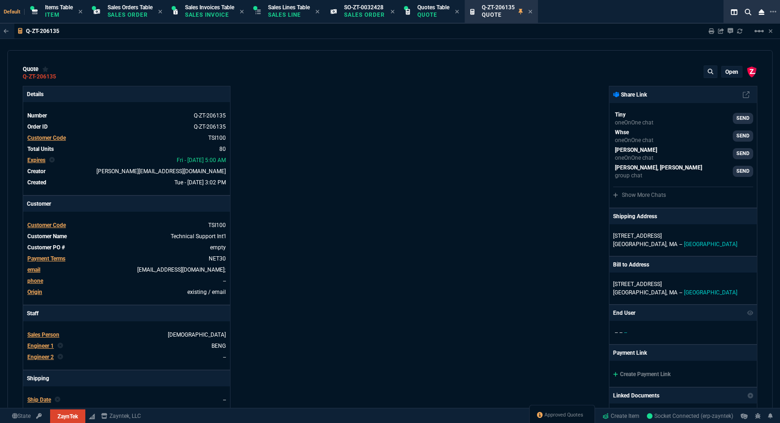
type input "80"
type input "4"
type input "11"
type input "43"
type input "75"
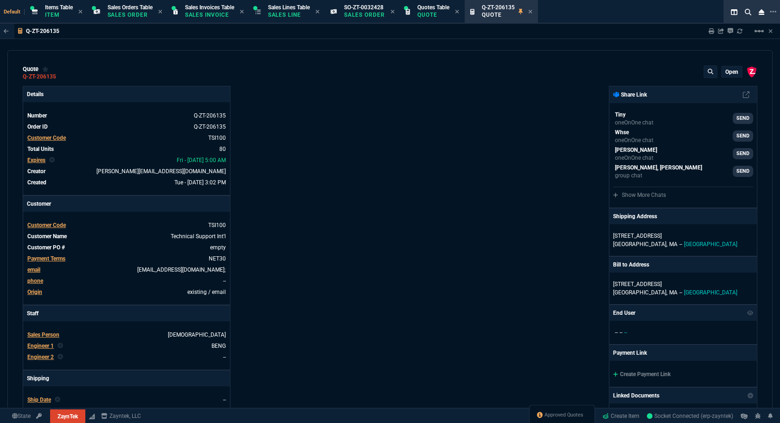
type input "399"
type input "33"
type input "25"
type input "164"
type input "0"
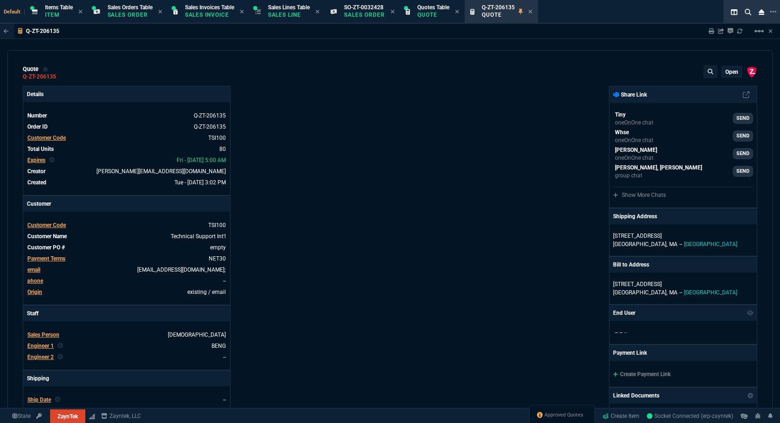
type input "0"
type input "12"
type input "534"
type input "11"
type input "786"
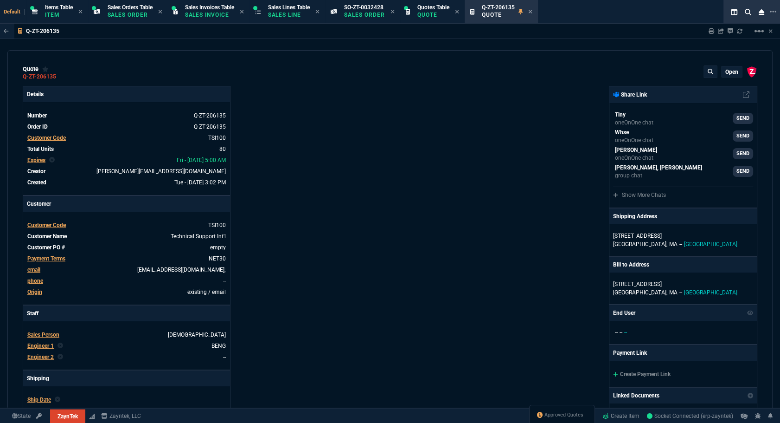
type input "35"
type input "265"
type input "3074"
type input "8"
type input "115"
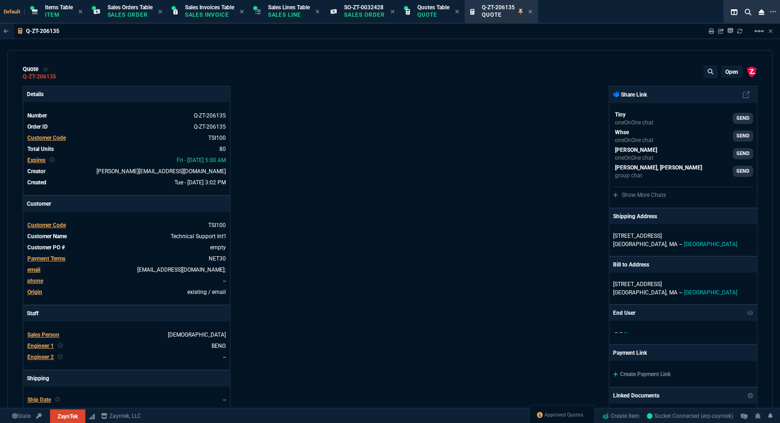
type input "12"
type input "384"
type input "59"
type input "21"
type input "26"
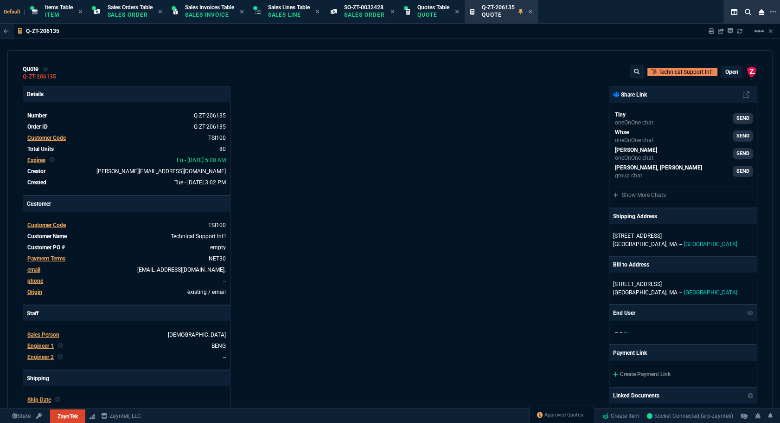
type input "80"
type input "55"
type input "41"
type input "46"
type input "34"
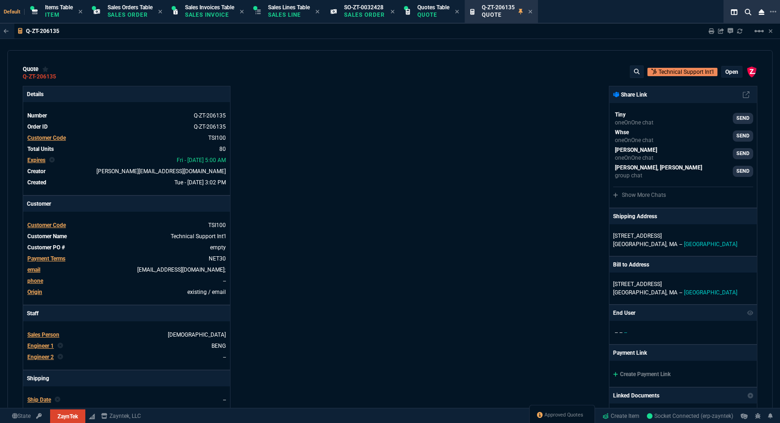
type input "73"
type input "90"
type input "54"
type input "72"
type input "35"
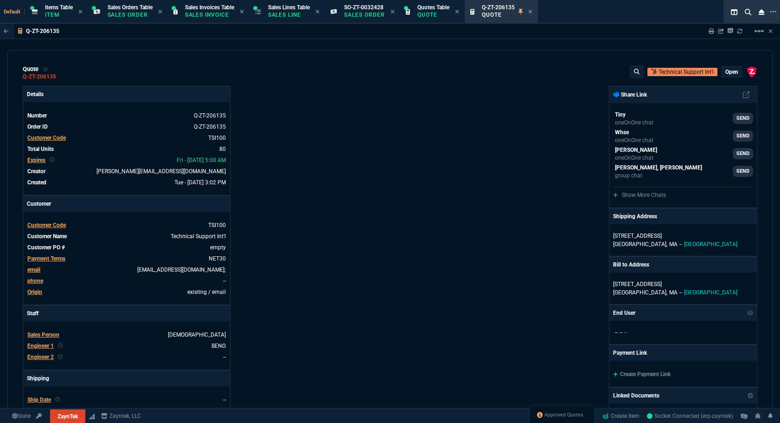
type input "79"
type input "42"
type input "76"
type input "55"
type input "56"
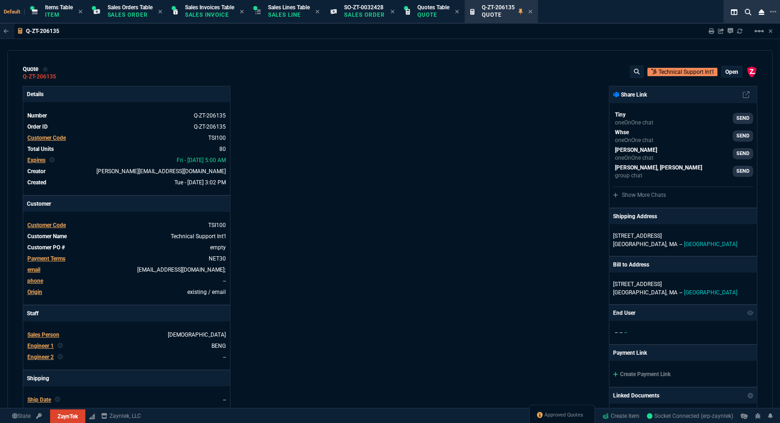
type input "54"
type input "13"
type input "50"
type input "75"
type input "82"
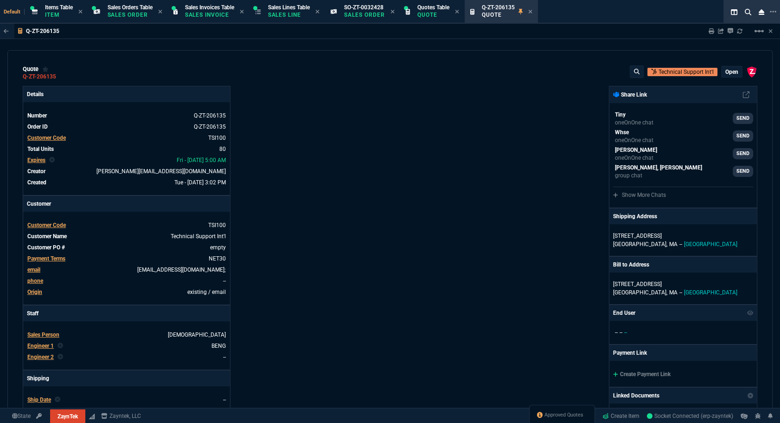
type input "13"
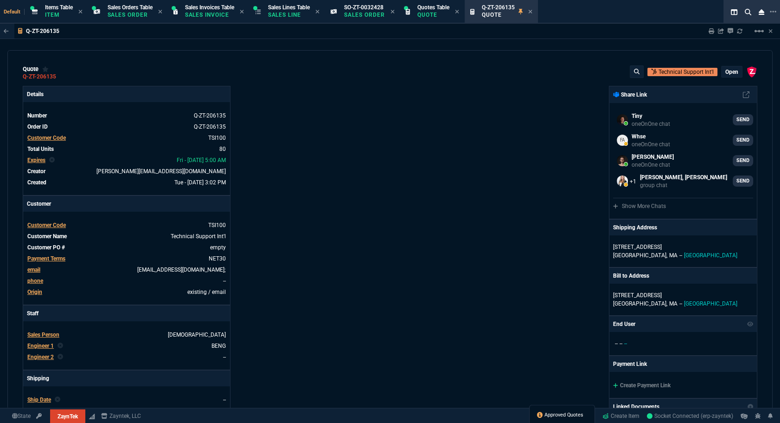
click at [564, 413] on span "Approved Quotes" at bounding box center [564, 414] width 39 height 7
click at [564, 415] on span "Approved Quotes" at bounding box center [564, 414] width 39 height 7
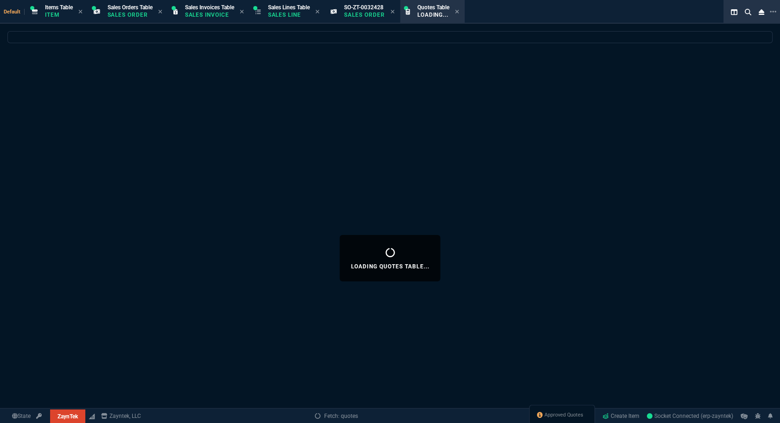
select select
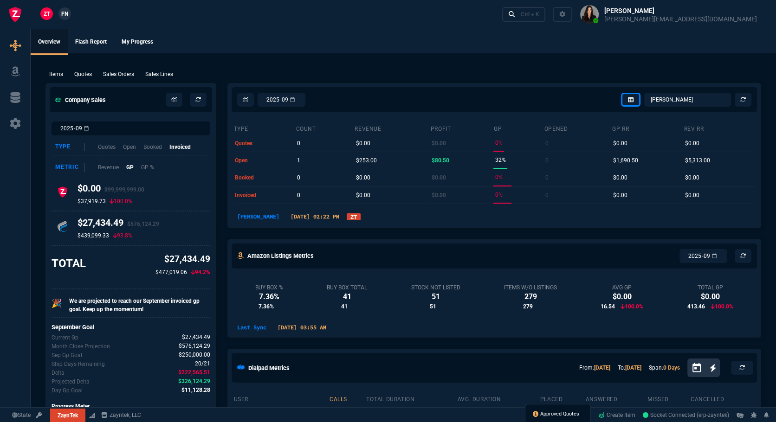
click at [557, 414] on span "Approved Quotes" at bounding box center [559, 413] width 39 height 7
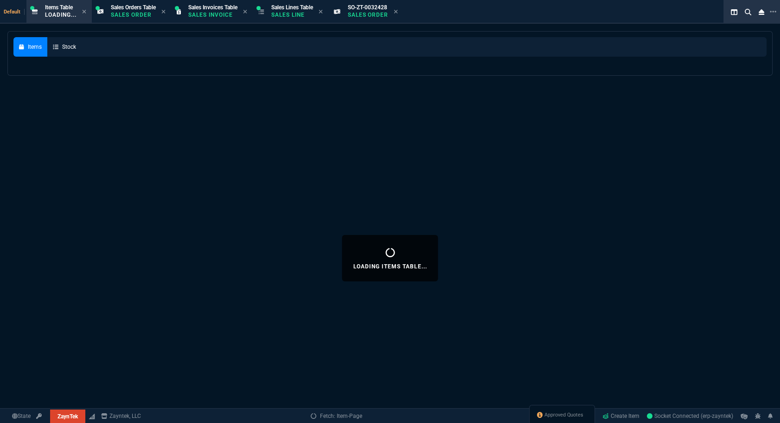
select select
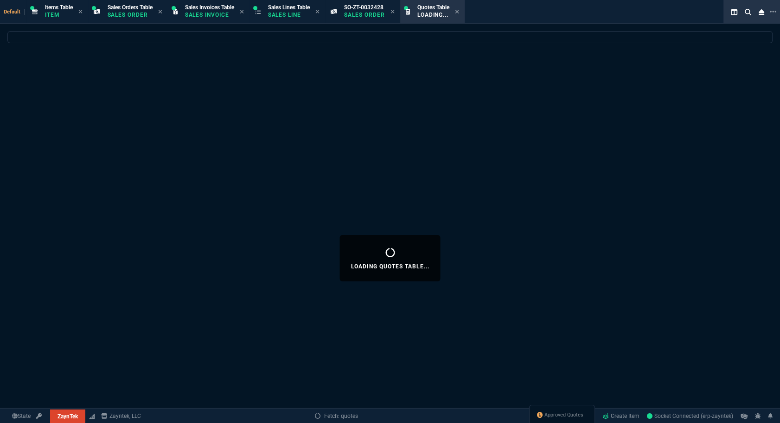
select select
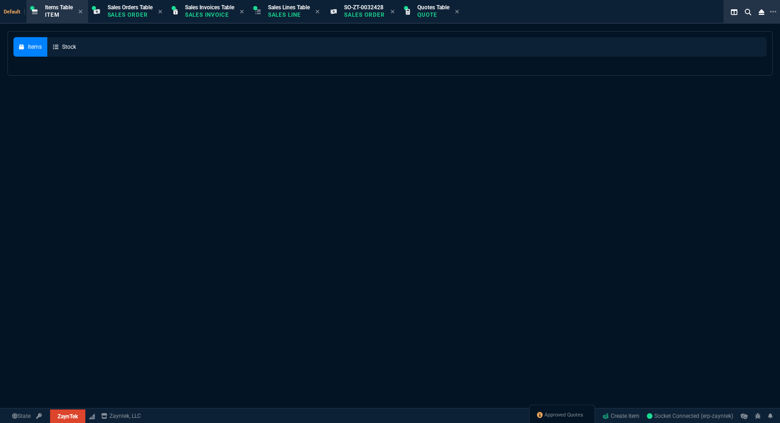
select select
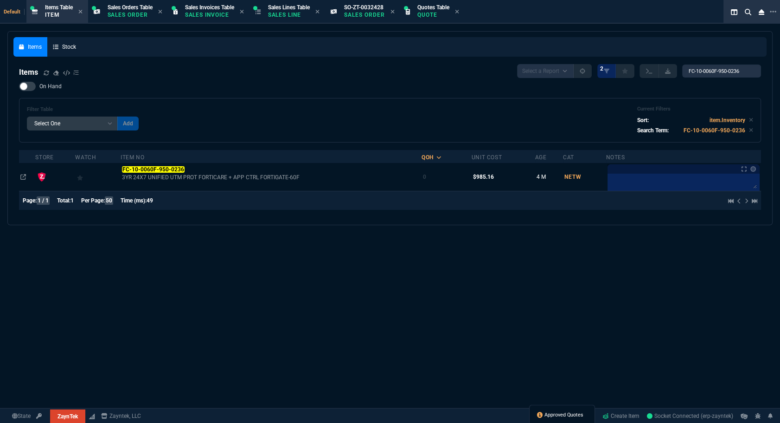
click at [563, 412] on span "Approved Quotes" at bounding box center [564, 414] width 39 height 7
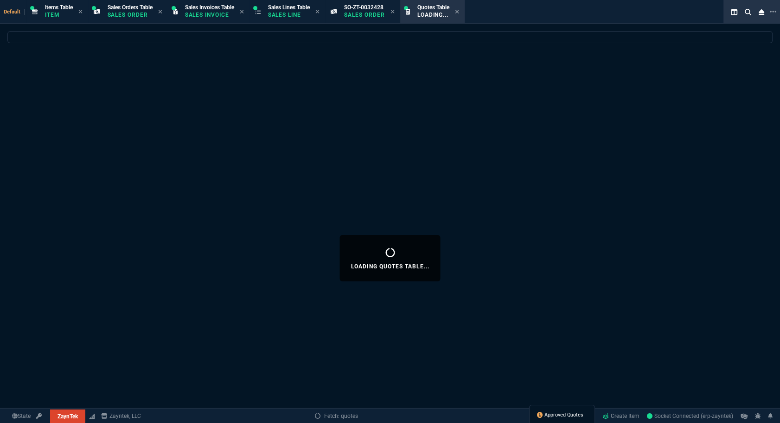
select select
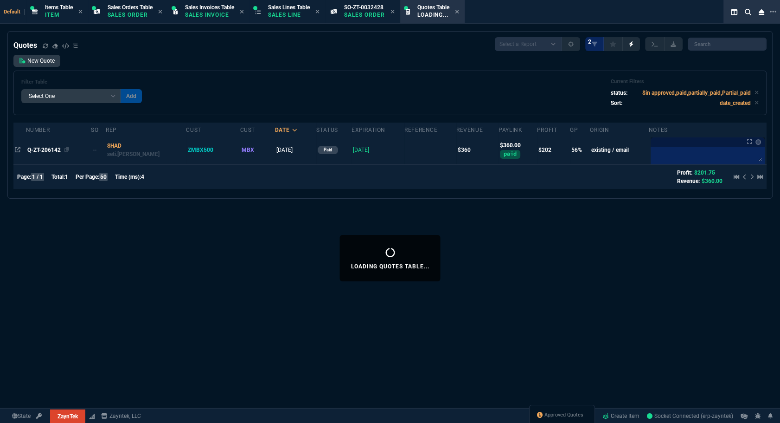
click at [42, 147] on span "Q-ZT-206142" at bounding box center [43, 150] width 33 height 6
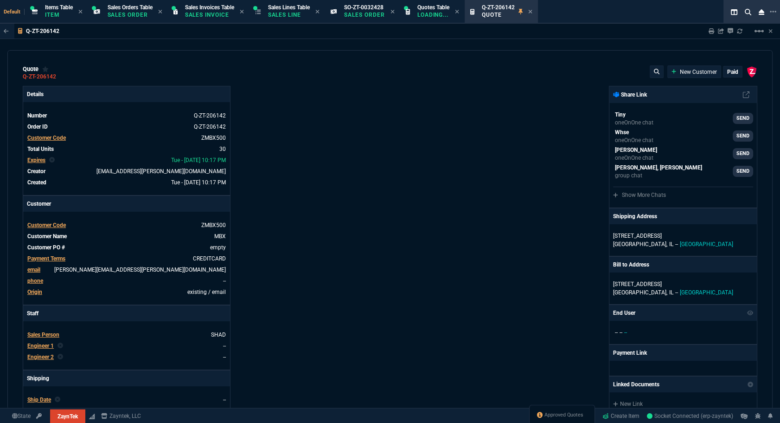
type input "58"
type input "7"
type input "208.19"
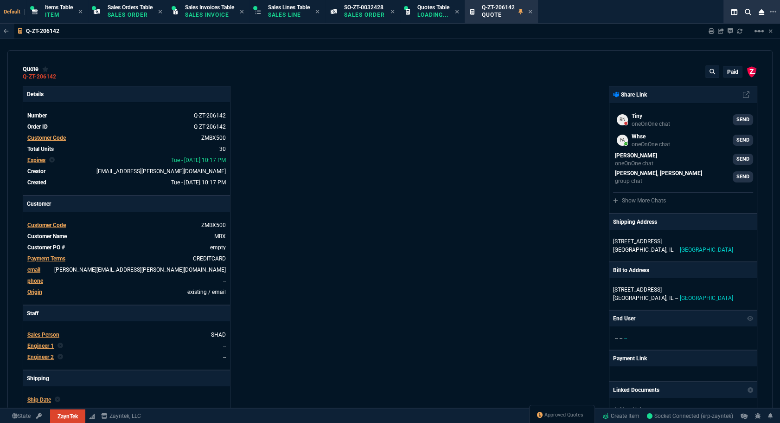
type input "94"
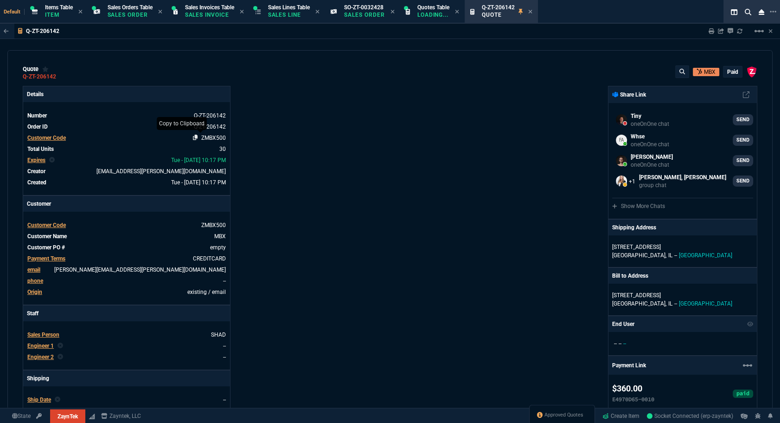
click at [194, 137] on icon at bounding box center [195, 138] width 5 height 6
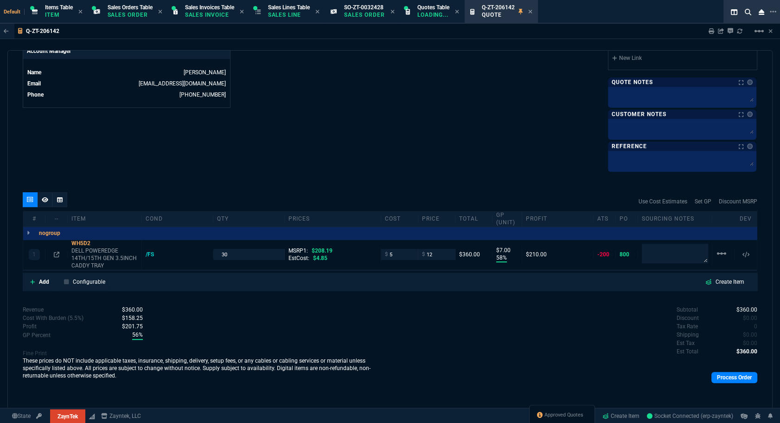
scroll to position [288, 0]
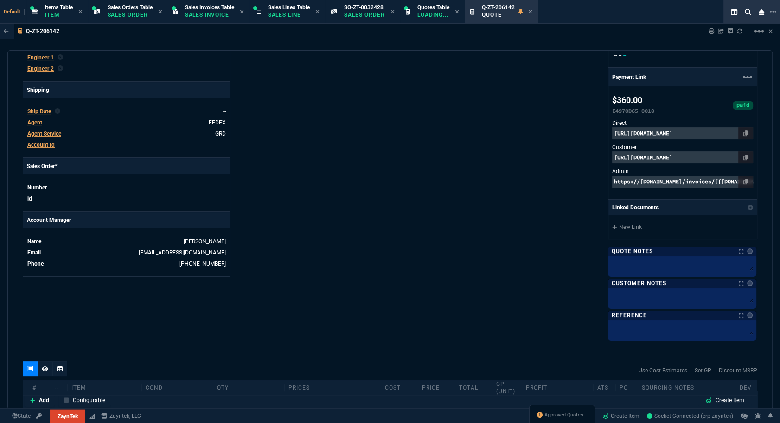
click at [42, 111] on span "Ship Date" at bounding box center [39, 111] width 24 height 6
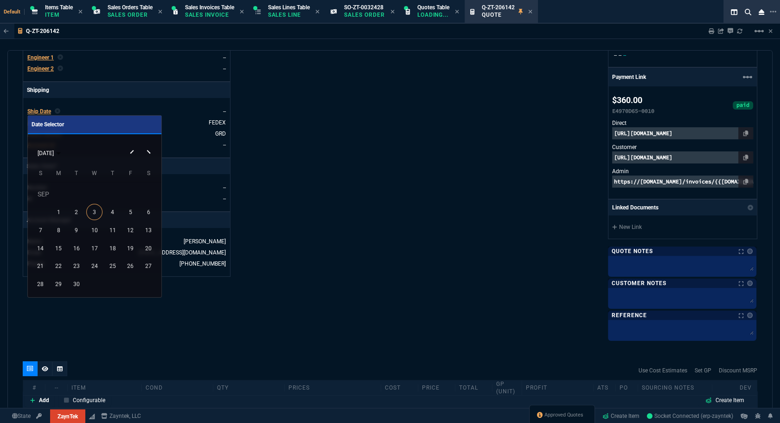
click at [59, 230] on div "8" at bounding box center [59, 230] width 16 height 16
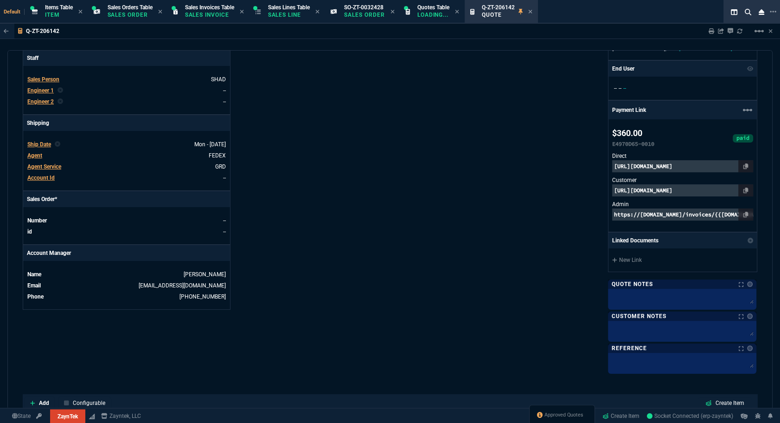
click at [354, 219] on div "Details Number Q-ZT-206142 Order ID Q-ZT-206142 Customer Code ZMBX500 Total Uni…" at bounding box center [206, 101] width 367 height 541
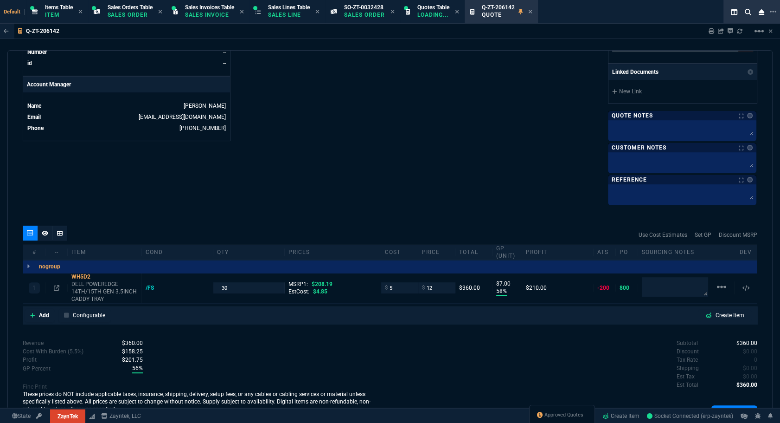
scroll to position [457, 0]
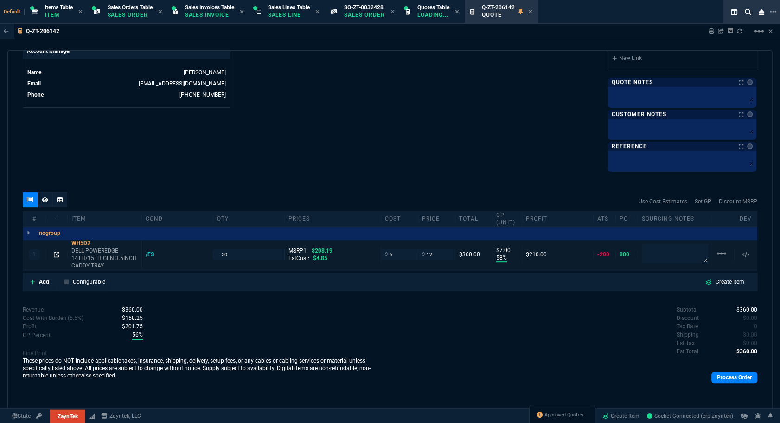
click at [55, 255] on icon at bounding box center [57, 254] width 6 height 6
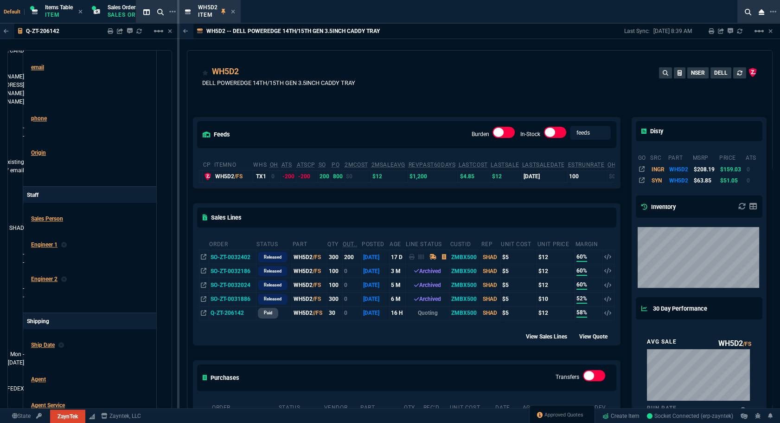
scroll to position [126, 0]
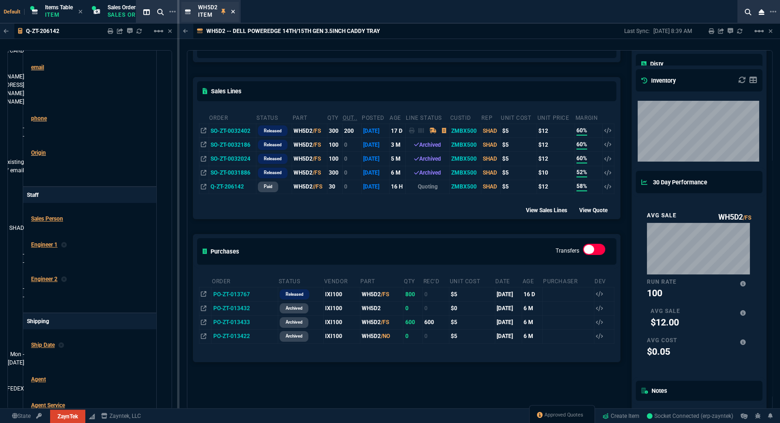
click at [233, 9] on icon at bounding box center [233, 12] width 4 height 6
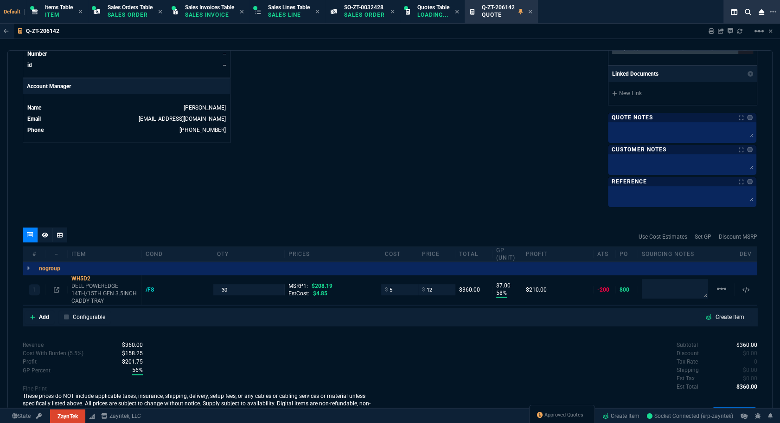
scroll to position [457, 0]
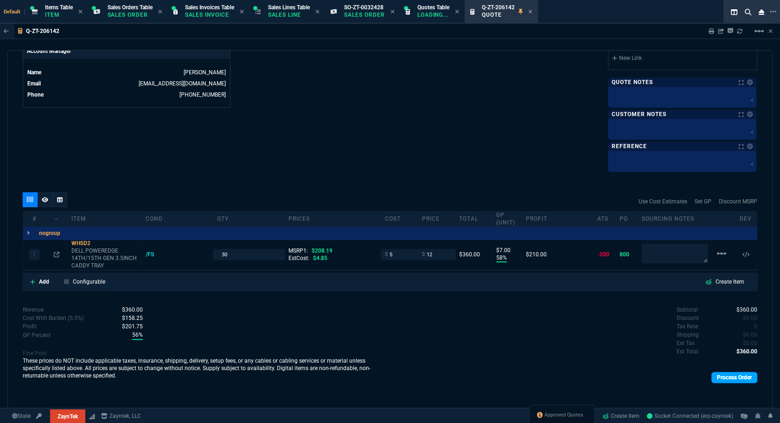
click at [728, 375] on link "Process Order" at bounding box center [735, 377] width 46 height 11
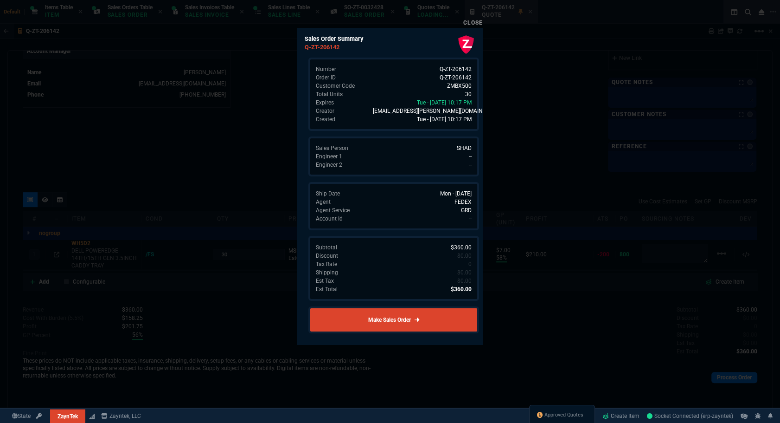
click at [359, 321] on link "Make Sales Order" at bounding box center [393, 319] width 171 height 27
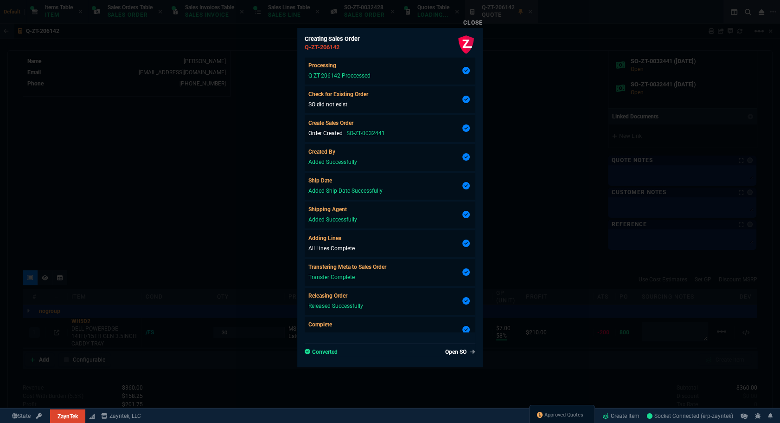
type input "58"
type input "7"
type input "94"
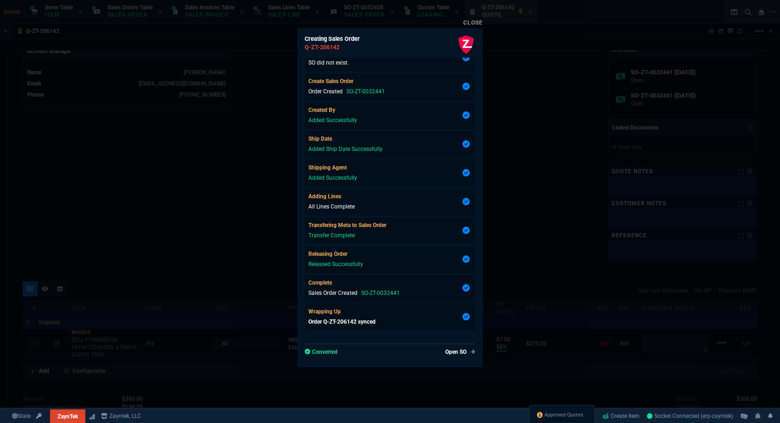
click at [468, 25] on link "Close" at bounding box center [472, 22] width 19 height 6
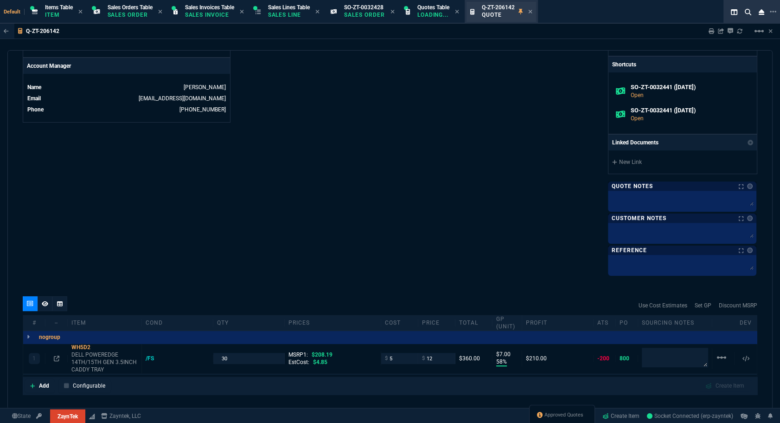
scroll to position [446, 0]
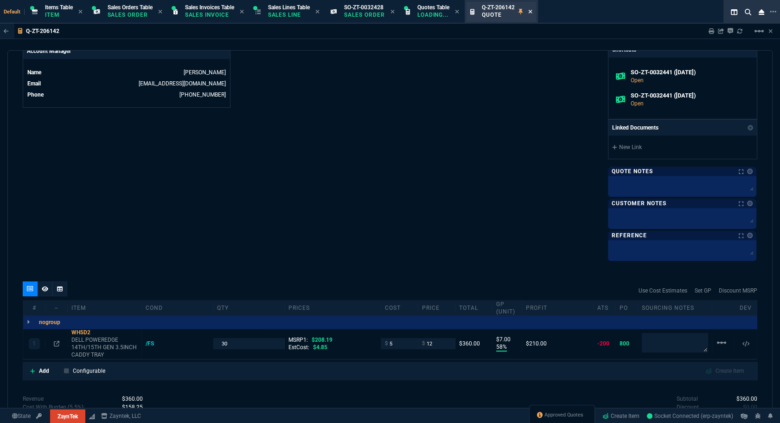
click at [532, 12] on icon at bounding box center [530, 12] width 4 height 4
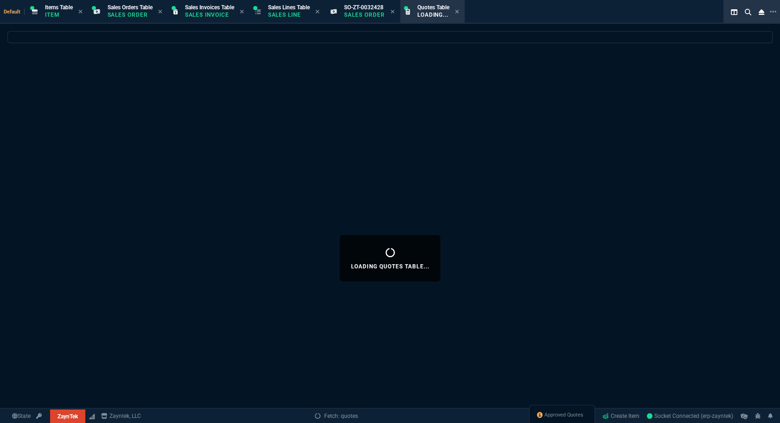
select select
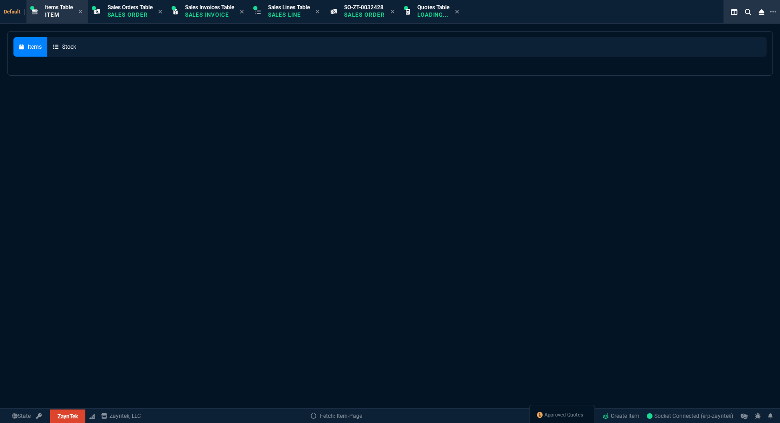
select select
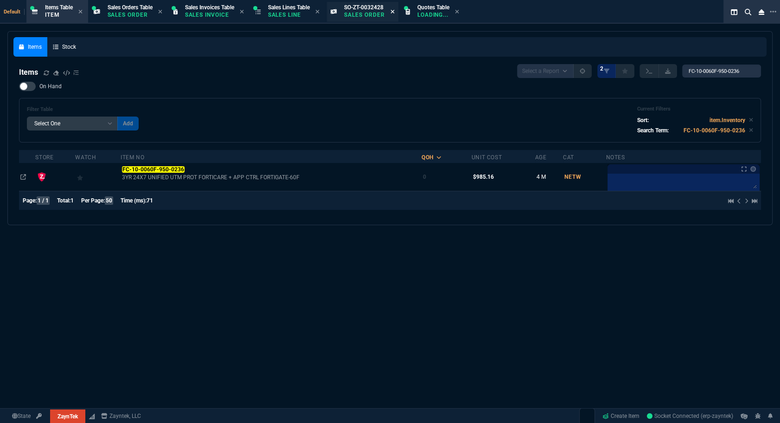
click at [394, 12] on icon at bounding box center [393, 12] width 4 height 4
